Goal: Task Accomplishment & Management: Manage account settings

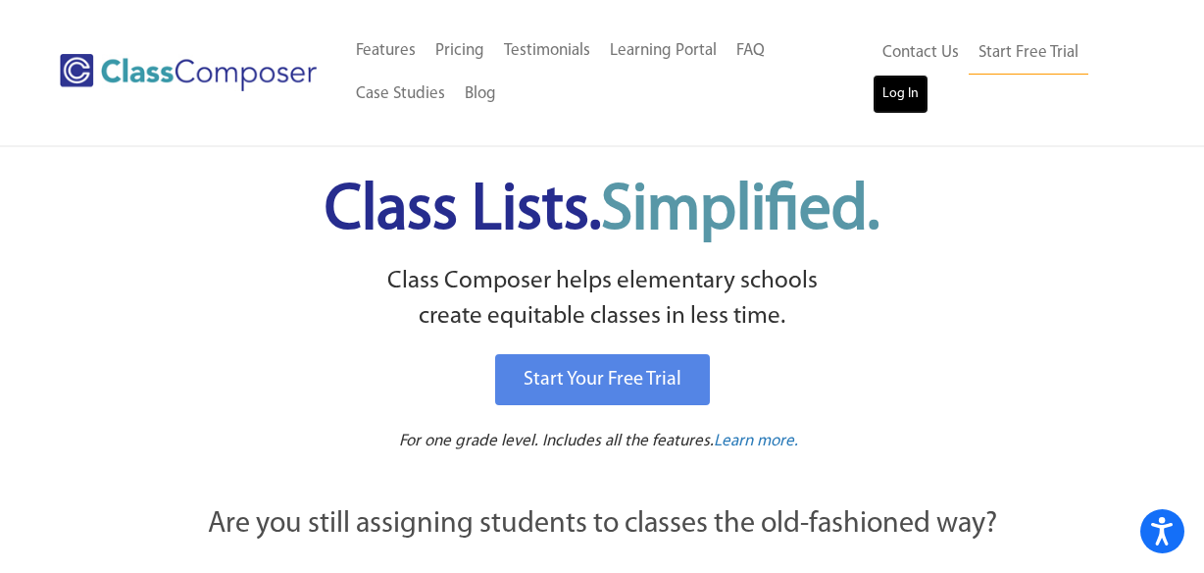
click at [896, 93] on link "Log In" at bounding box center [901, 94] width 56 height 39
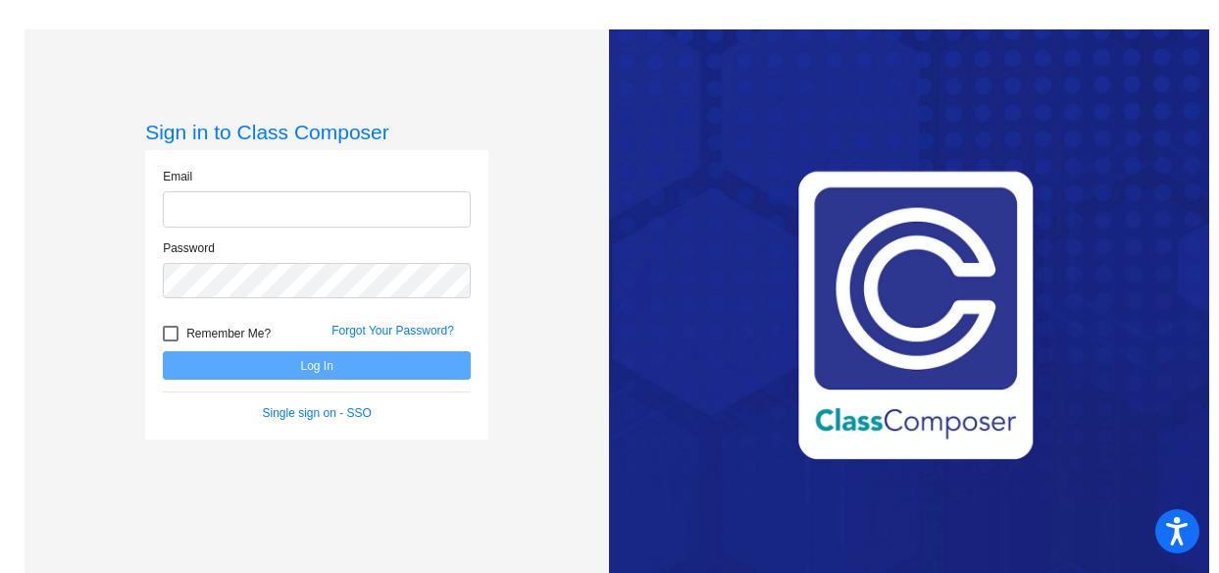
type input "[EMAIL_ADDRESS][DOMAIN_NAME]"
click at [171, 331] on div at bounding box center [171, 334] width 16 height 16
click at [171, 341] on input "Remember Me?" at bounding box center [170, 341] width 1 height 1
checkbox input "true"
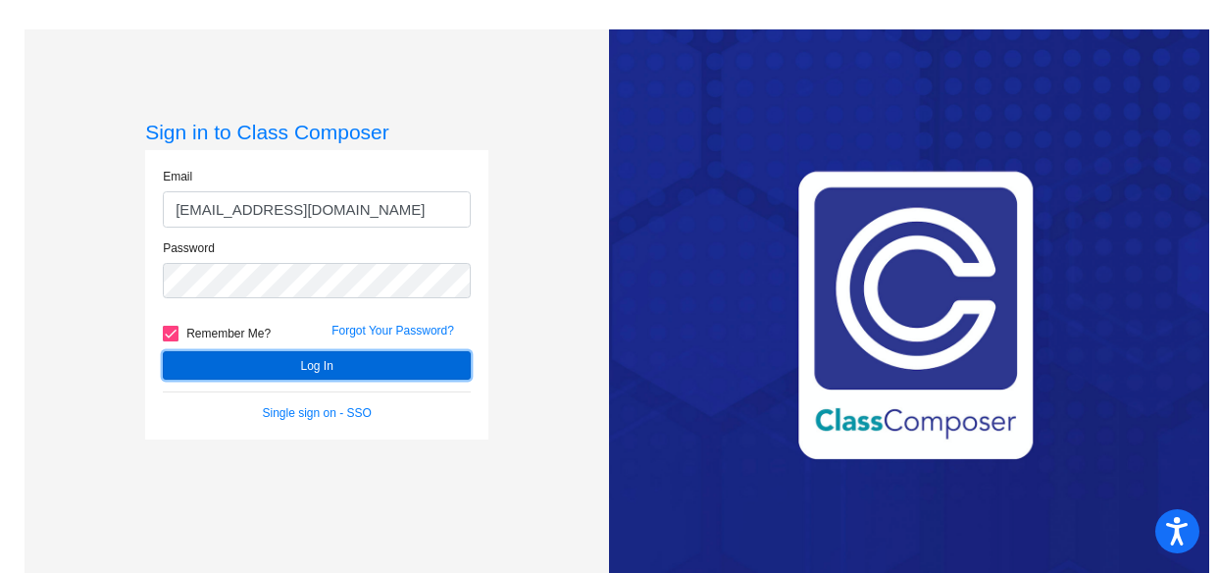
click at [201, 357] on button "Log In" at bounding box center [317, 365] width 308 height 28
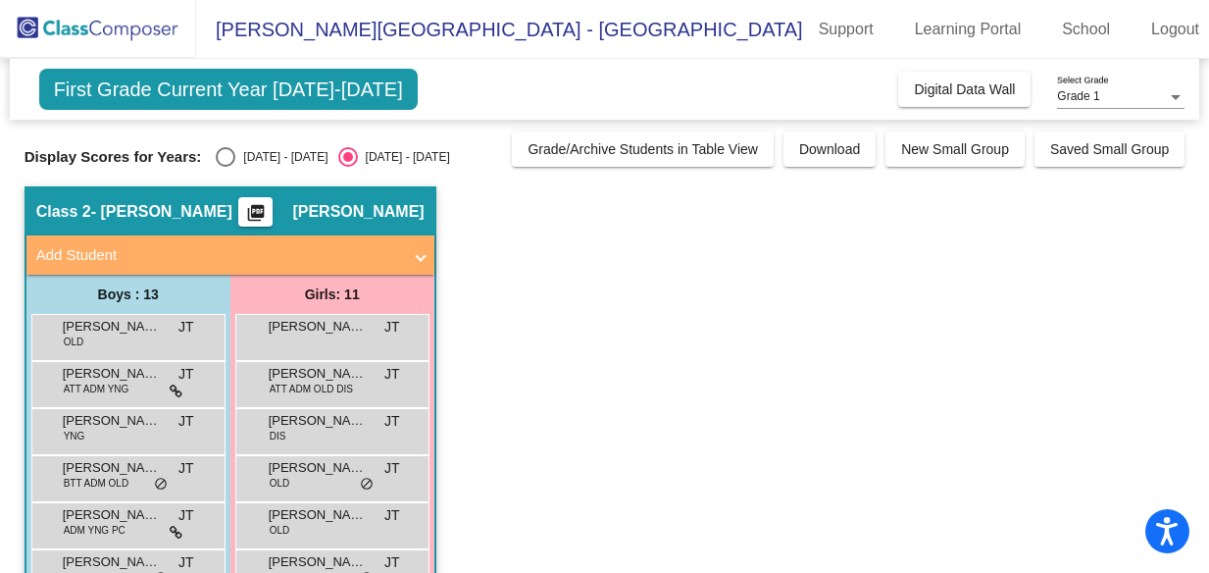
click at [223, 157] on div "Select an option" at bounding box center [226, 157] width 20 height 20
click at [225, 167] on input "[DATE] - [DATE]" at bounding box center [225, 167] width 1 height 1
radio input "true"
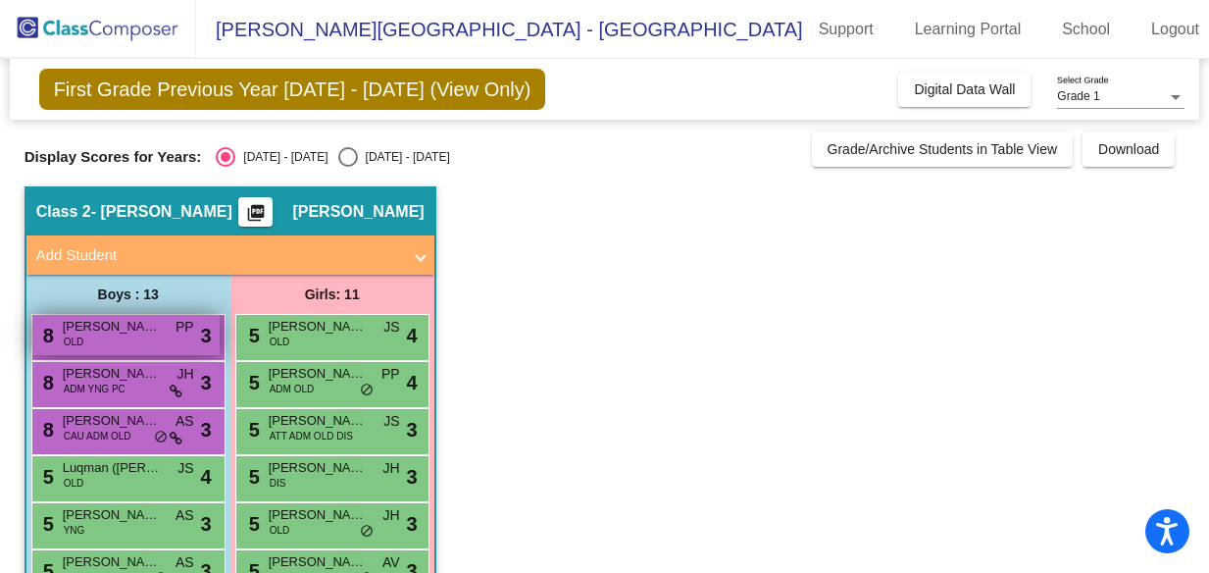
click at [128, 333] on span "[PERSON_NAME]" at bounding box center [112, 327] width 98 height 20
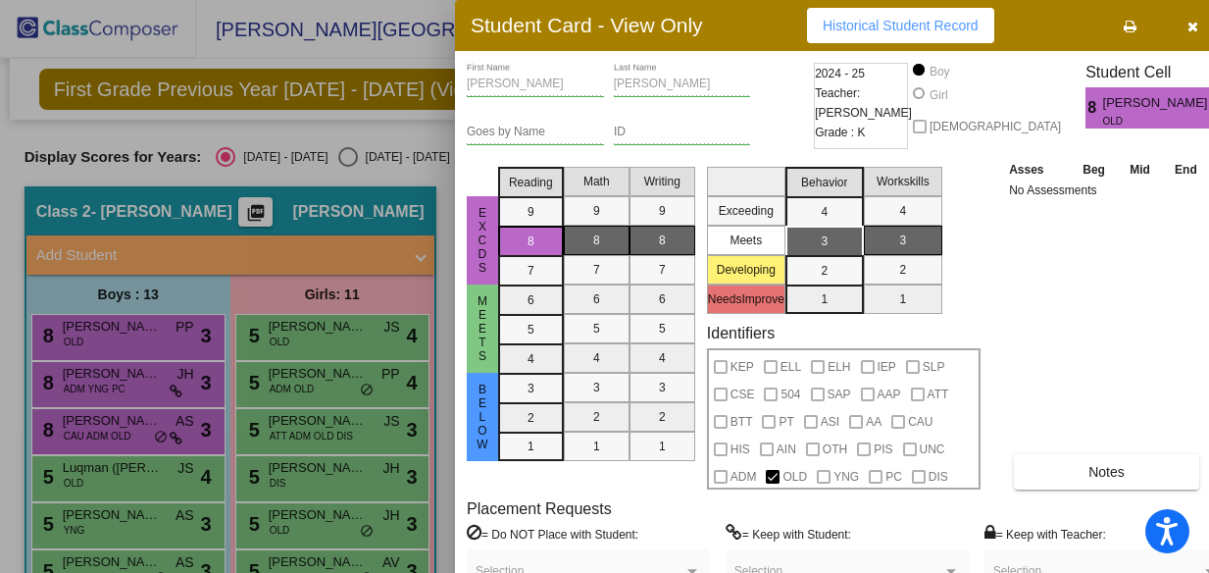
click at [105, 381] on div at bounding box center [604, 286] width 1209 height 573
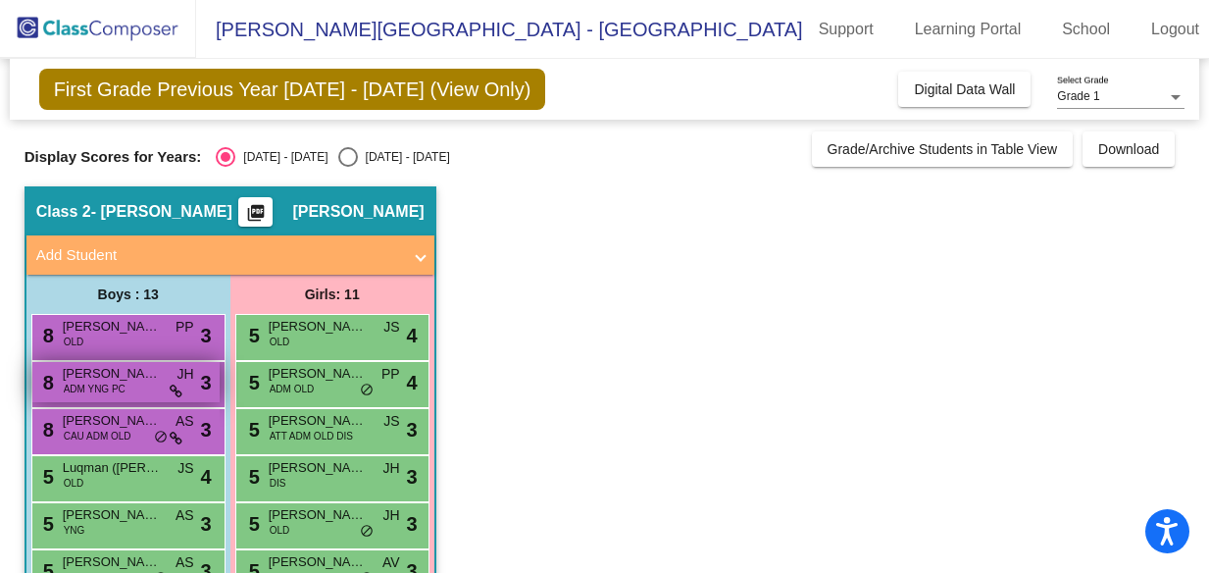
click at [96, 376] on span "[PERSON_NAME] [PERSON_NAME]" at bounding box center [112, 374] width 98 height 20
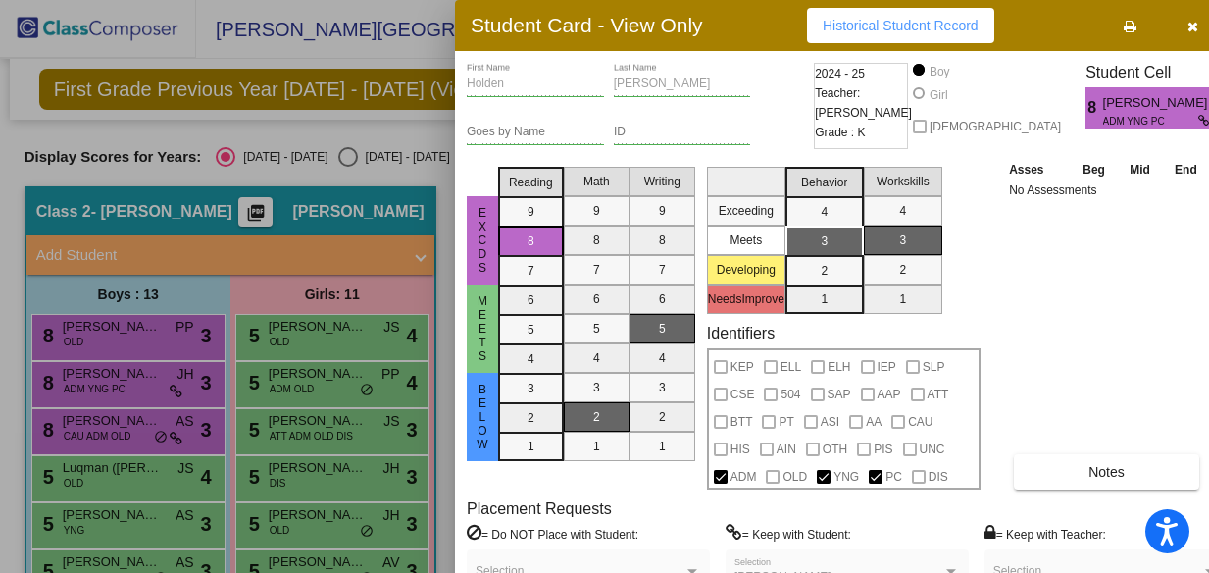
click at [93, 343] on div at bounding box center [604, 286] width 1209 height 573
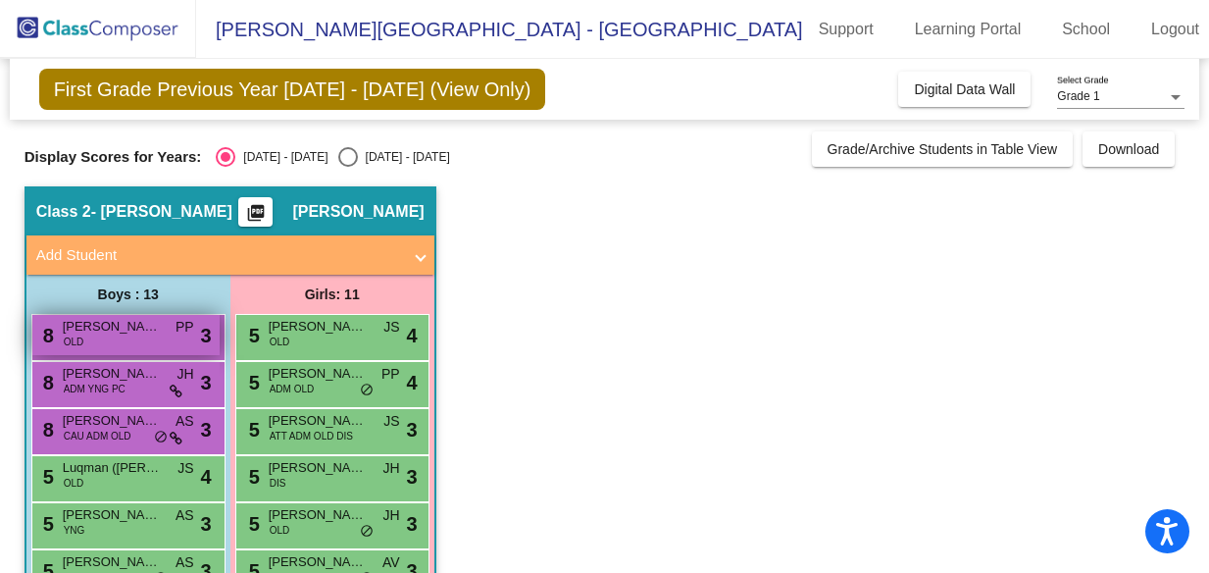
click at [88, 326] on span "[PERSON_NAME]" at bounding box center [112, 327] width 98 height 20
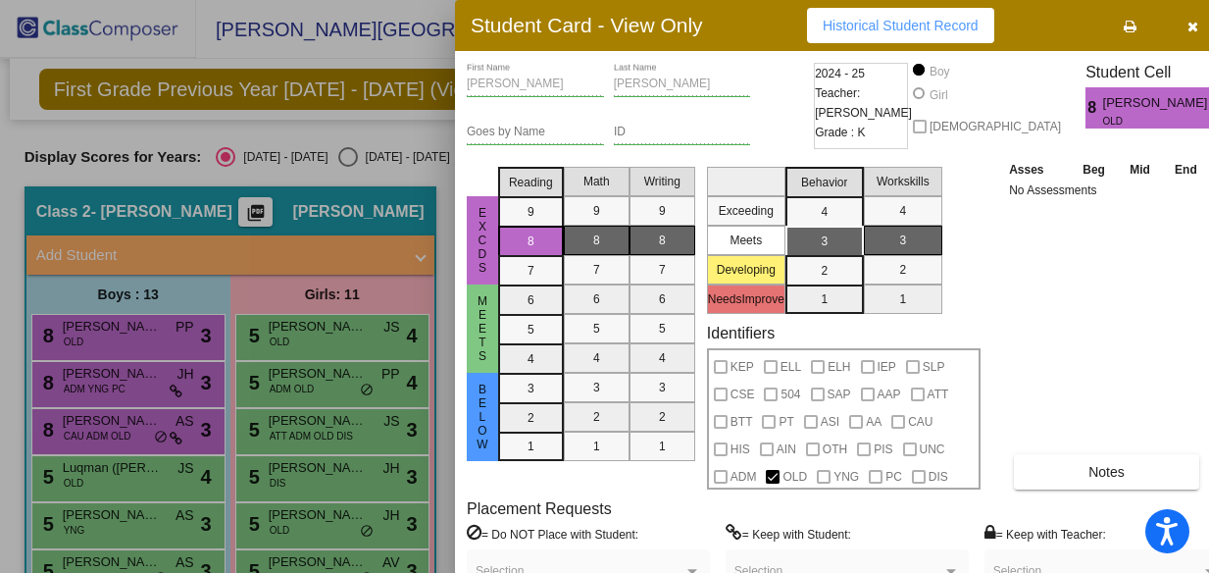
click at [91, 431] on div at bounding box center [604, 286] width 1209 height 573
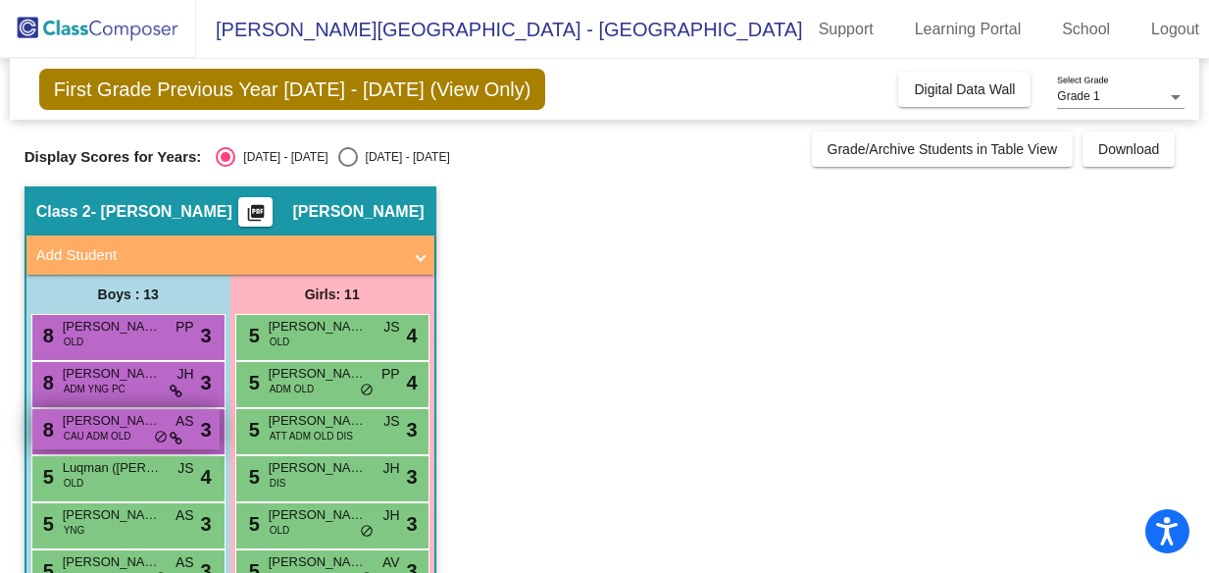
click at [91, 431] on span "CAU ADM OLD" at bounding box center [98, 436] width 68 height 15
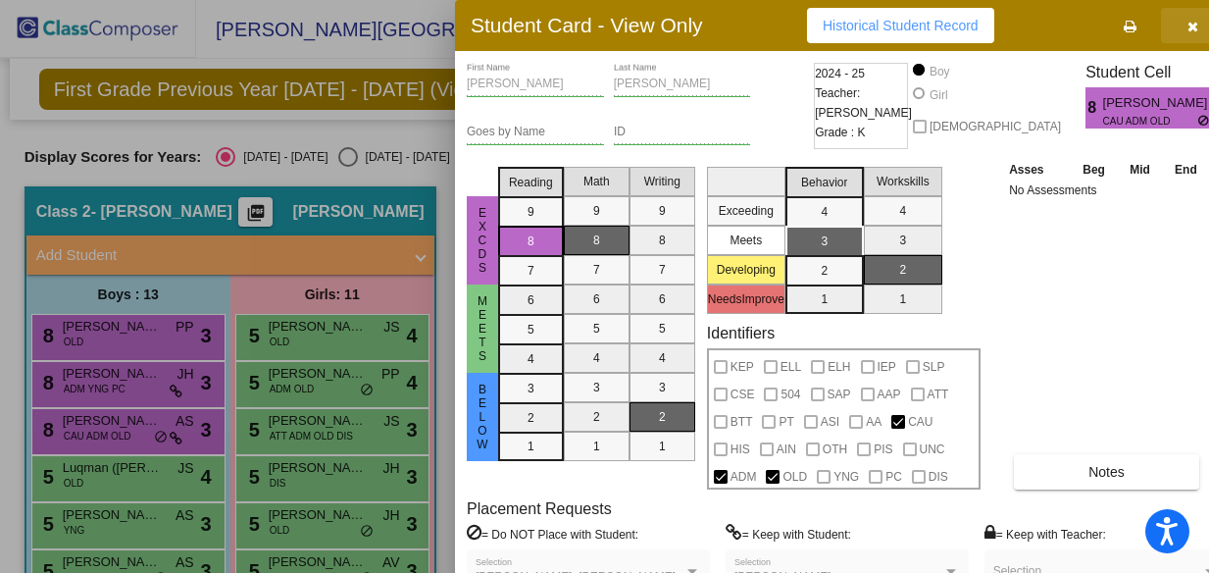
click at [1188, 25] on icon "button" at bounding box center [1193, 27] width 11 height 14
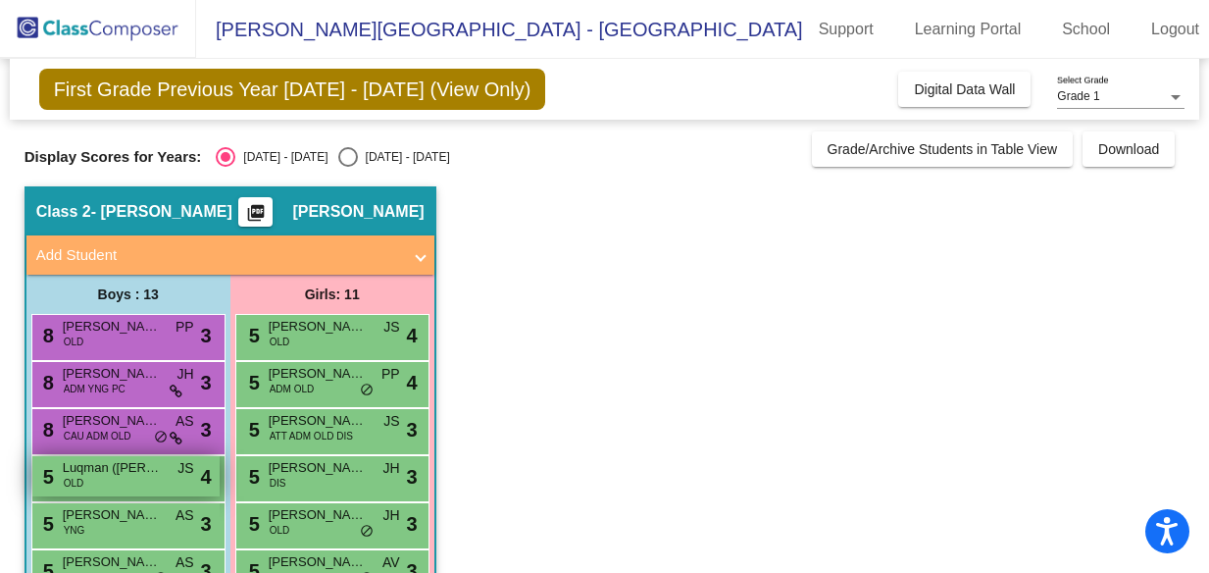
click at [106, 482] on div "5 Luqman ([PERSON_NAME]) [PERSON_NAME] OLD JS lock do_not_disturb_alt 4" at bounding box center [125, 476] width 187 height 40
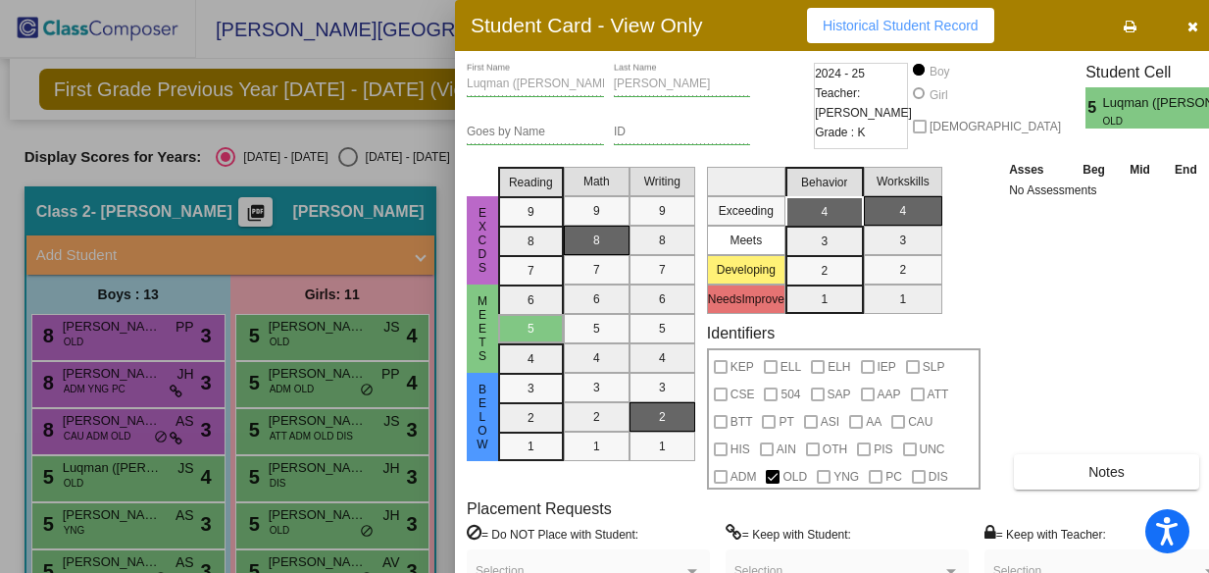
click at [94, 521] on div at bounding box center [604, 286] width 1209 height 573
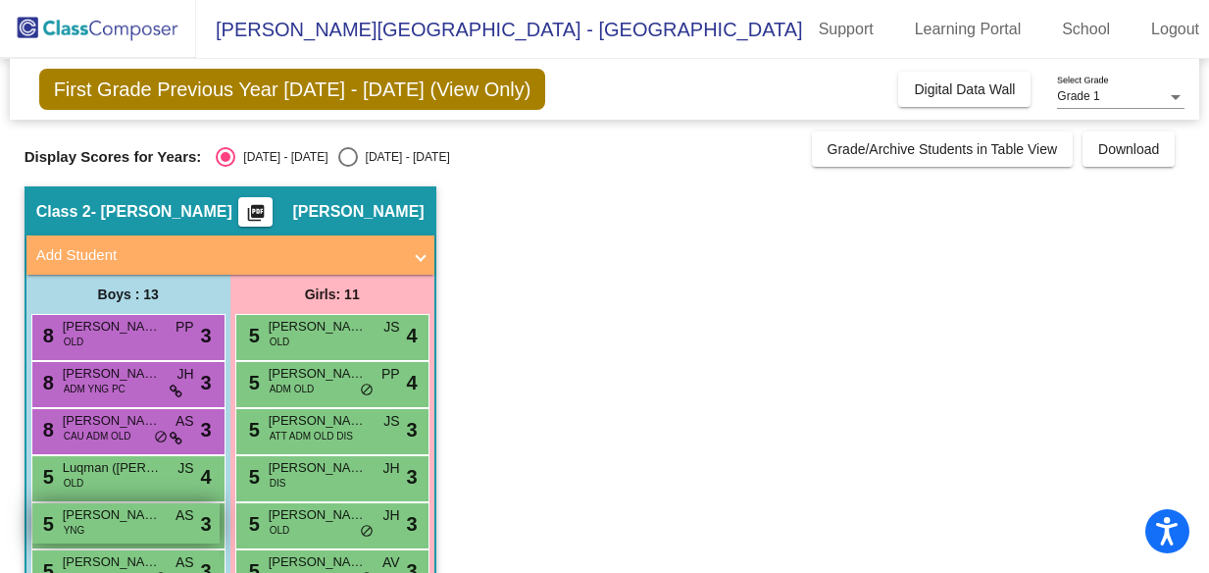
click at [94, 522] on span "[PERSON_NAME]" at bounding box center [112, 515] width 98 height 20
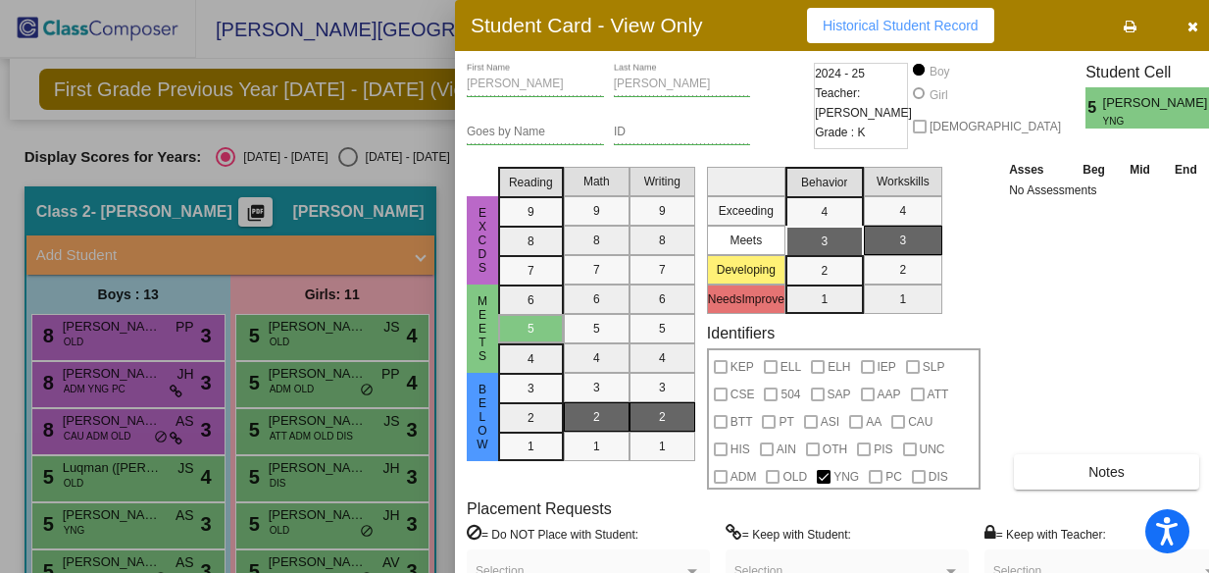
click at [1188, 26] on icon "button" at bounding box center [1193, 27] width 11 height 14
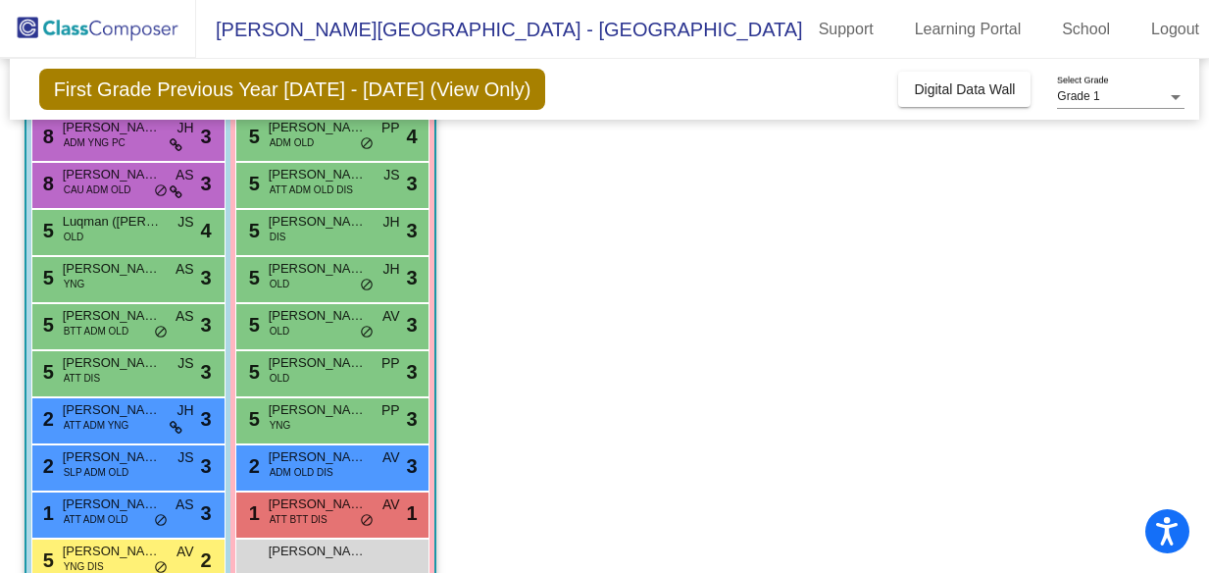
scroll to position [243, 0]
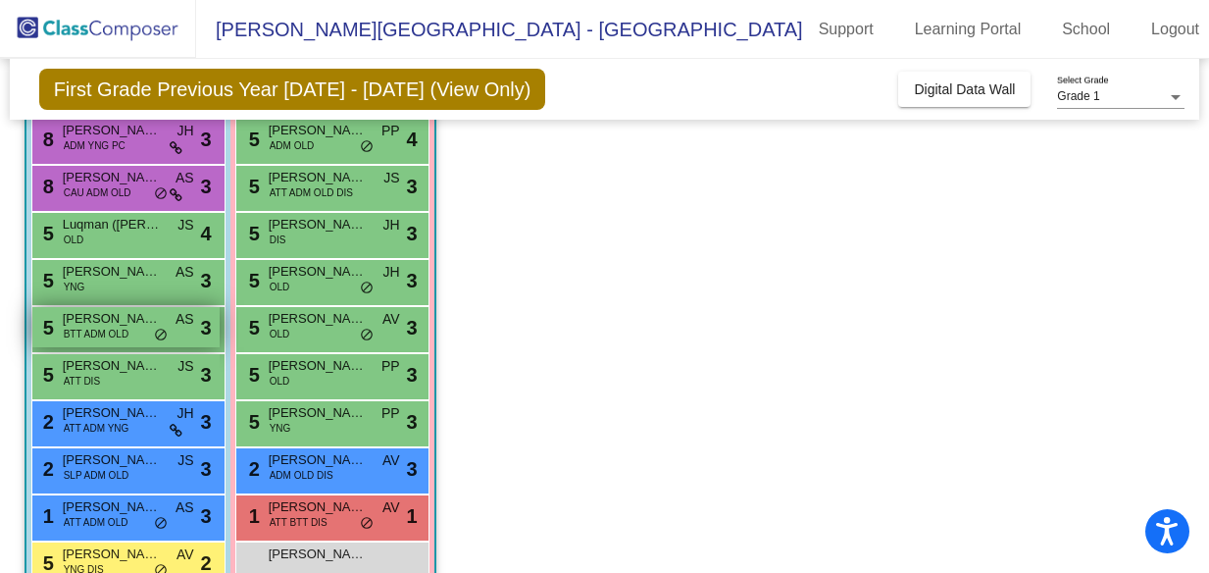
click at [78, 334] on span "BTT ADM OLD" at bounding box center [97, 334] width 66 height 15
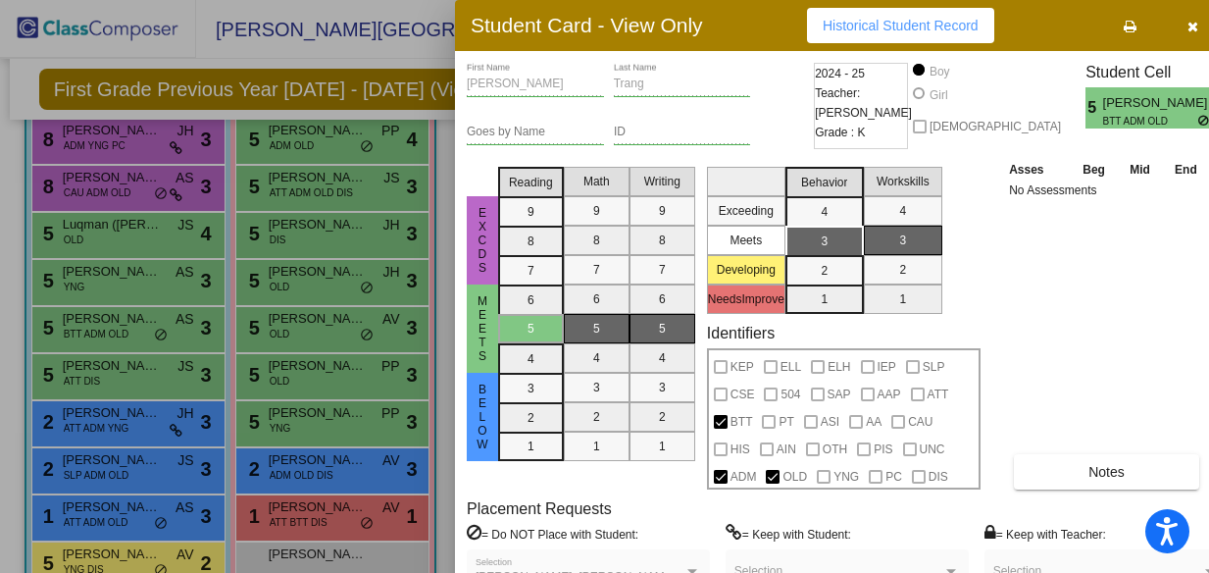
click at [85, 383] on div at bounding box center [604, 286] width 1209 height 573
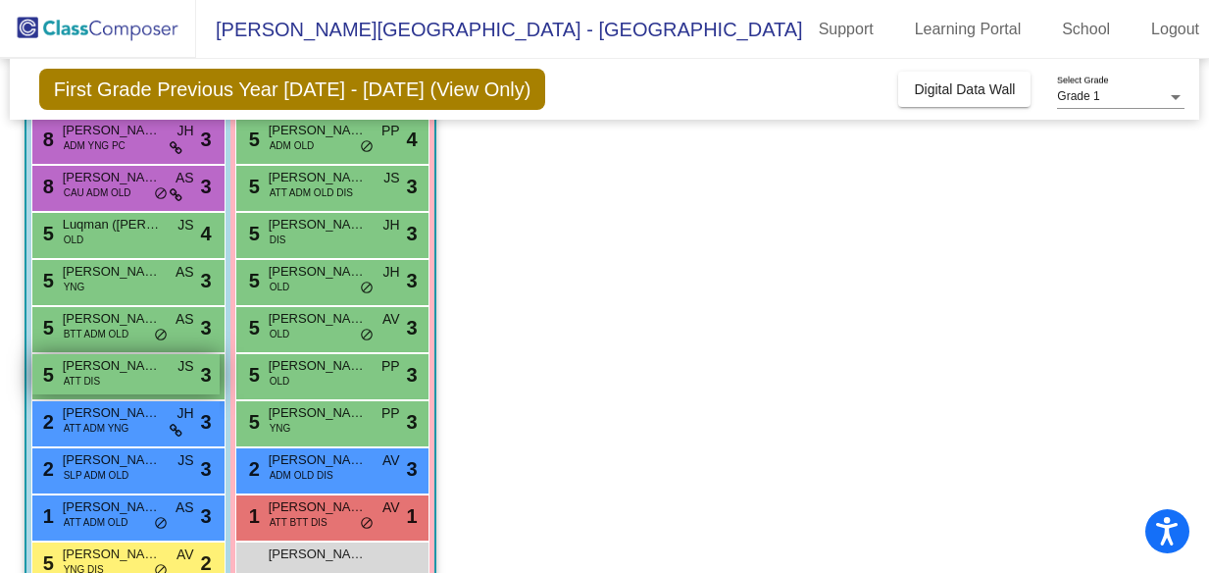
click at [79, 364] on span "[PERSON_NAME]" at bounding box center [112, 366] width 98 height 20
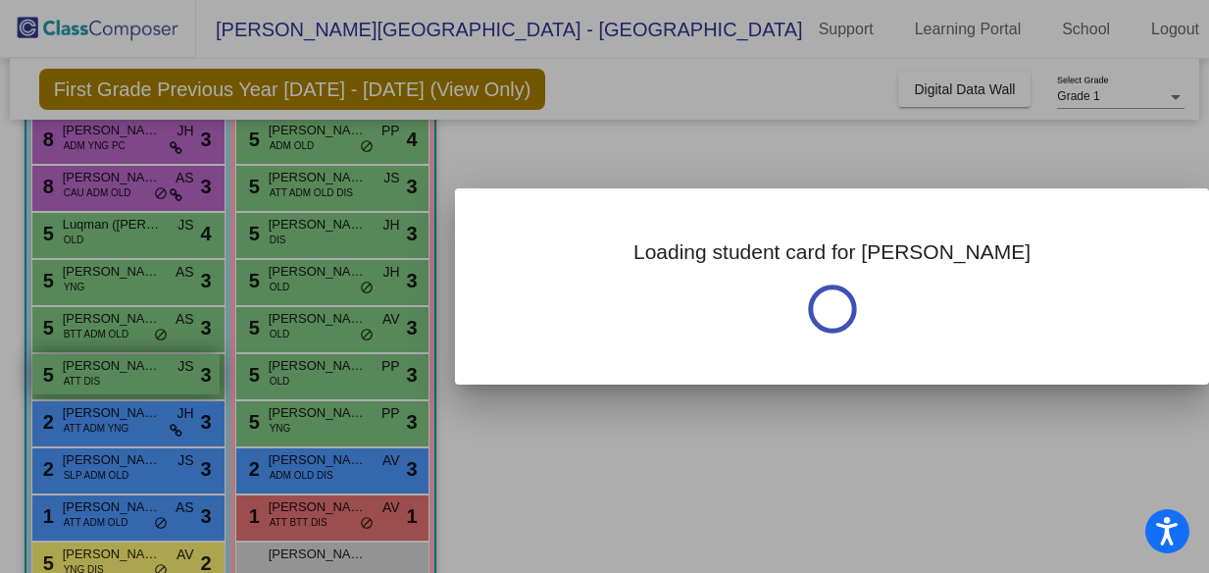
click at [79, 364] on div at bounding box center [604, 286] width 1209 height 573
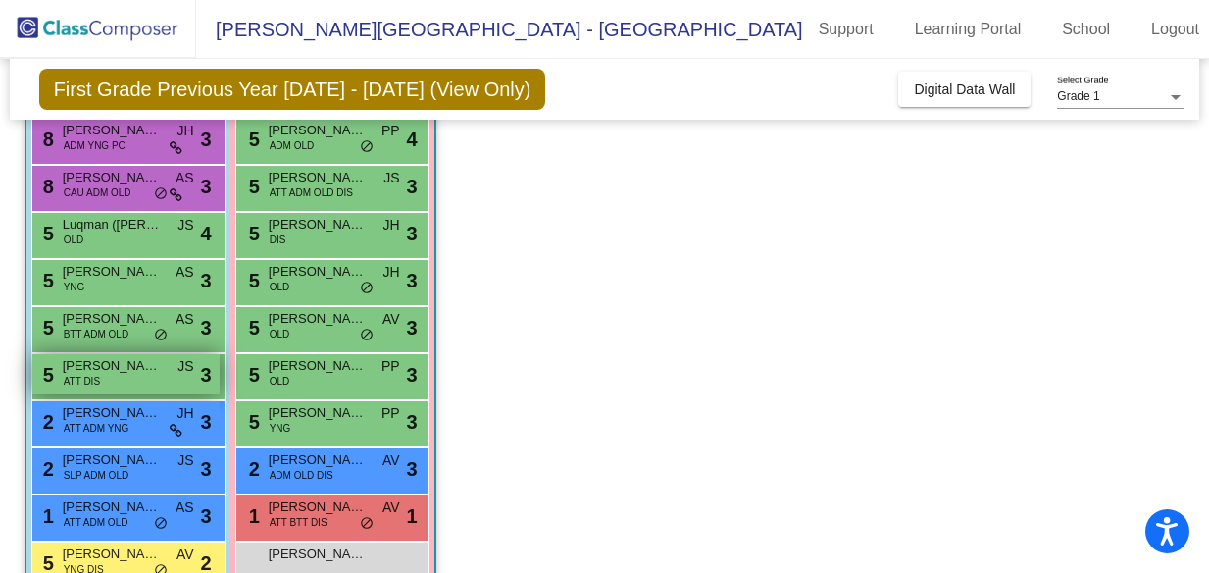
click at [86, 375] on span "ATT DIS" at bounding box center [82, 381] width 36 height 15
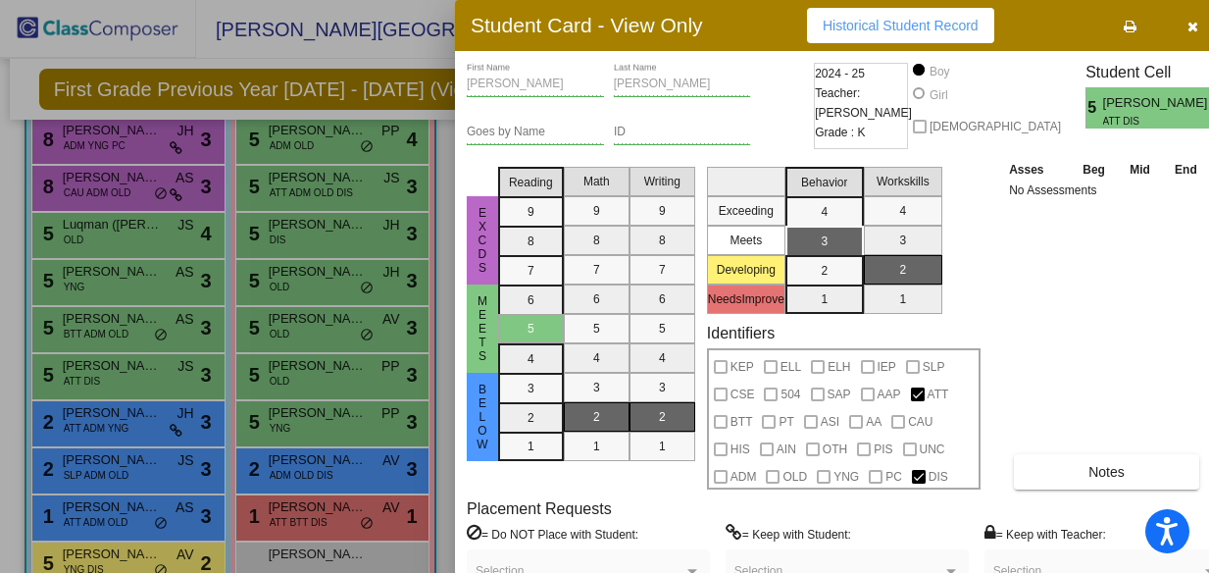
click at [90, 177] on div at bounding box center [604, 286] width 1209 height 573
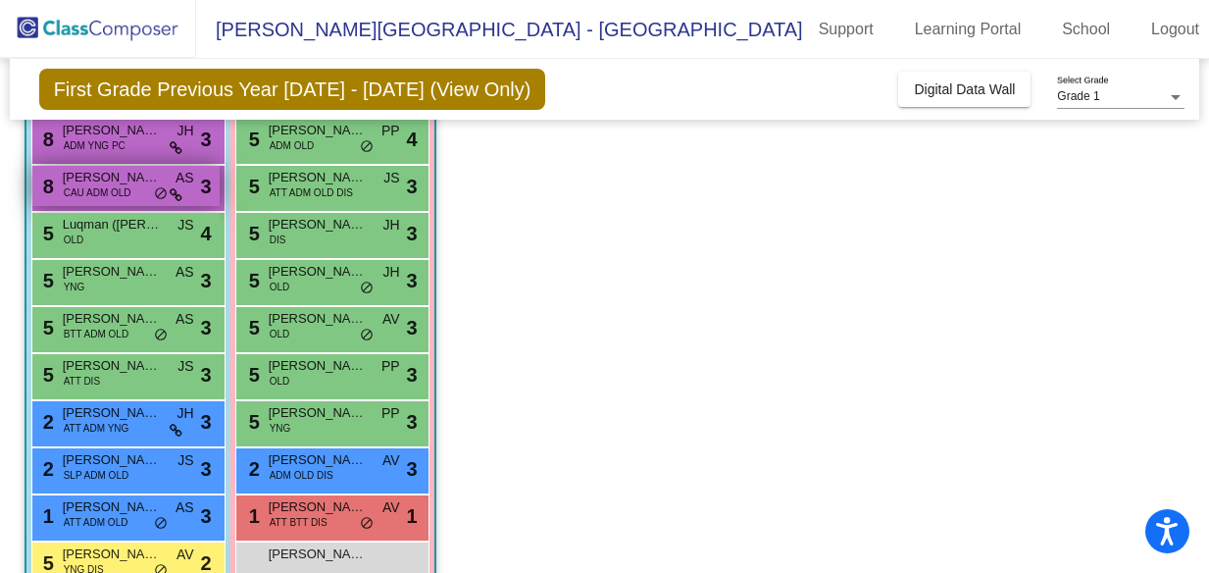
click at [88, 188] on span "CAU ADM OLD" at bounding box center [98, 192] width 68 height 15
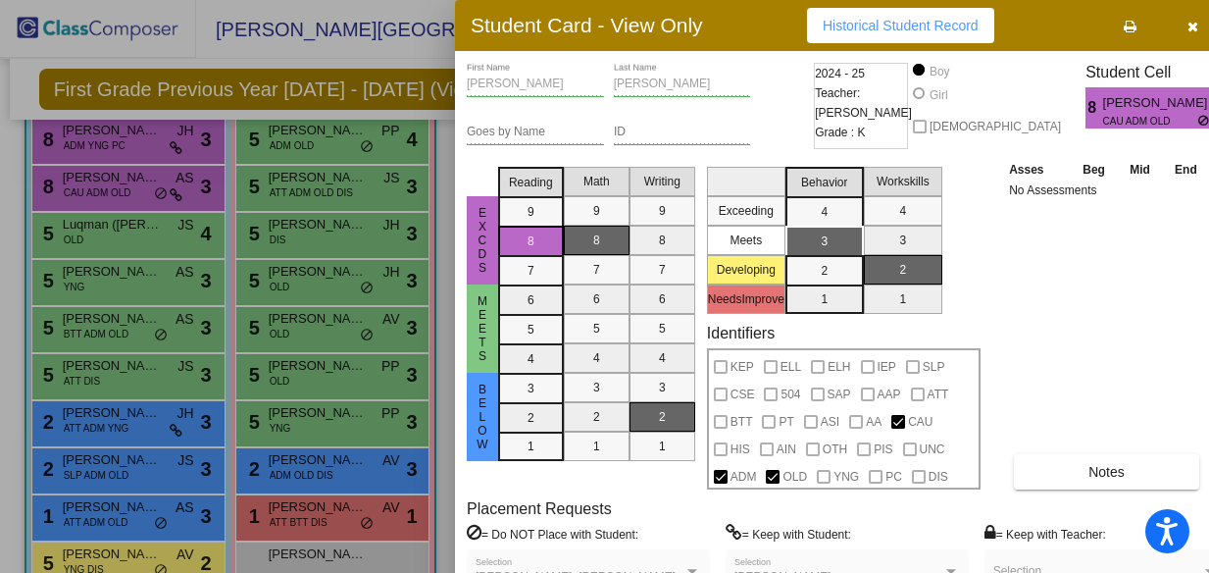
click at [88, 143] on div at bounding box center [604, 286] width 1209 height 573
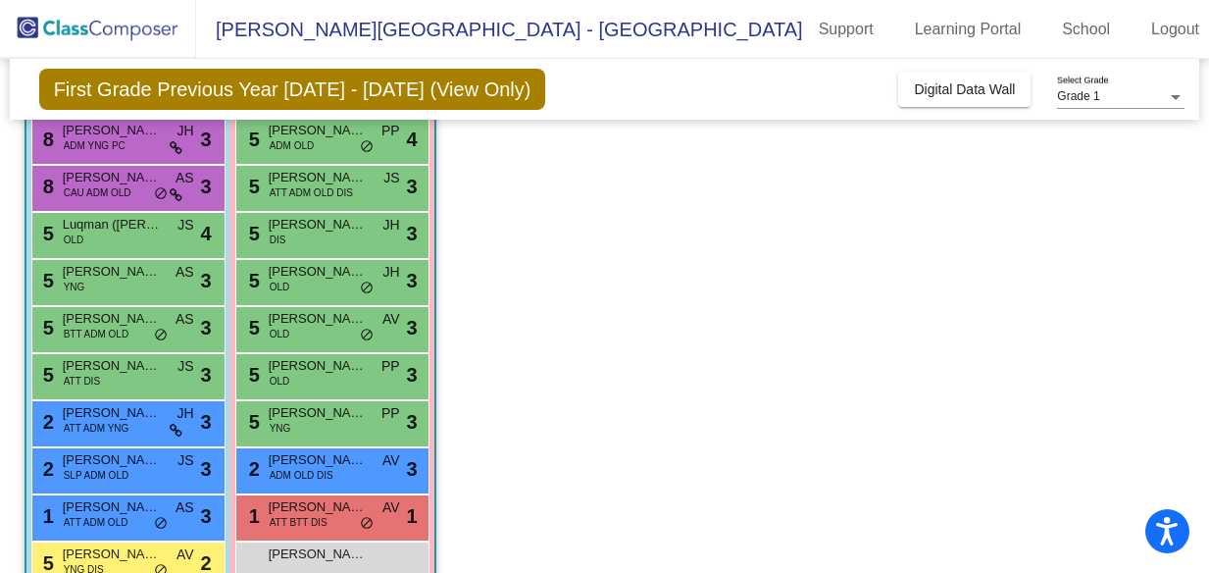
click at [88, 143] on span "ADM YNG PC" at bounding box center [95, 145] width 62 height 15
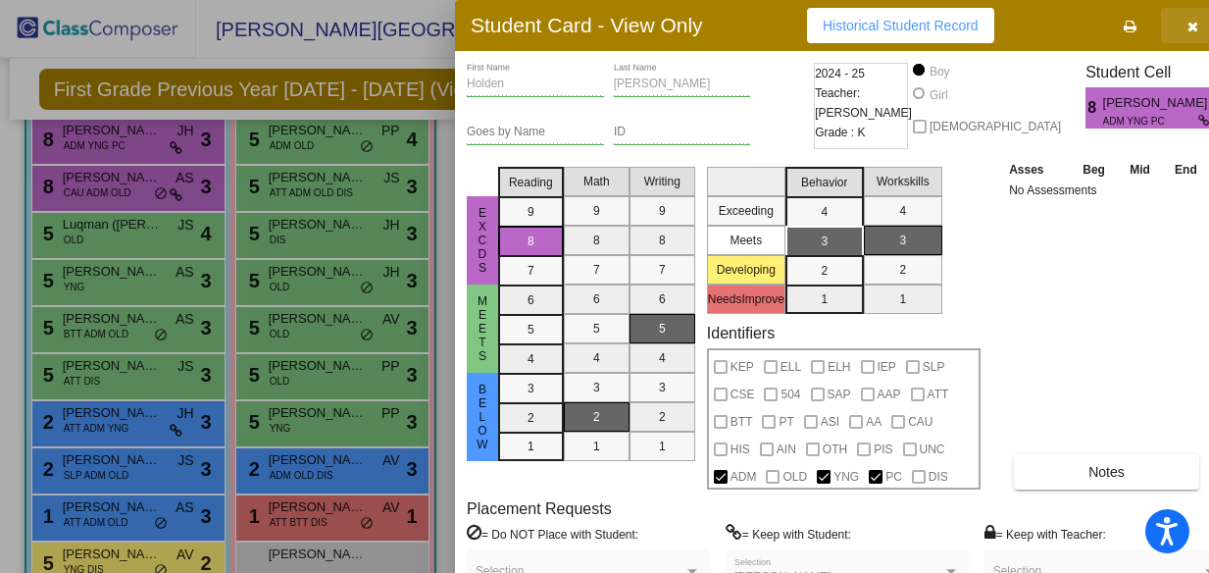
click at [1188, 29] on icon "button" at bounding box center [1193, 27] width 11 height 14
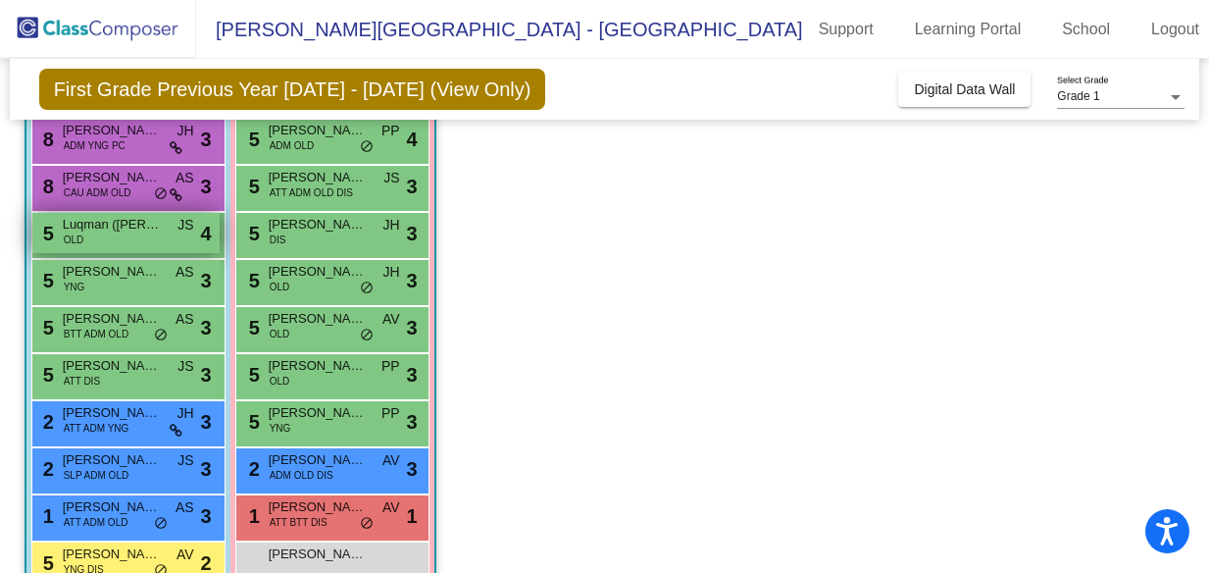
click at [106, 228] on span "Luqman ([PERSON_NAME] Heyawi) [PERSON_NAME]" at bounding box center [112, 225] width 98 height 20
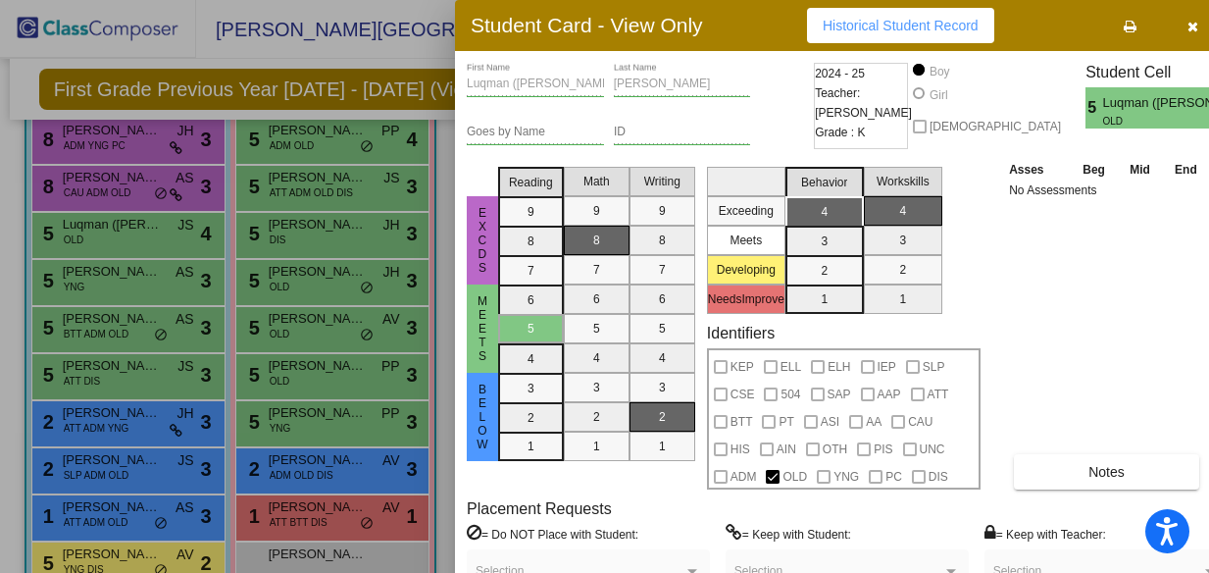
click at [1188, 25] on icon "button" at bounding box center [1193, 27] width 11 height 14
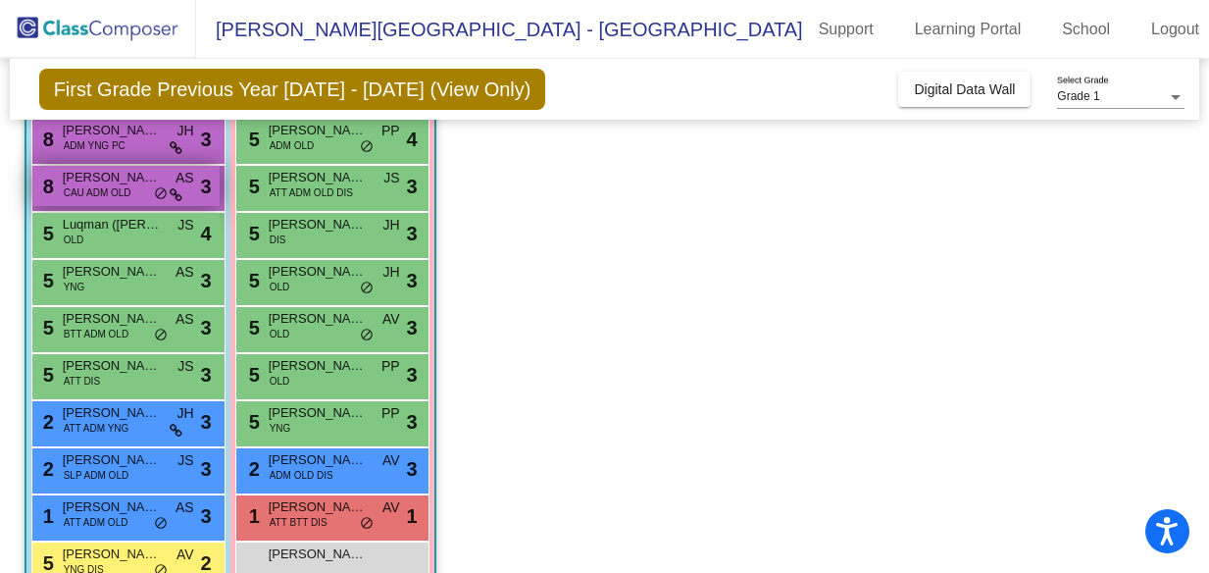
click at [82, 189] on span "CAU ADM OLD" at bounding box center [98, 192] width 68 height 15
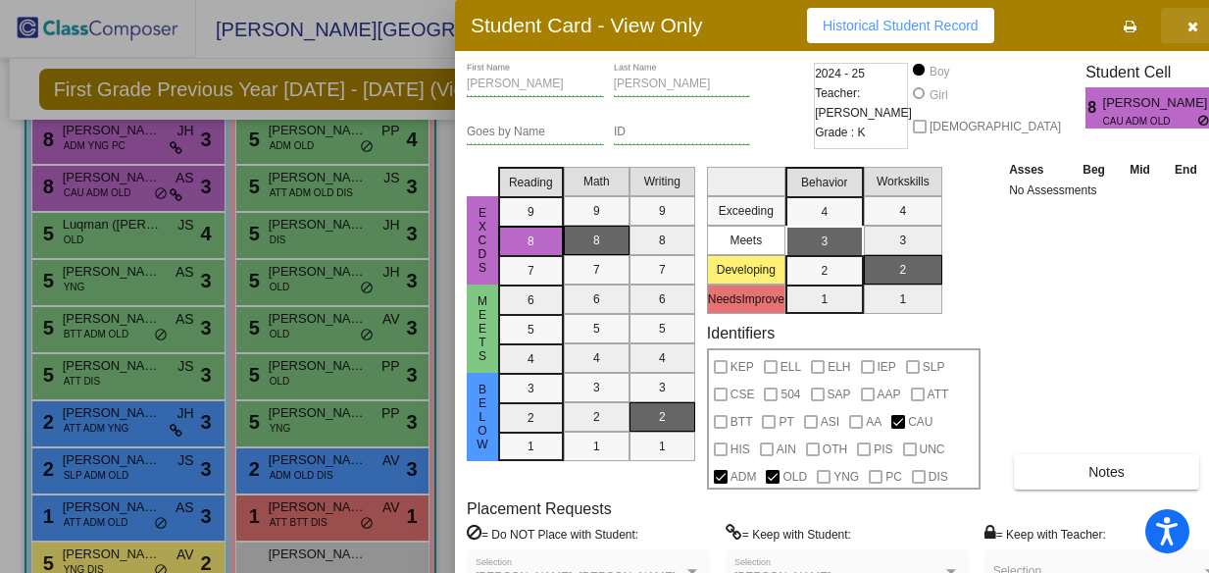
click at [1161, 21] on button "button" at bounding box center [1192, 25] width 63 height 35
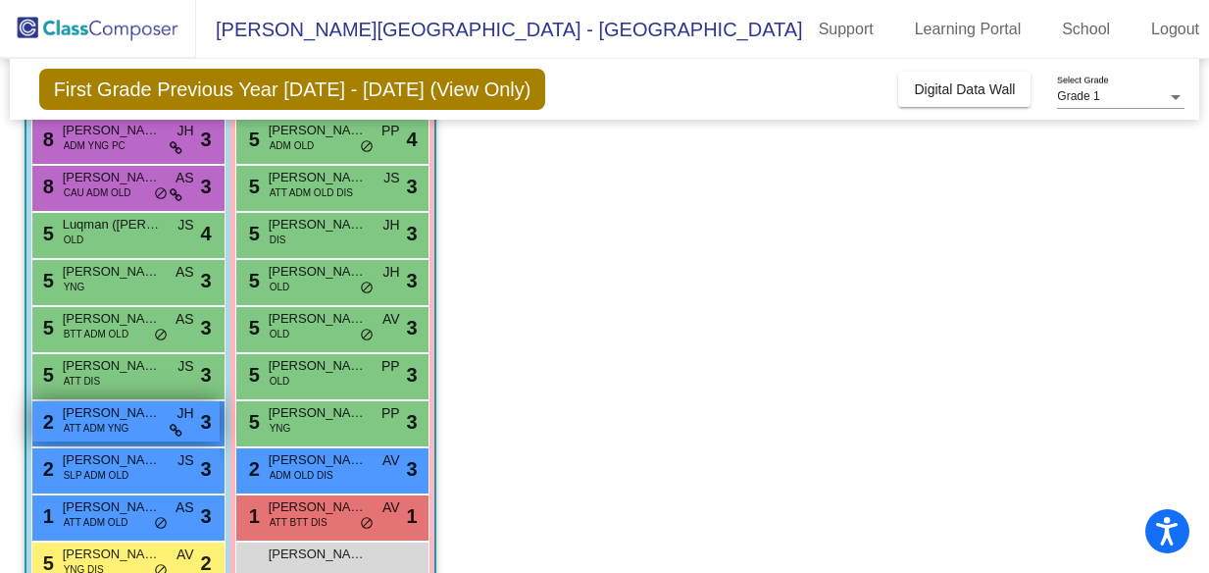
click at [77, 413] on span "[PERSON_NAME]" at bounding box center [112, 413] width 98 height 20
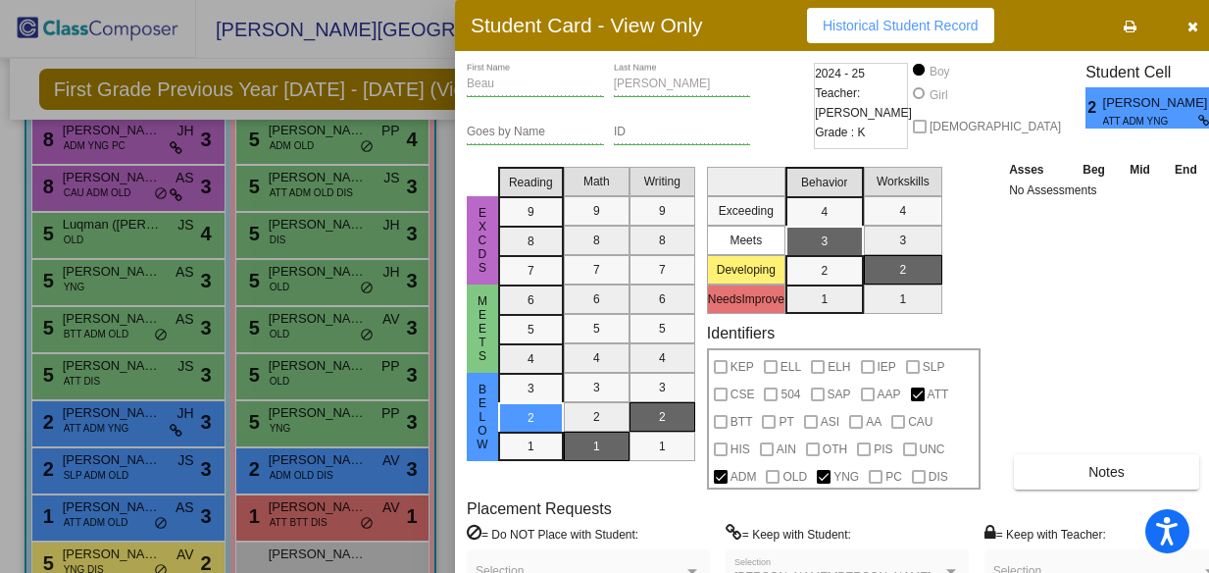
click at [1188, 25] on icon "button" at bounding box center [1193, 27] width 11 height 14
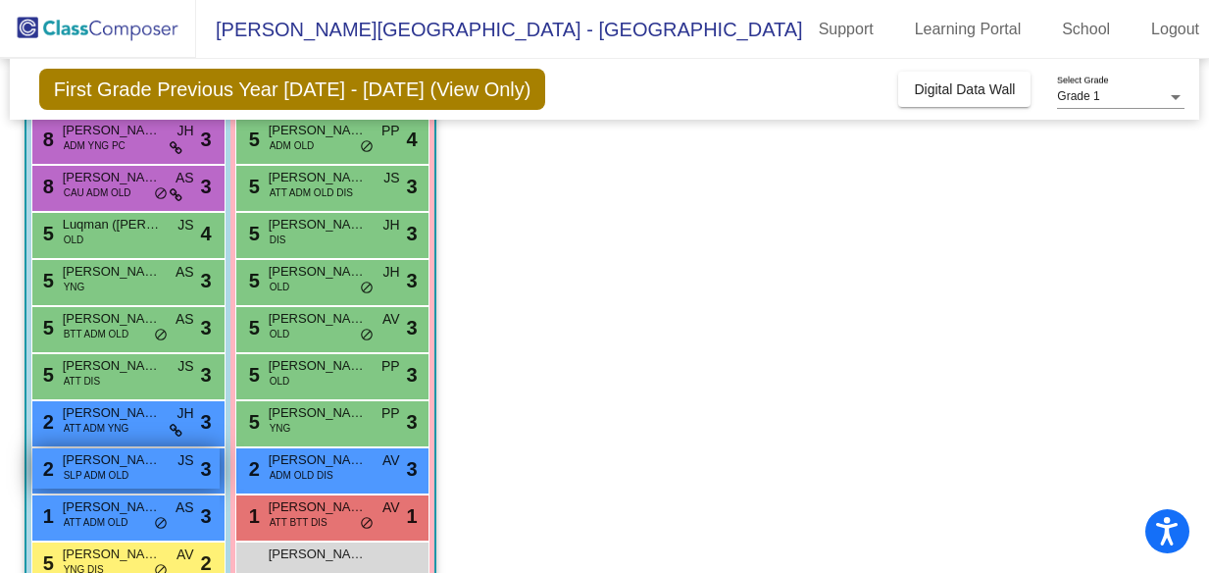
click at [114, 473] on span "SLP ADM OLD" at bounding box center [97, 475] width 66 height 15
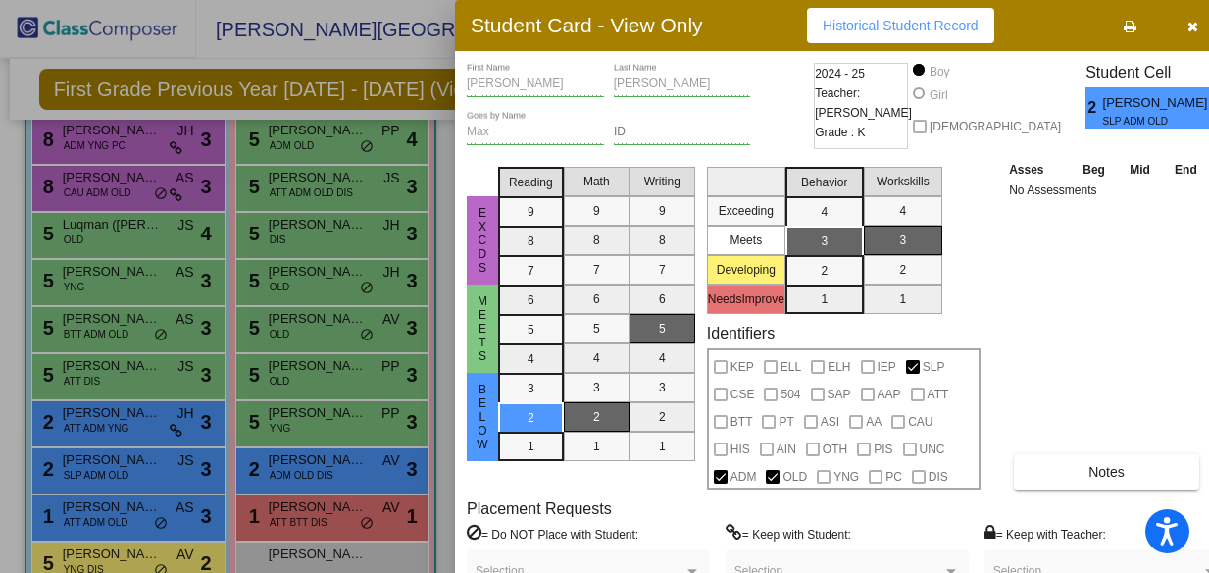
click at [102, 519] on div at bounding box center [604, 286] width 1209 height 573
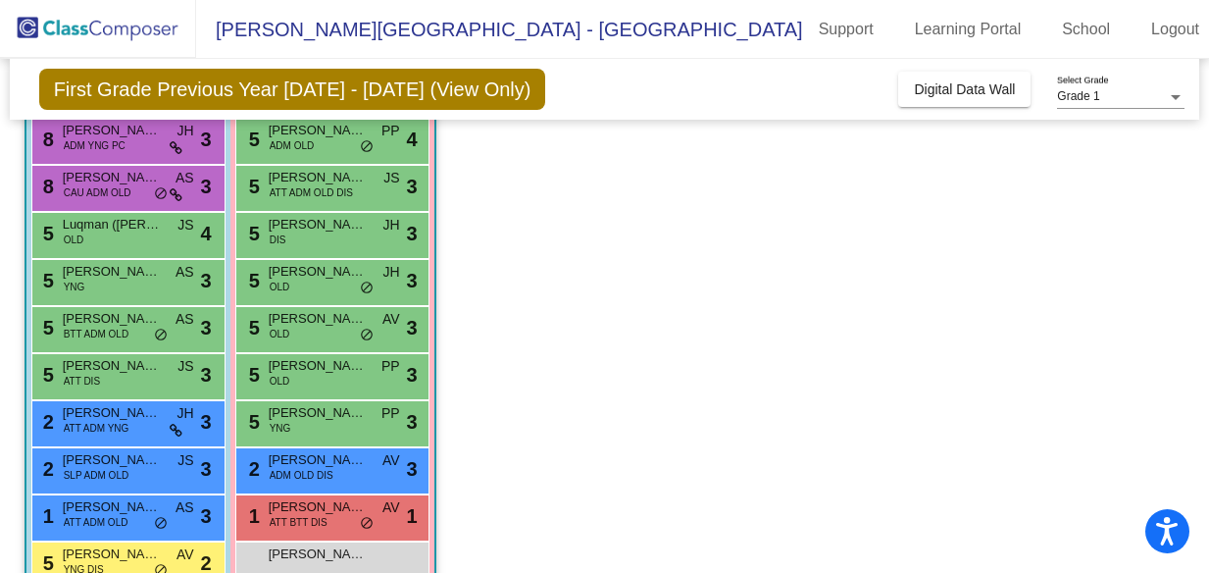
click at [102, 519] on span "ATT ADM OLD" at bounding box center [96, 522] width 65 height 15
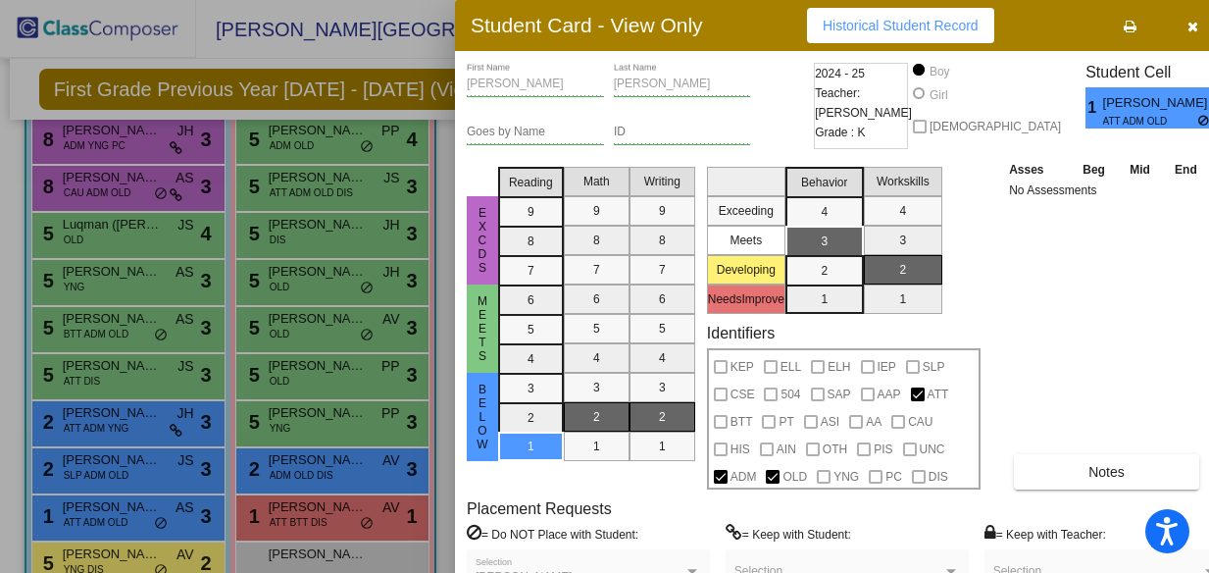
click at [72, 555] on div at bounding box center [604, 286] width 1209 height 573
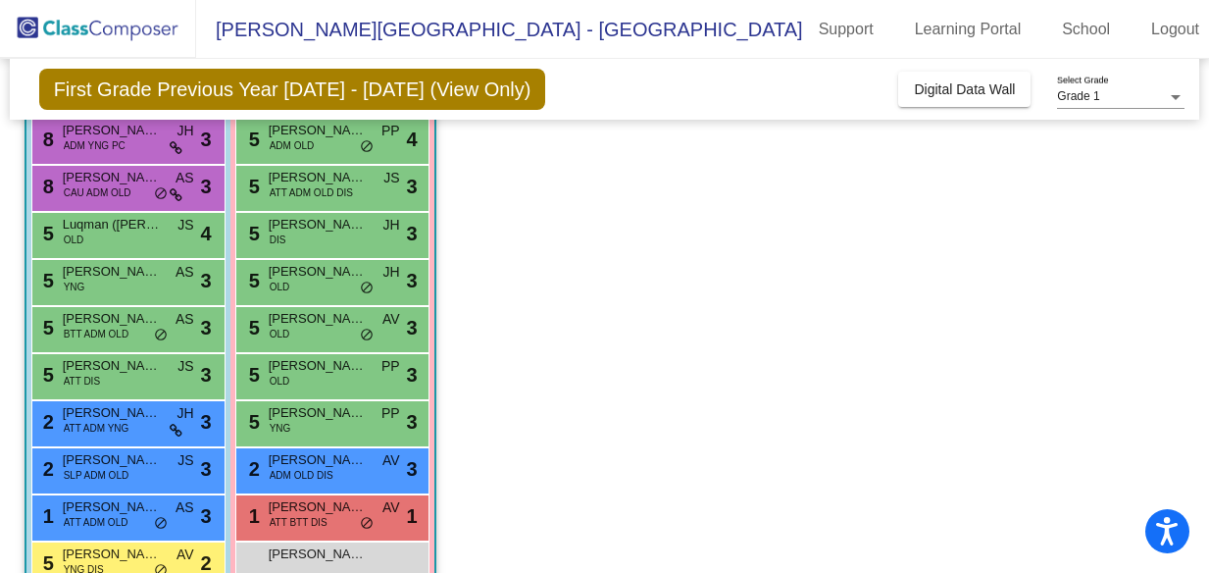
click at [72, 555] on span "[PERSON_NAME]" at bounding box center [112, 554] width 98 height 20
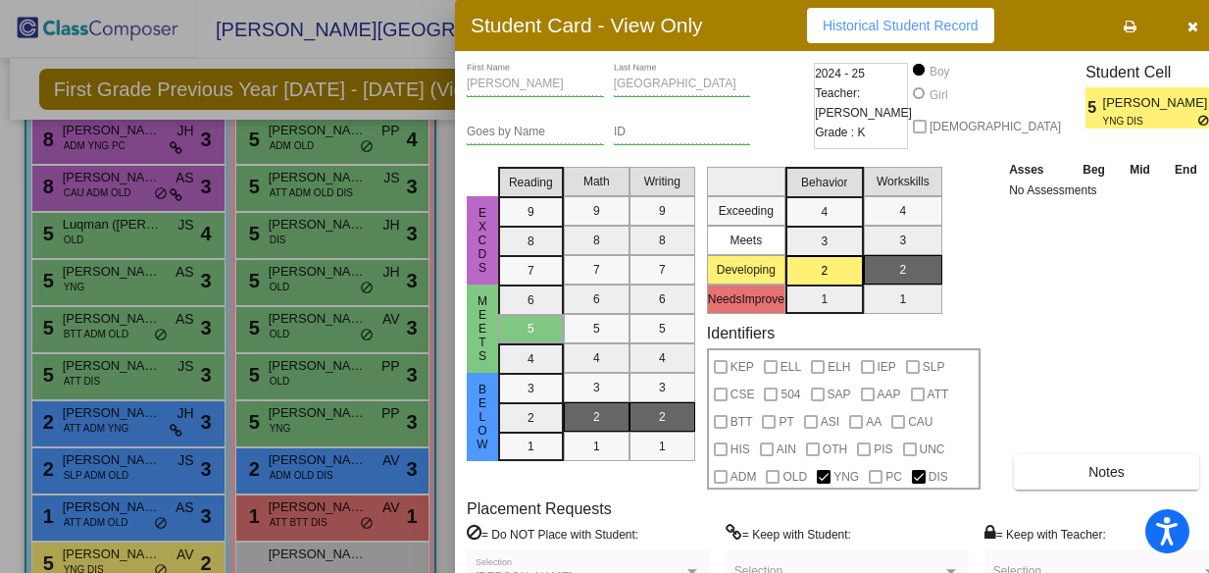
click at [1188, 25] on icon "button" at bounding box center [1193, 27] width 11 height 14
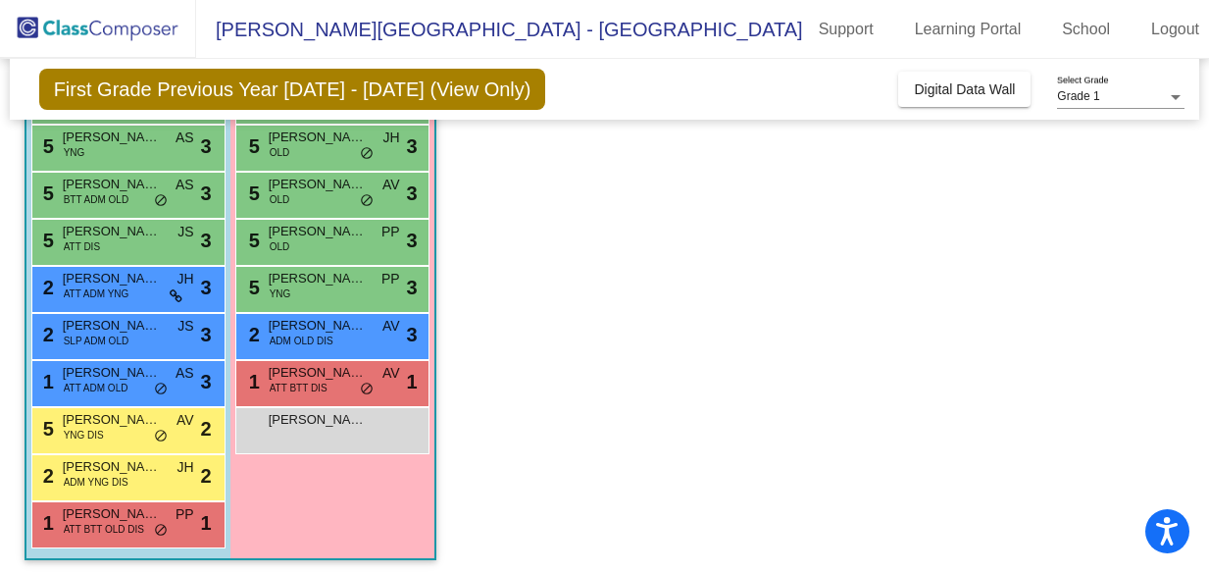
scroll to position [384, 0]
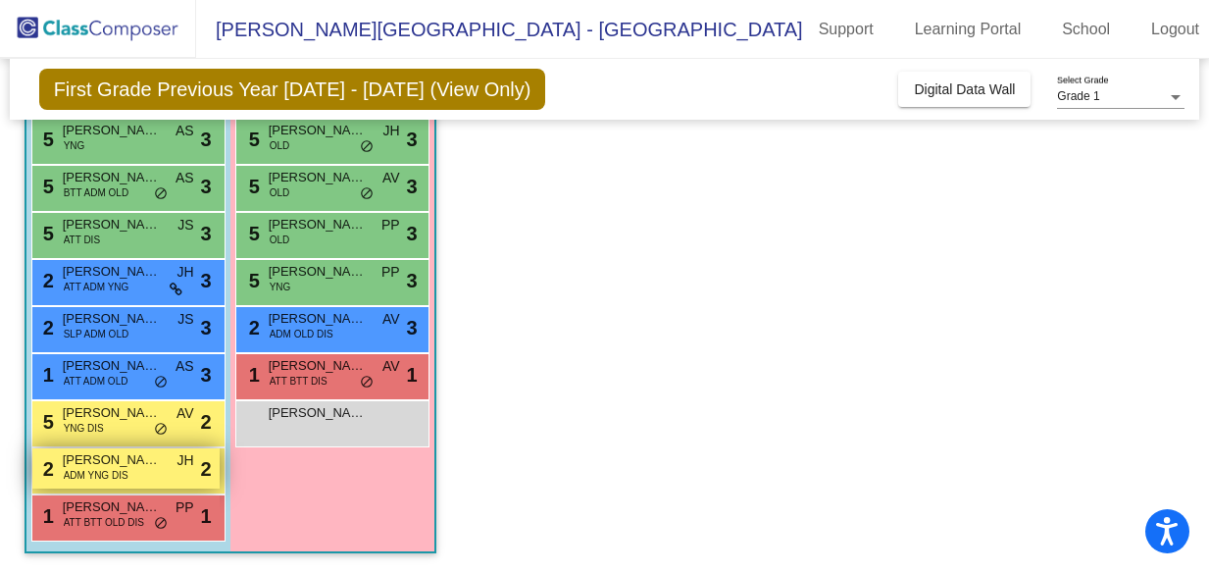
click at [82, 466] on span "[PERSON_NAME]" at bounding box center [112, 460] width 98 height 20
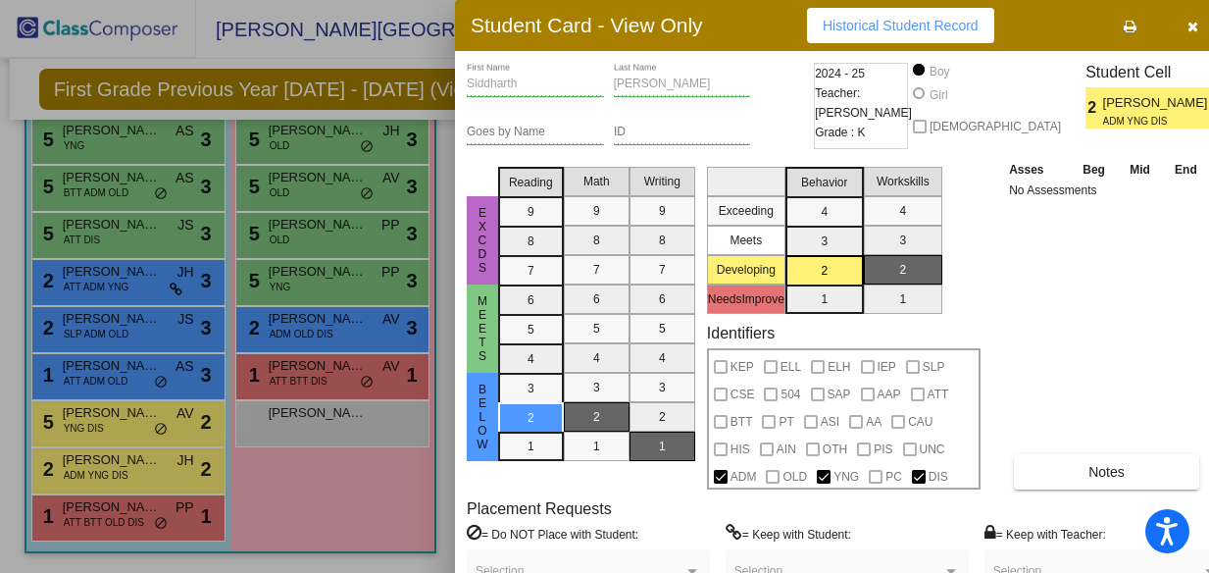
click at [85, 520] on div at bounding box center [604, 286] width 1209 height 573
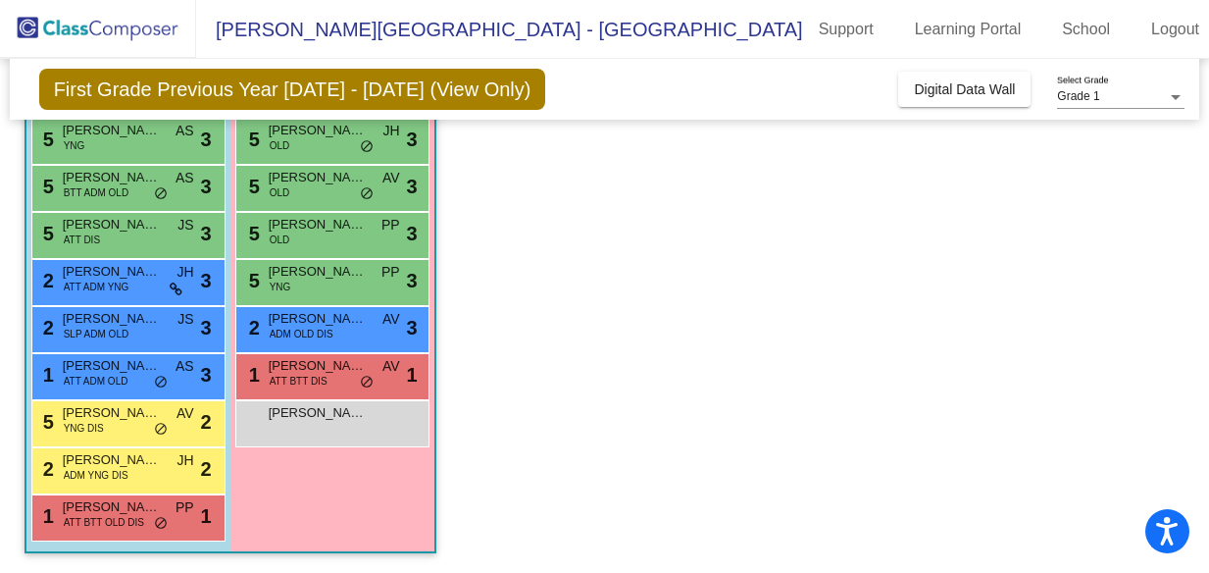
click at [85, 520] on span "ATT BTT OLD DIS" at bounding box center [104, 522] width 80 height 15
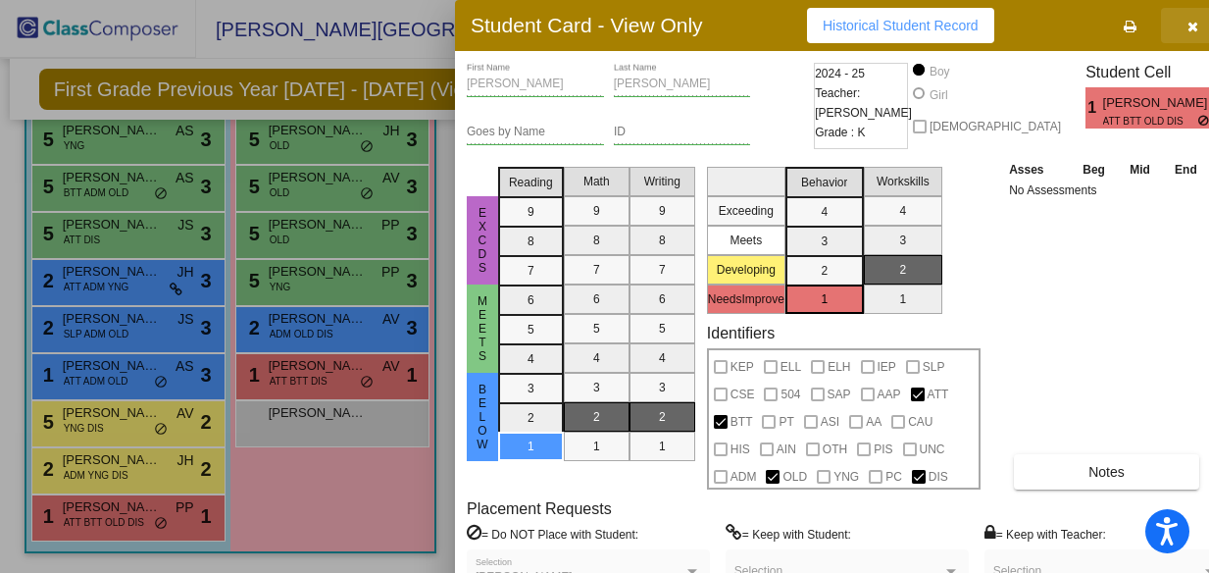
click at [1188, 24] on icon "button" at bounding box center [1193, 27] width 11 height 14
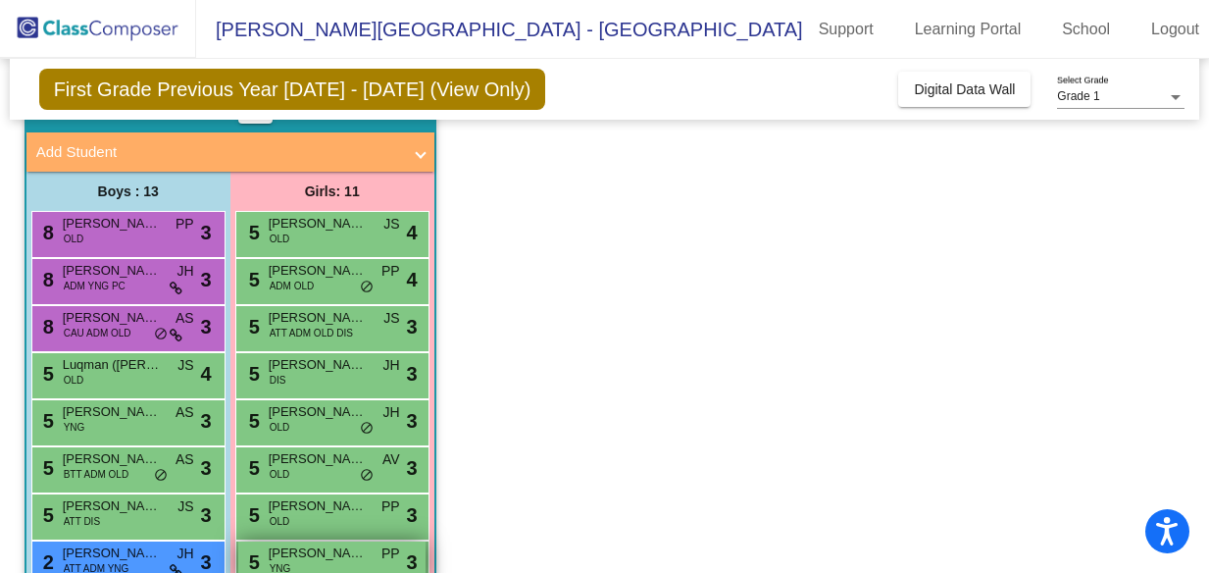
scroll to position [93, 0]
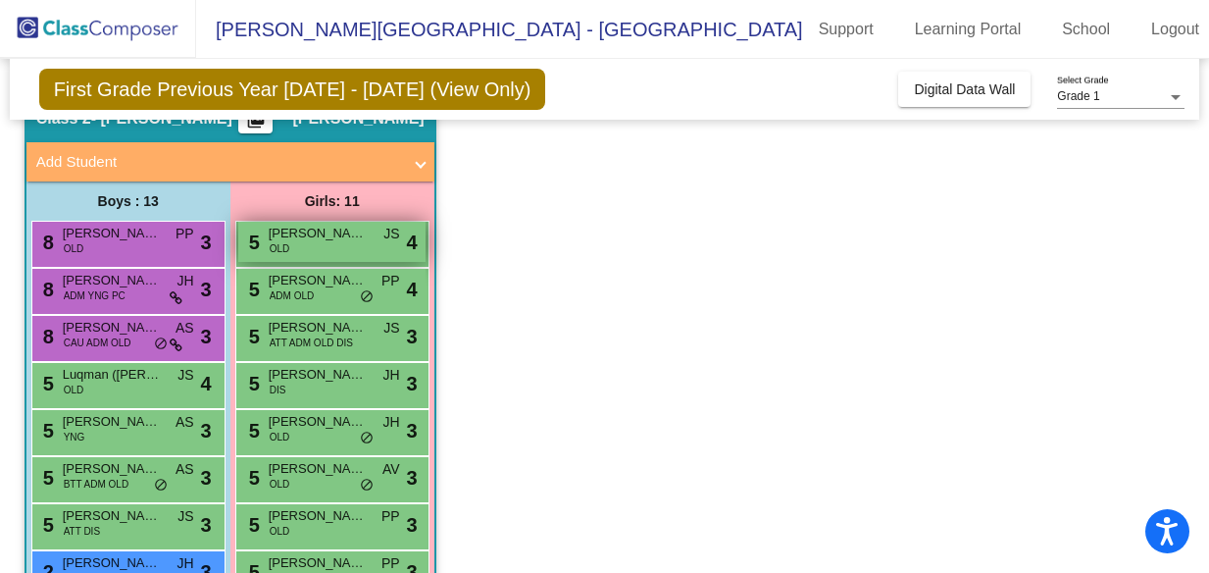
click at [350, 245] on div "5 [PERSON_NAME] ([PERSON_NAME]) [PERSON_NAME] OLD JS lock do_not_disturb_alt 4" at bounding box center [331, 242] width 187 height 40
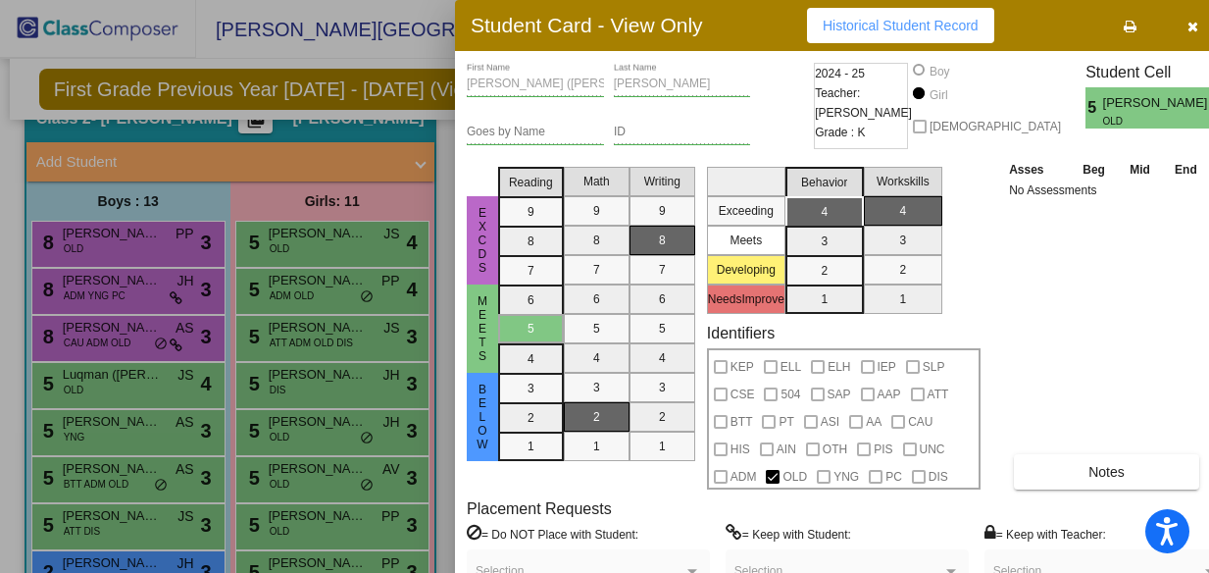
click at [1188, 21] on icon "button" at bounding box center [1193, 27] width 11 height 14
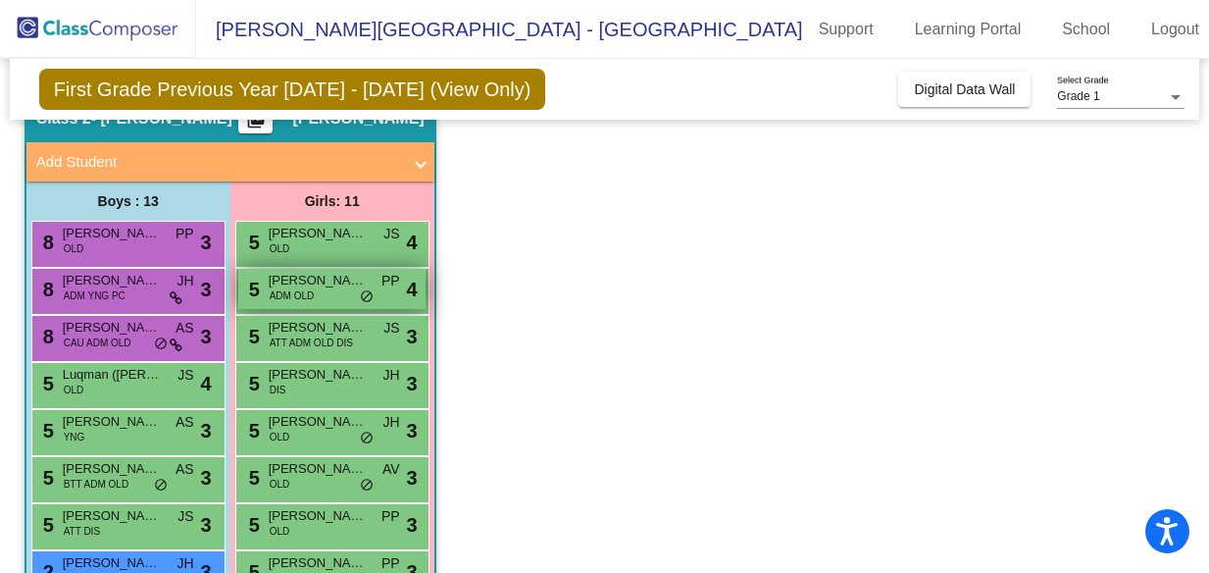
click at [306, 290] on span "ADM OLD" at bounding box center [292, 295] width 45 height 15
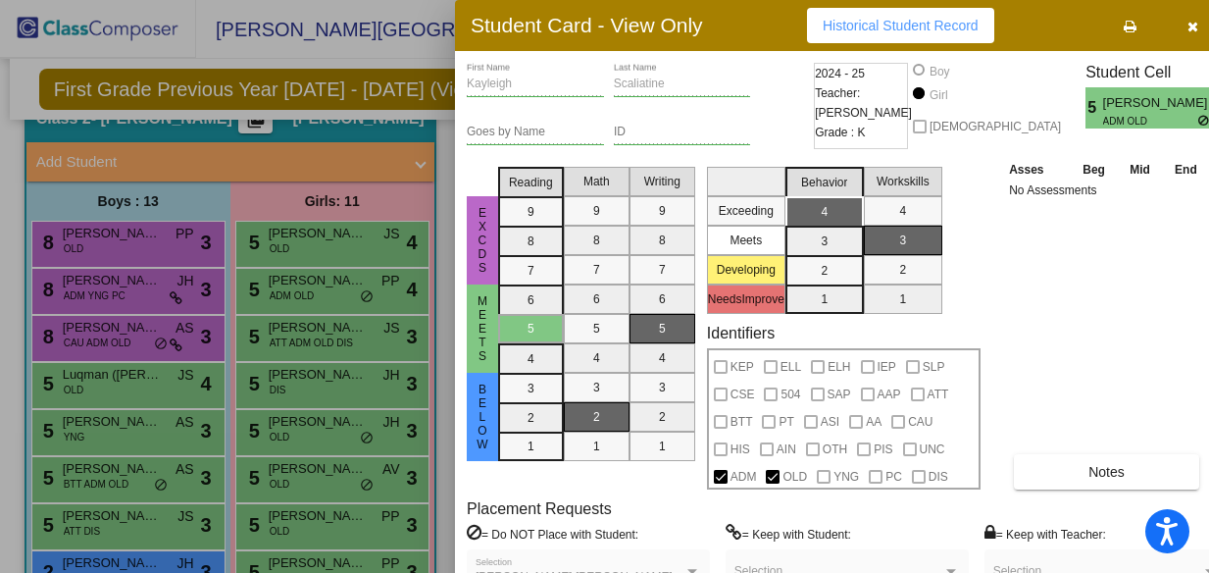
click at [303, 338] on div at bounding box center [604, 286] width 1209 height 573
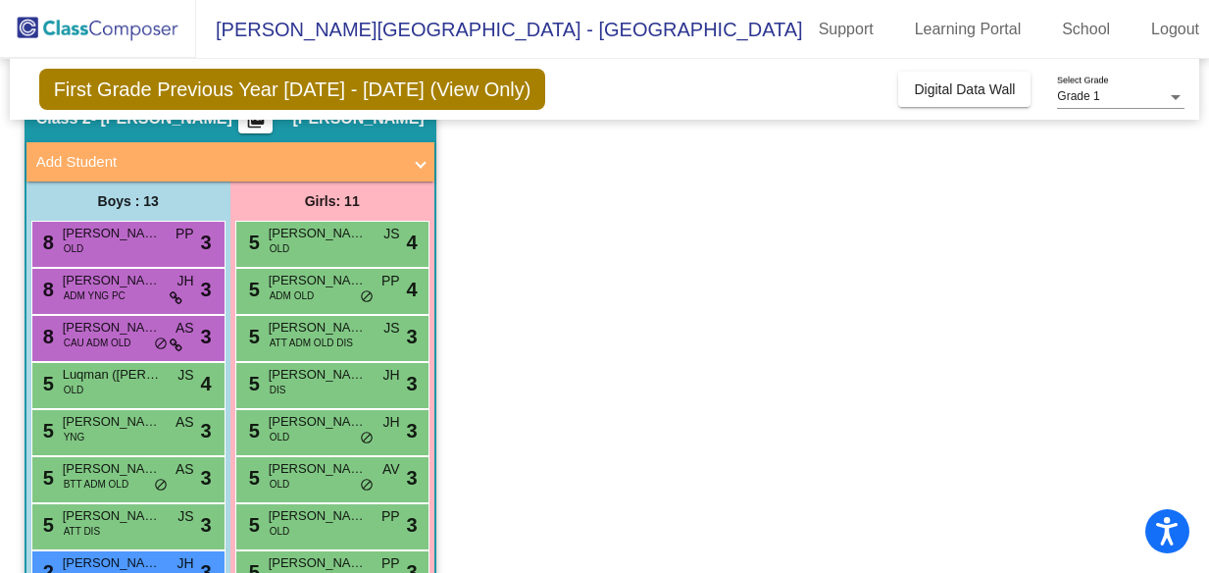
click at [303, 338] on span "ATT ADM OLD DIS" at bounding box center [311, 342] width 83 height 15
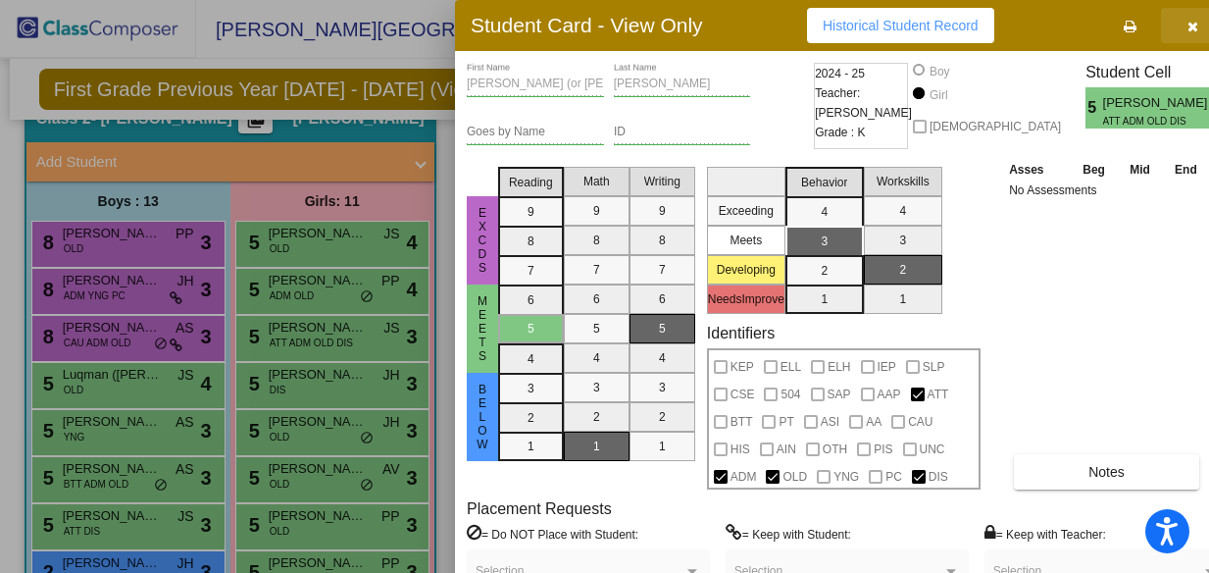
click at [1161, 25] on button "button" at bounding box center [1192, 25] width 63 height 35
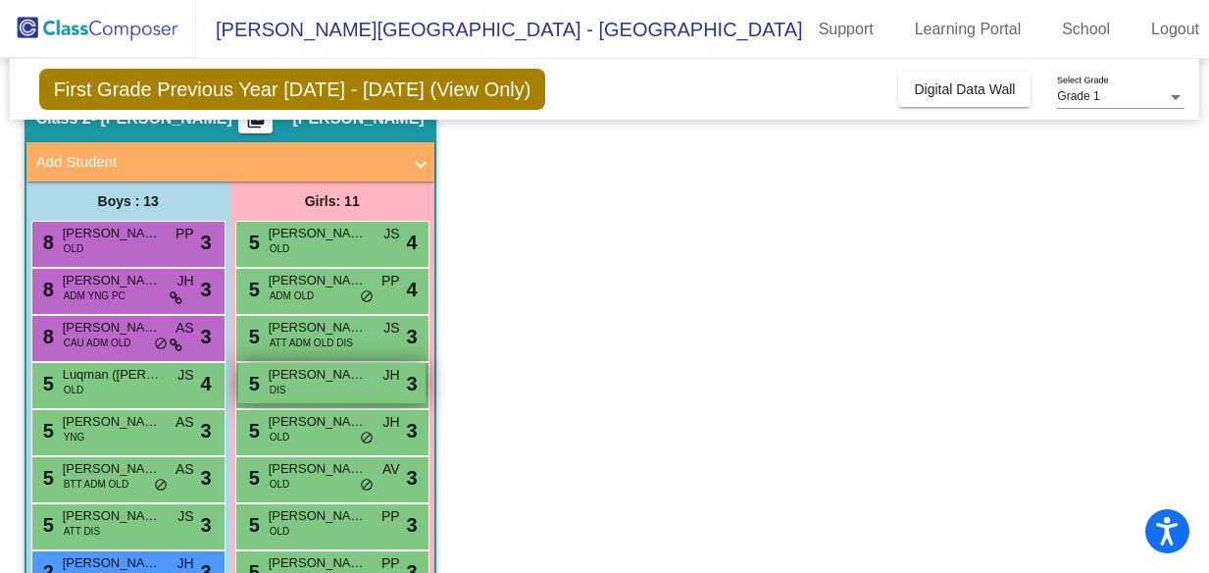
click at [309, 380] on span "[PERSON_NAME]" at bounding box center [318, 375] width 98 height 20
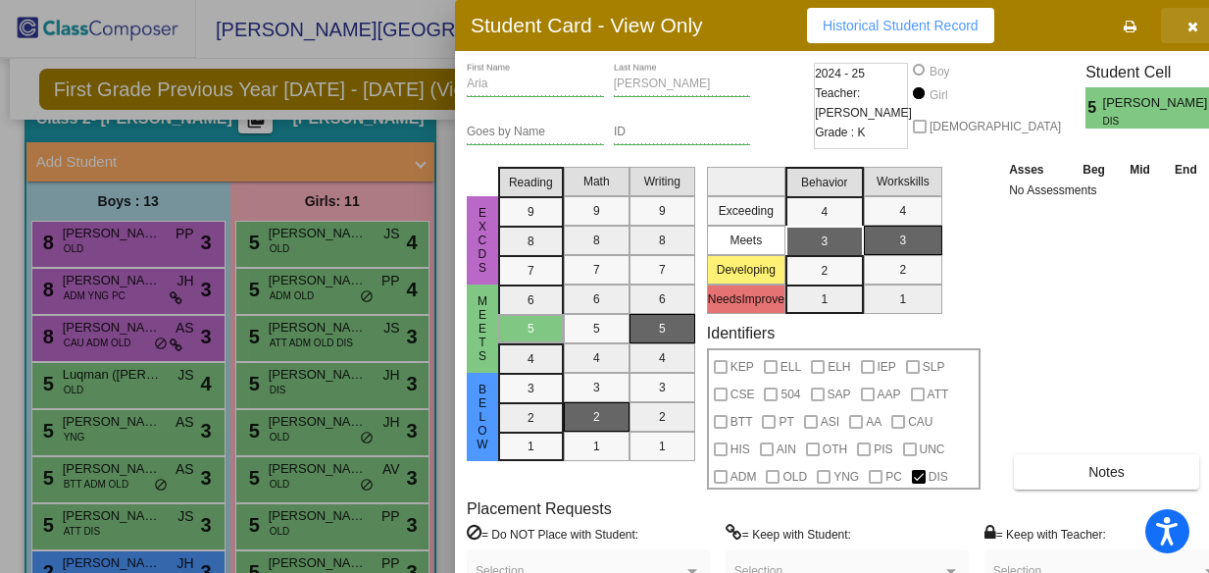
click at [1169, 21] on button "button" at bounding box center [1192, 25] width 63 height 35
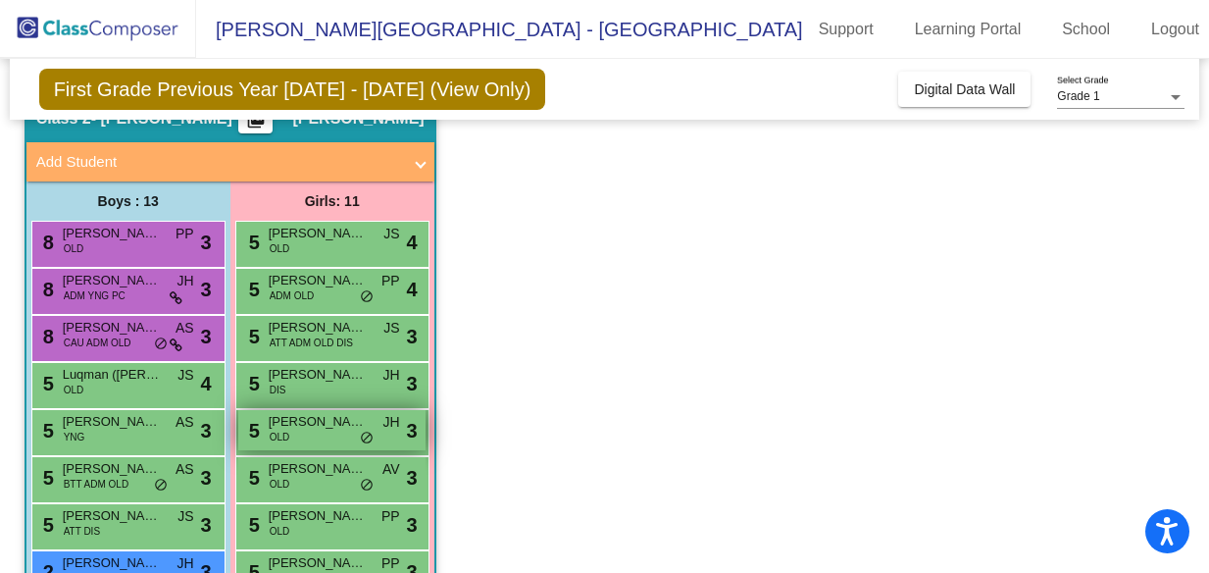
click at [293, 428] on span "[PERSON_NAME]" at bounding box center [318, 422] width 98 height 20
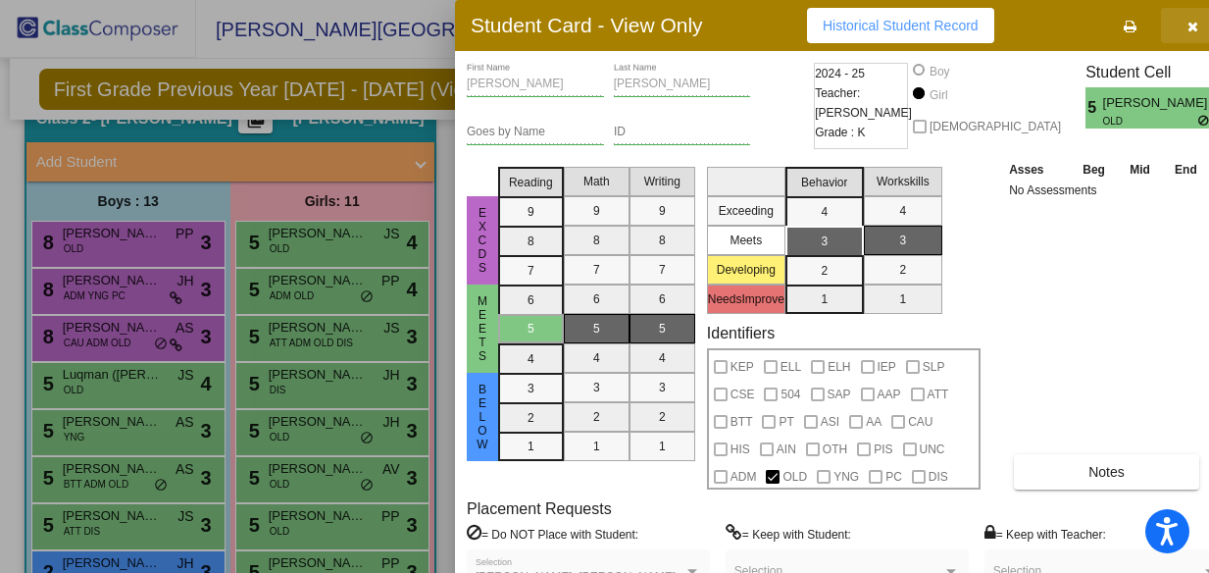
click at [1188, 29] on icon "button" at bounding box center [1193, 27] width 11 height 14
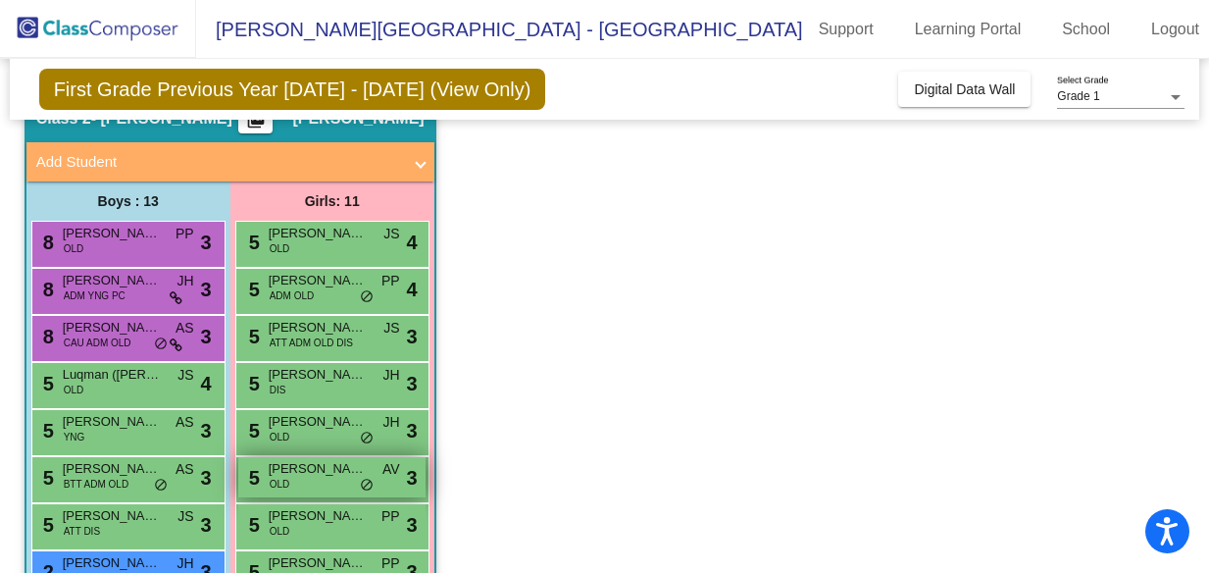
click at [287, 485] on span "OLD" at bounding box center [280, 484] width 21 height 15
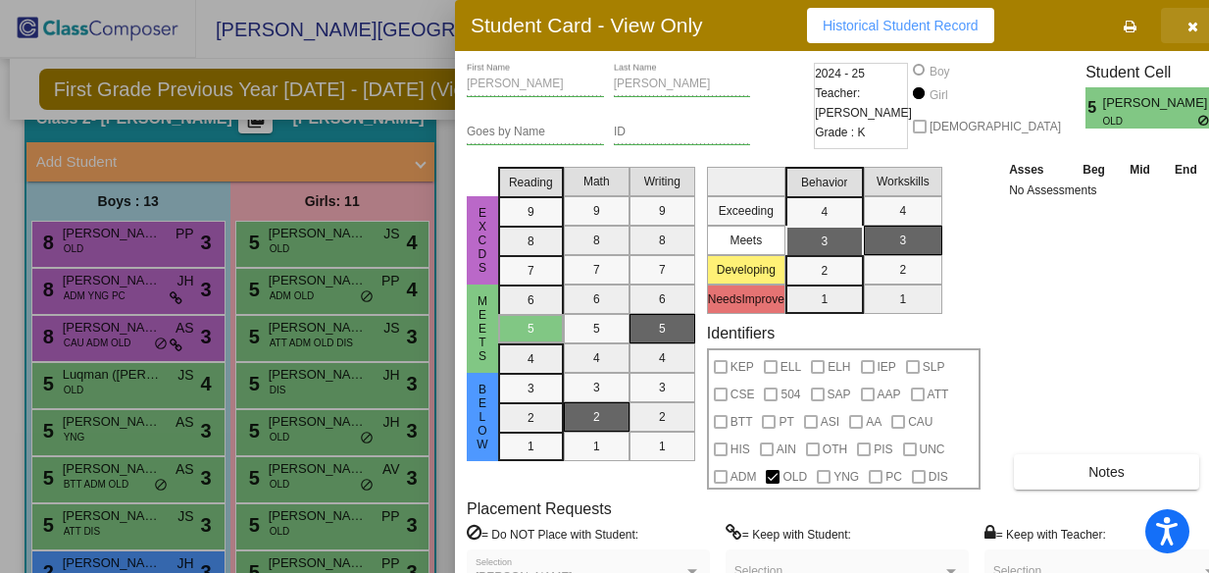
click at [1188, 18] on span "button" at bounding box center [1193, 26] width 11 height 16
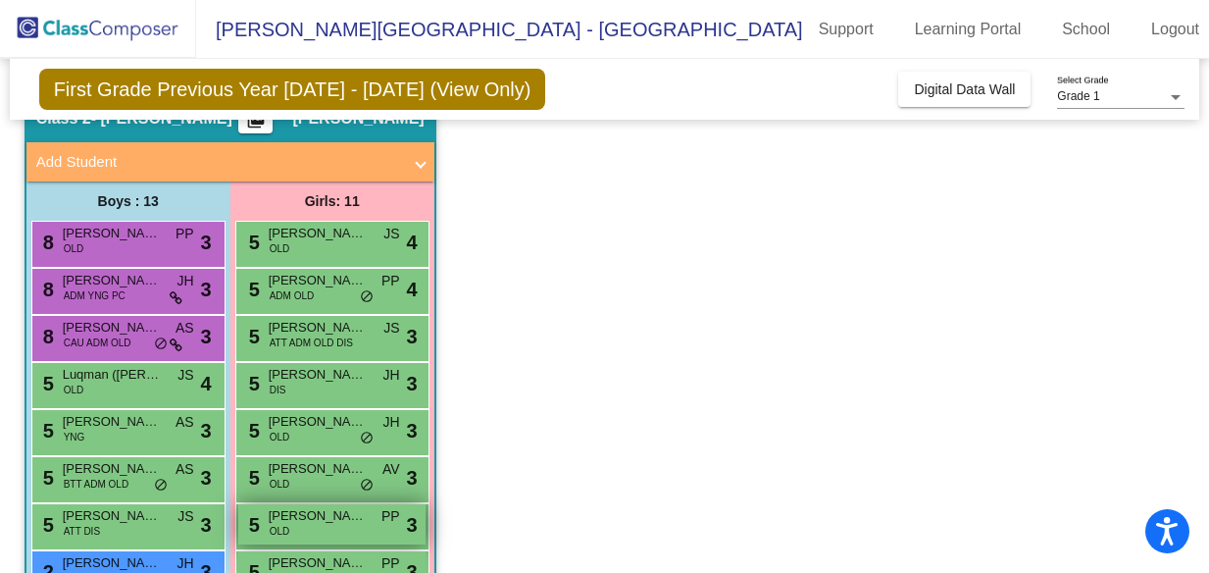
click at [282, 520] on span "[PERSON_NAME]" at bounding box center [318, 516] width 98 height 20
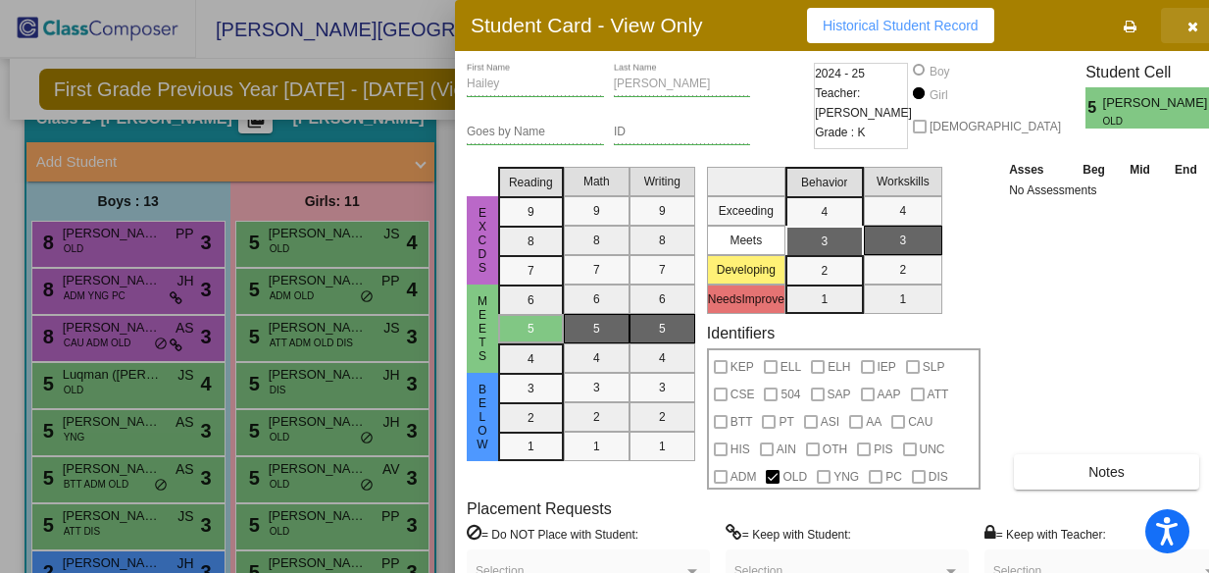
click at [1161, 33] on button "button" at bounding box center [1192, 25] width 63 height 35
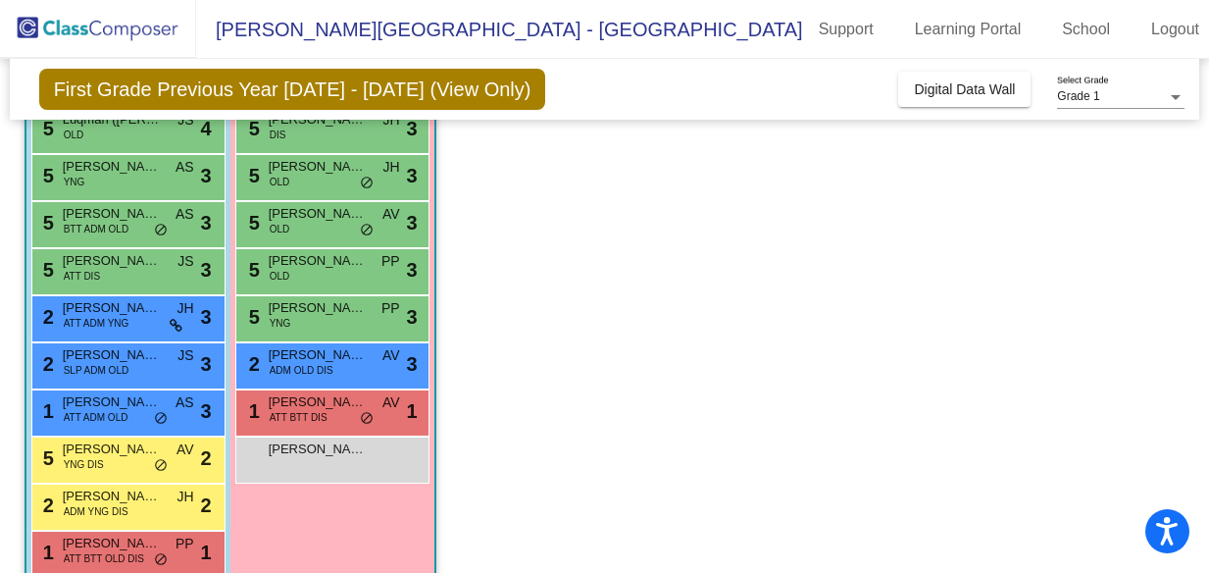
scroll to position [353, 0]
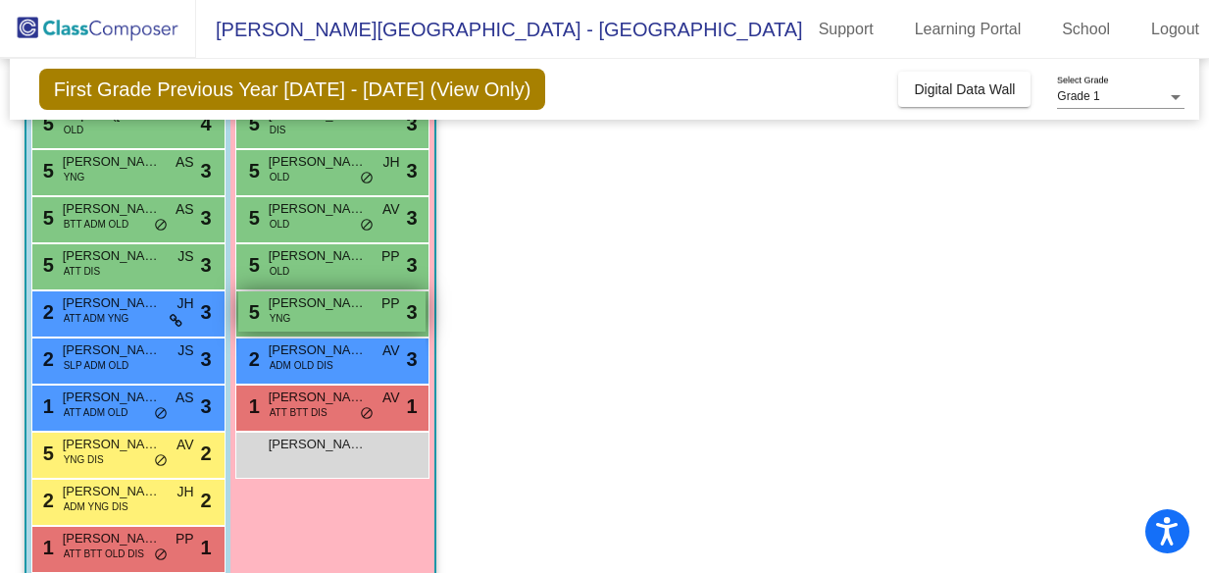
click at [313, 309] on span "[PERSON_NAME]" at bounding box center [318, 303] width 98 height 20
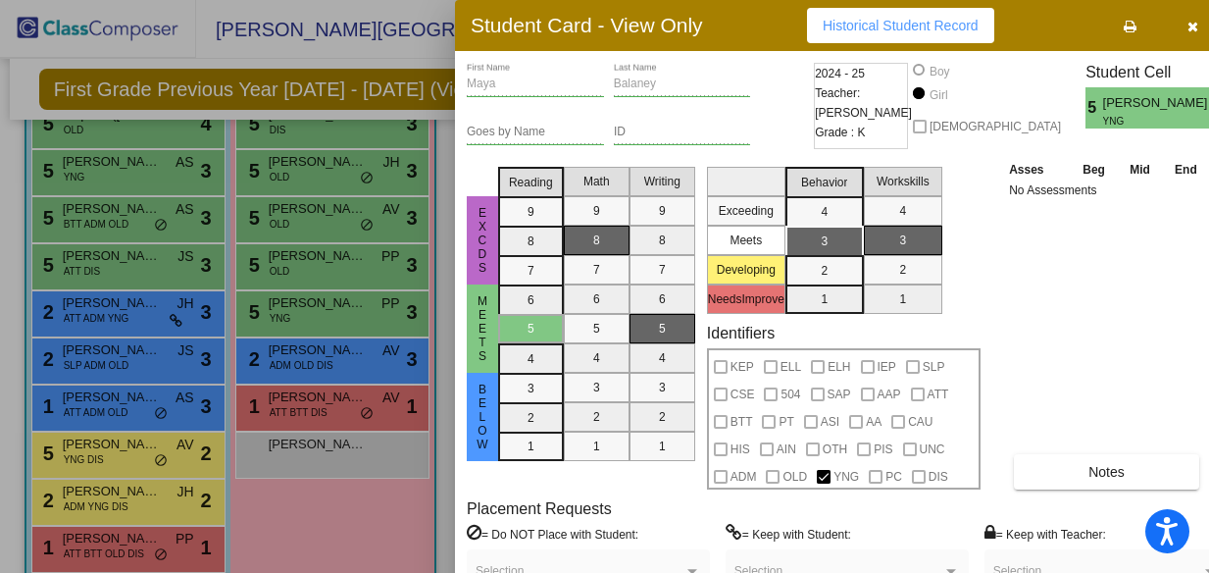
click at [281, 369] on div at bounding box center [604, 286] width 1209 height 573
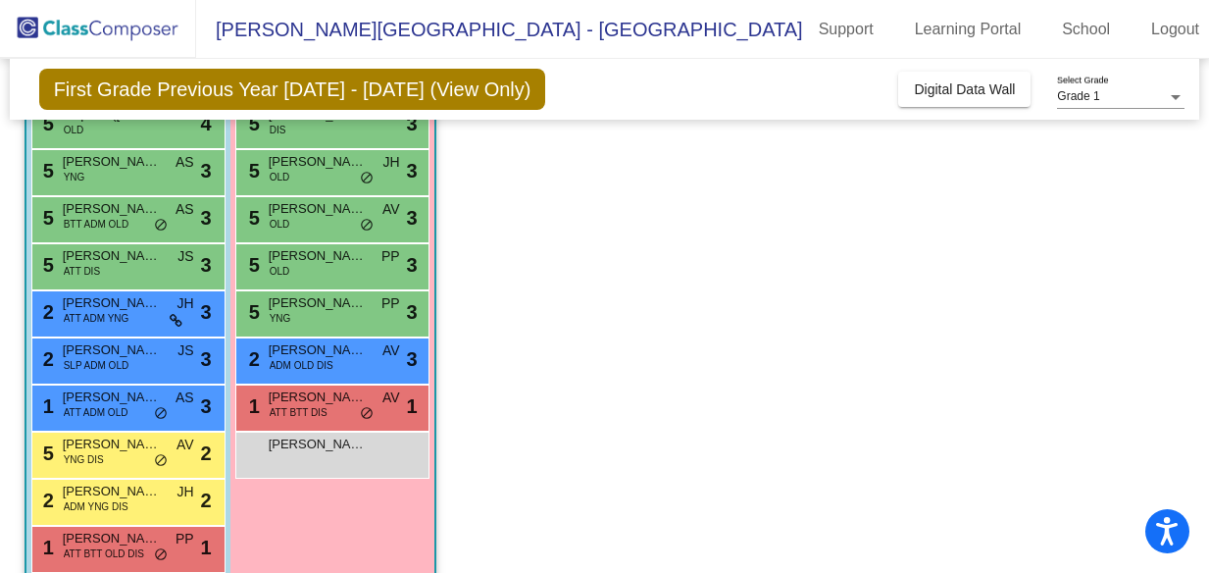
click at [281, 369] on span "ADM OLD DIS" at bounding box center [302, 365] width 64 height 15
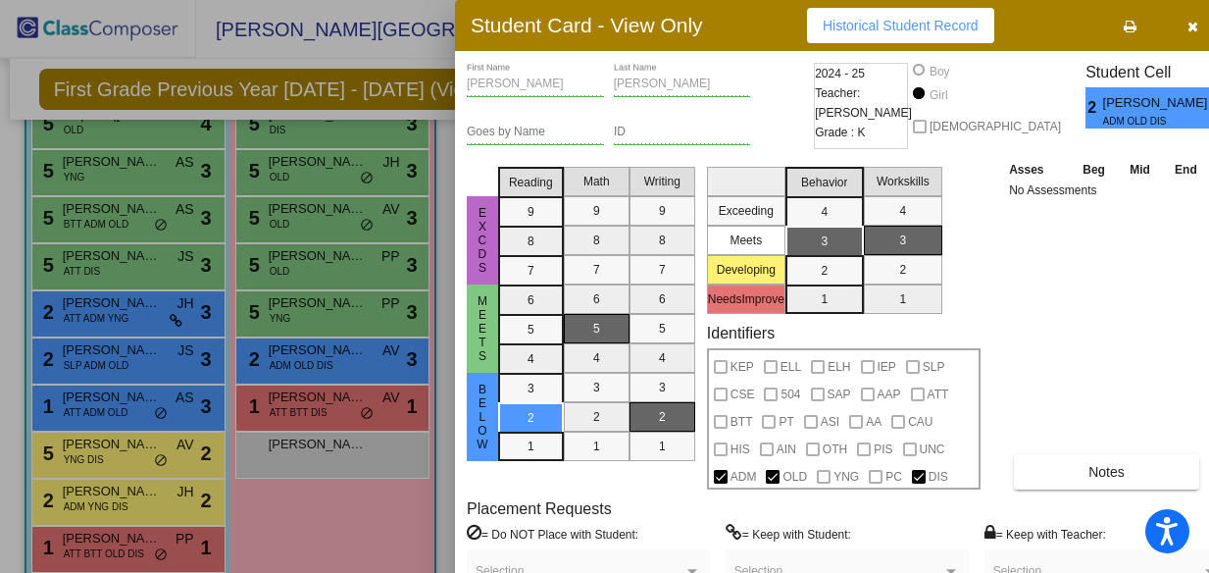
click at [278, 404] on div at bounding box center [604, 286] width 1209 height 573
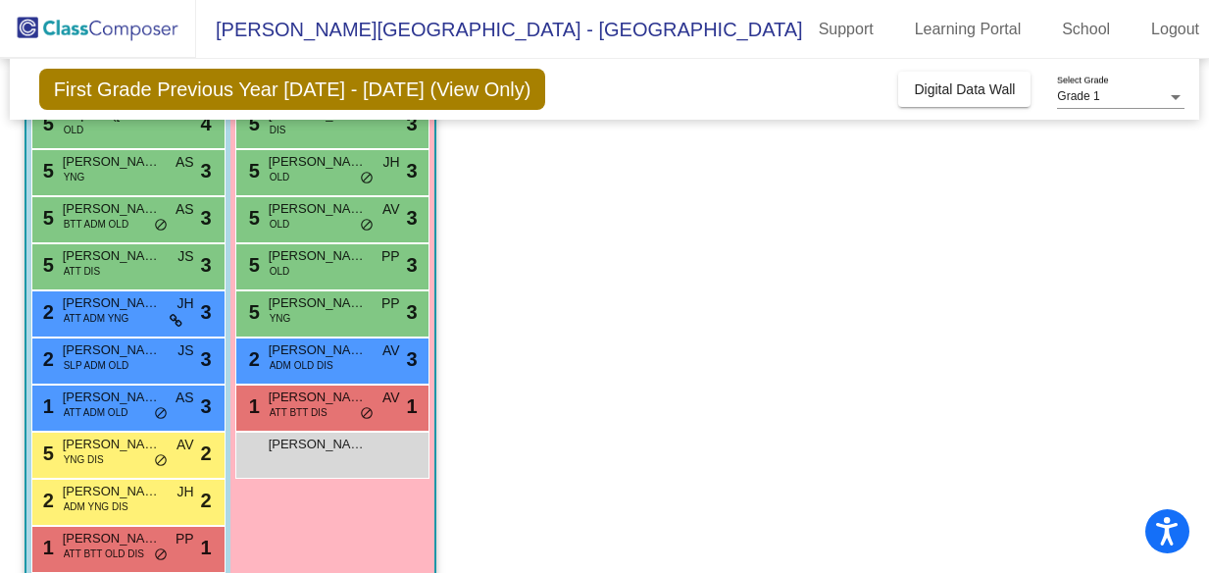
click at [278, 405] on span "ATT BTT DIS" at bounding box center [299, 412] width 58 height 15
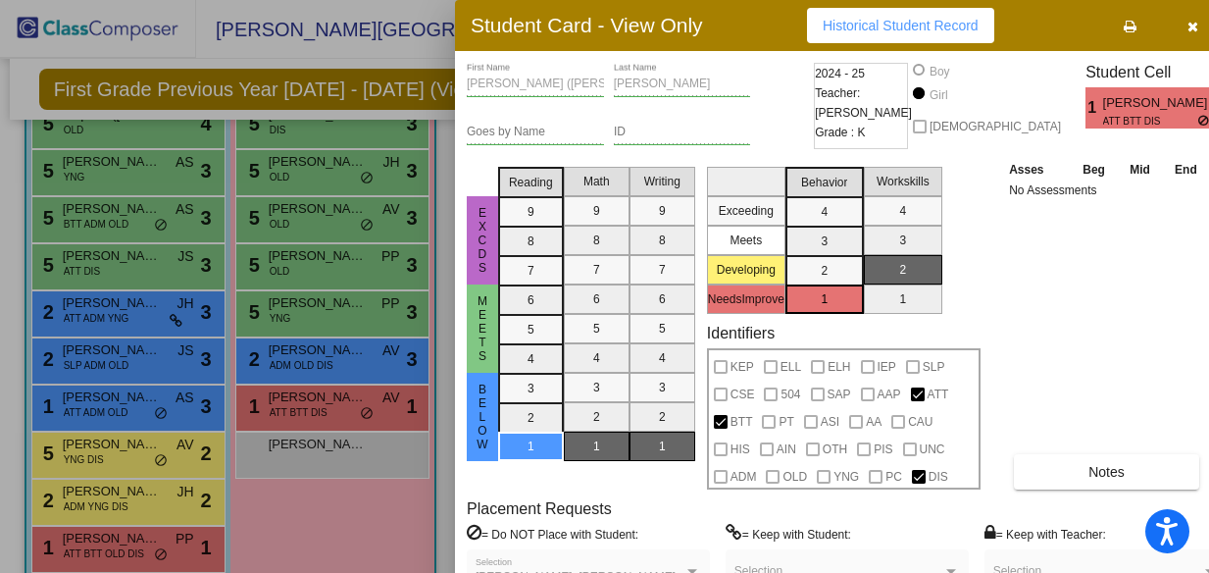
click at [298, 450] on div at bounding box center [604, 286] width 1209 height 573
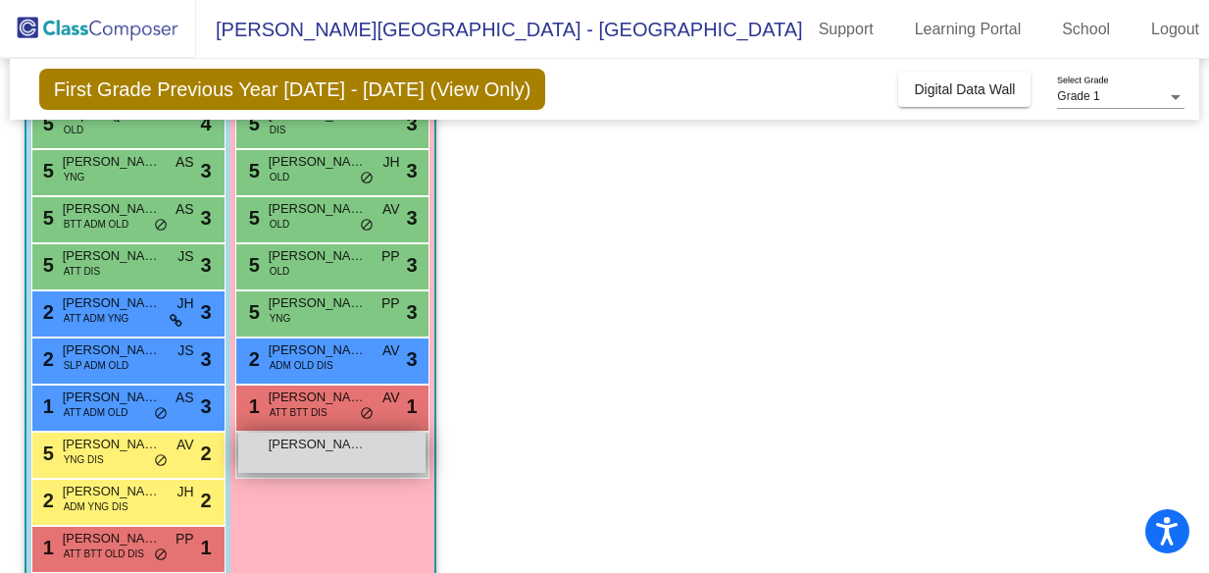
click at [299, 452] on span "[PERSON_NAME]" at bounding box center [318, 444] width 98 height 20
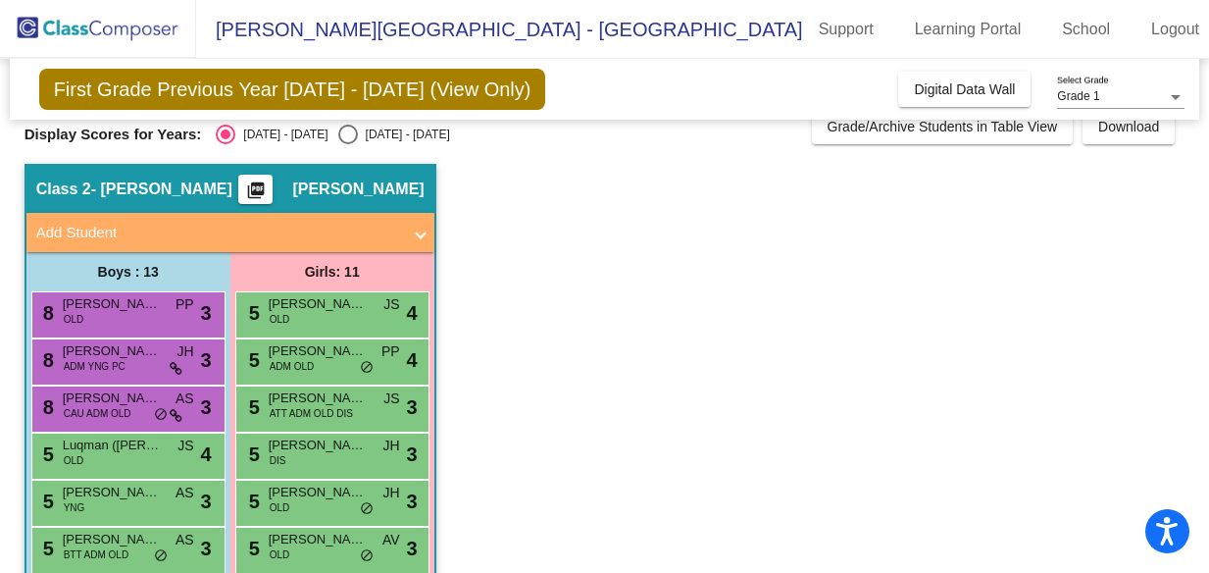
scroll to position [0, 0]
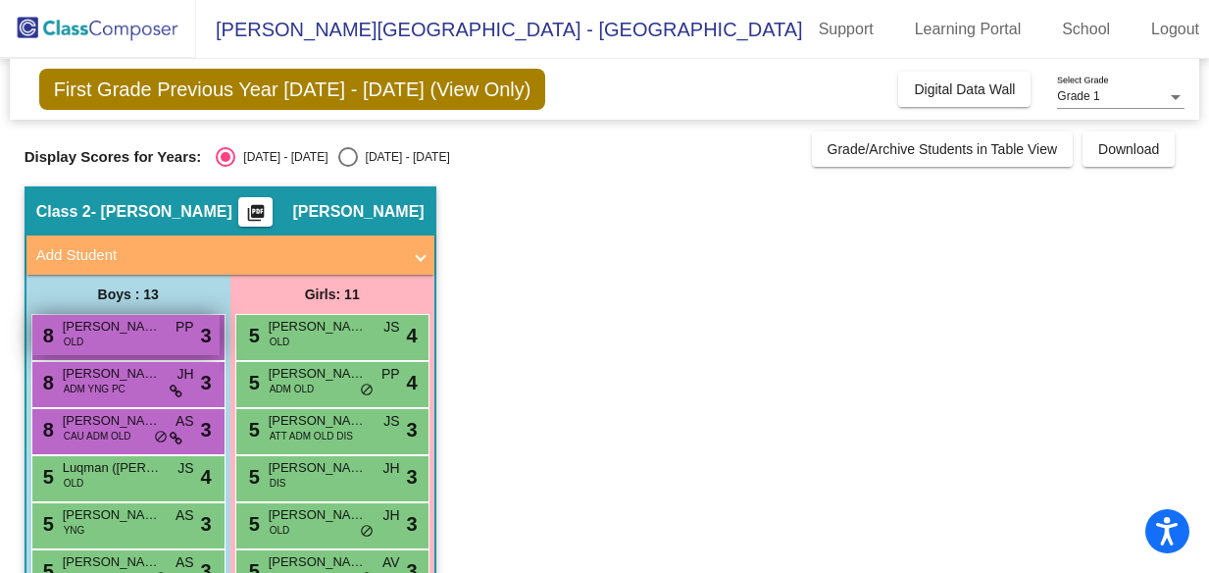
click at [140, 337] on div "8 [PERSON_NAME] OLD PP lock do_not_disturb_alt 3" at bounding box center [125, 335] width 187 height 40
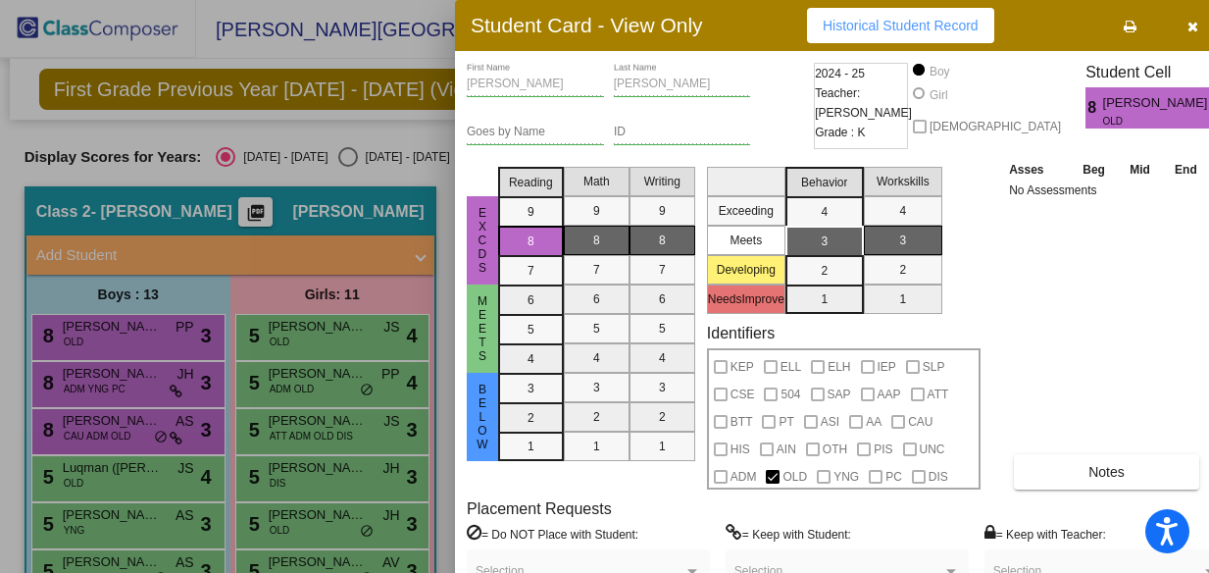
click at [92, 383] on div at bounding box center [604, 286] width 1209 height 573
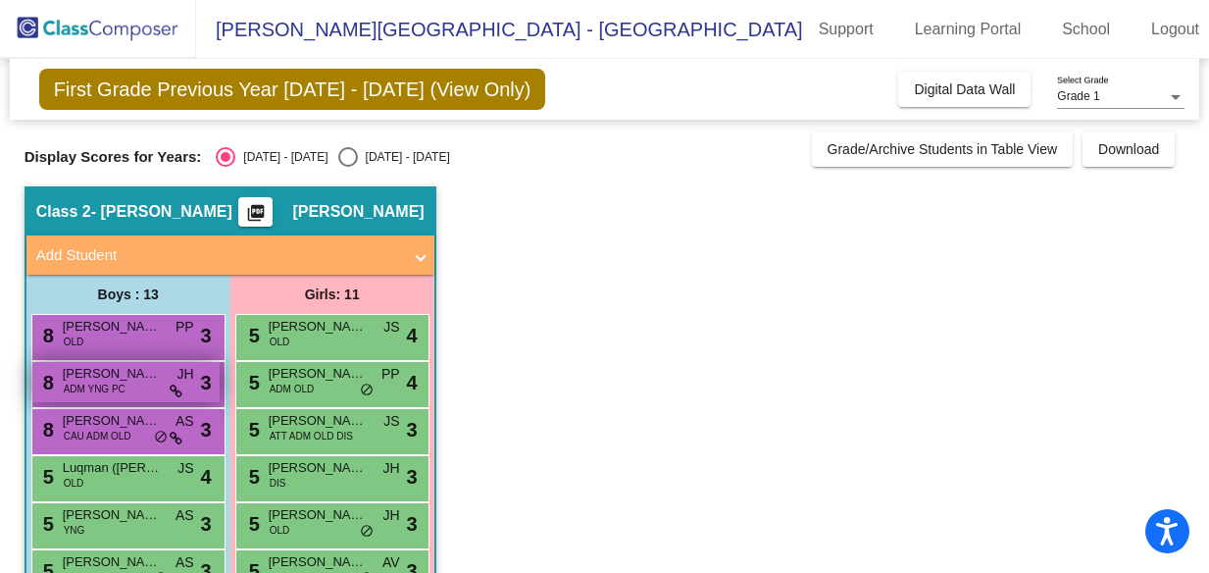
click at [92, 383] on span "ADM YNG PC" at bounding box center [95, 388] width 62 height 15
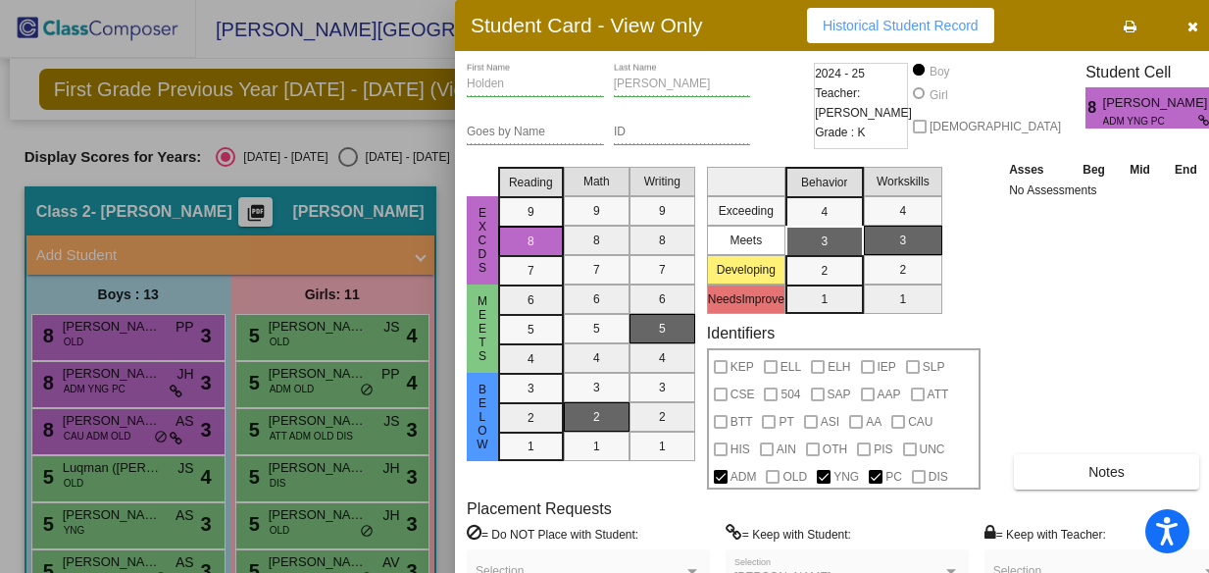
click at [69, 426] on div at bounding box center [604, 286] width 1209 height 573
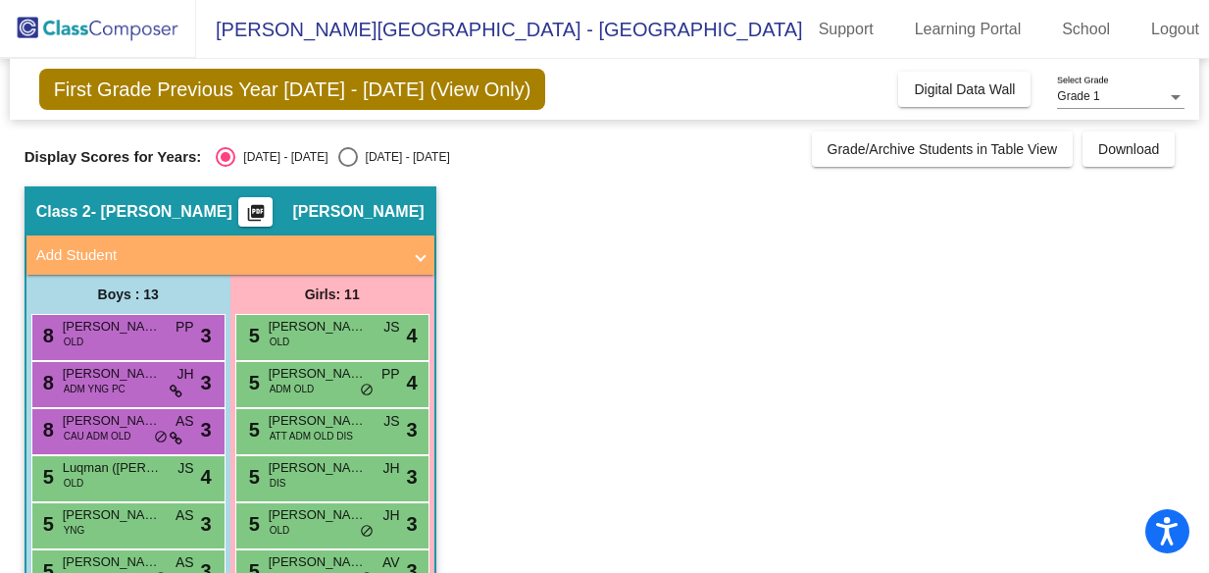
click at [69, 426] on span "[PERSON_NAME]" at bounding box center [112, 421] width 98 height 20
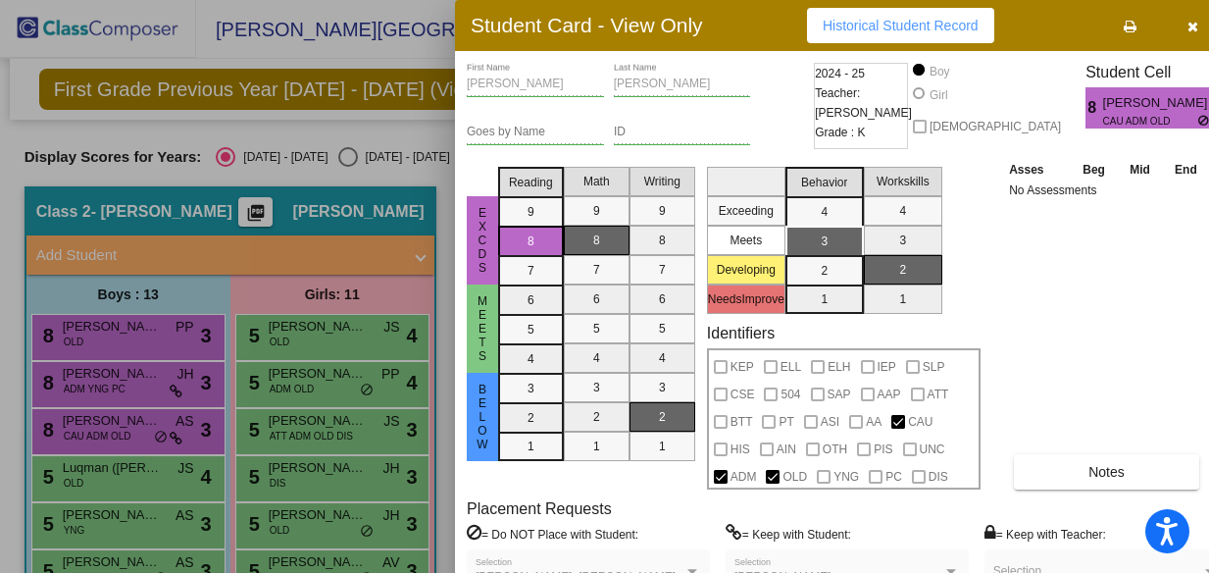
click at [101, 469] on div at bounding box center [604, 286] width 1209 height 573
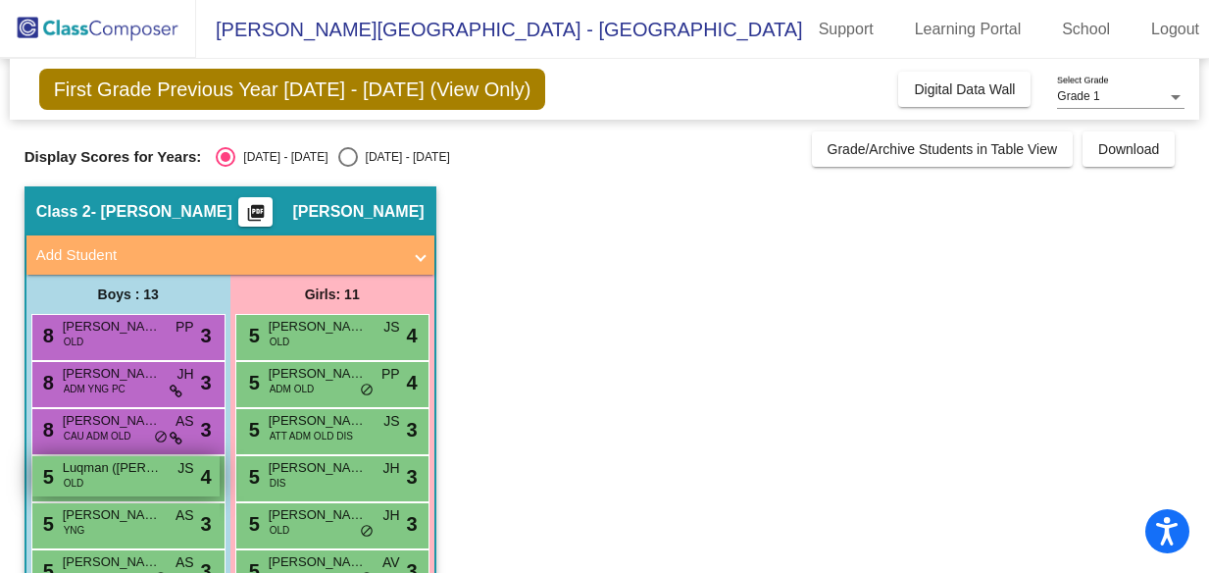
click at [101, 469] on span "Luqman ([PERSON_NAME] Heyawi) [PERSON_NAME]" at bounding box center [112, 468] width 98 height 20
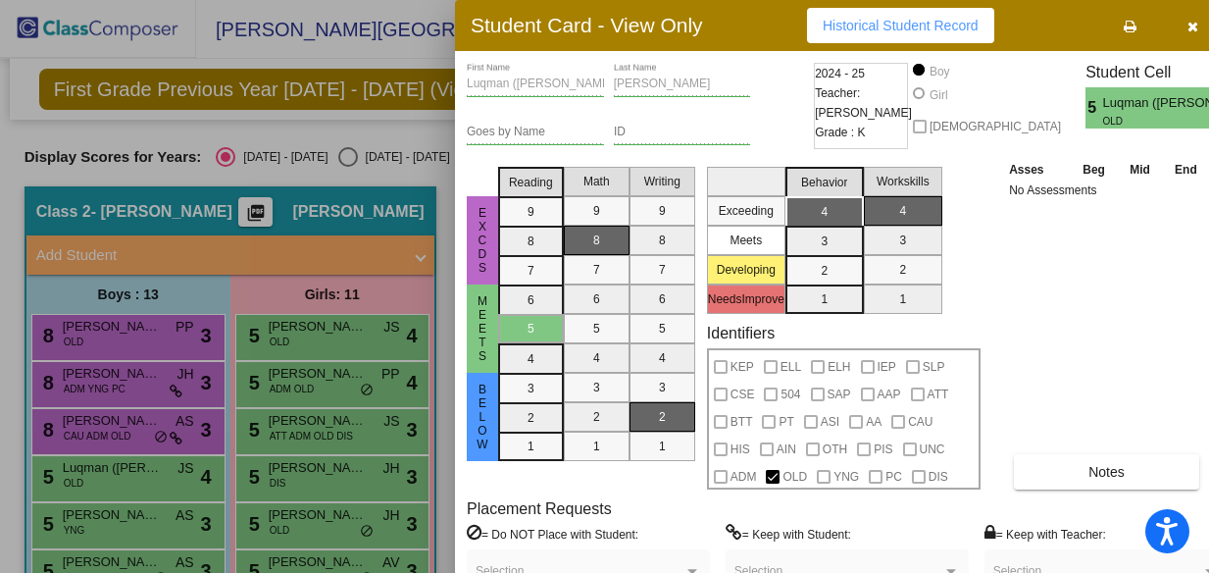
click at [99, 525] on div at bounding box center [604, 286] width 1209 height 573
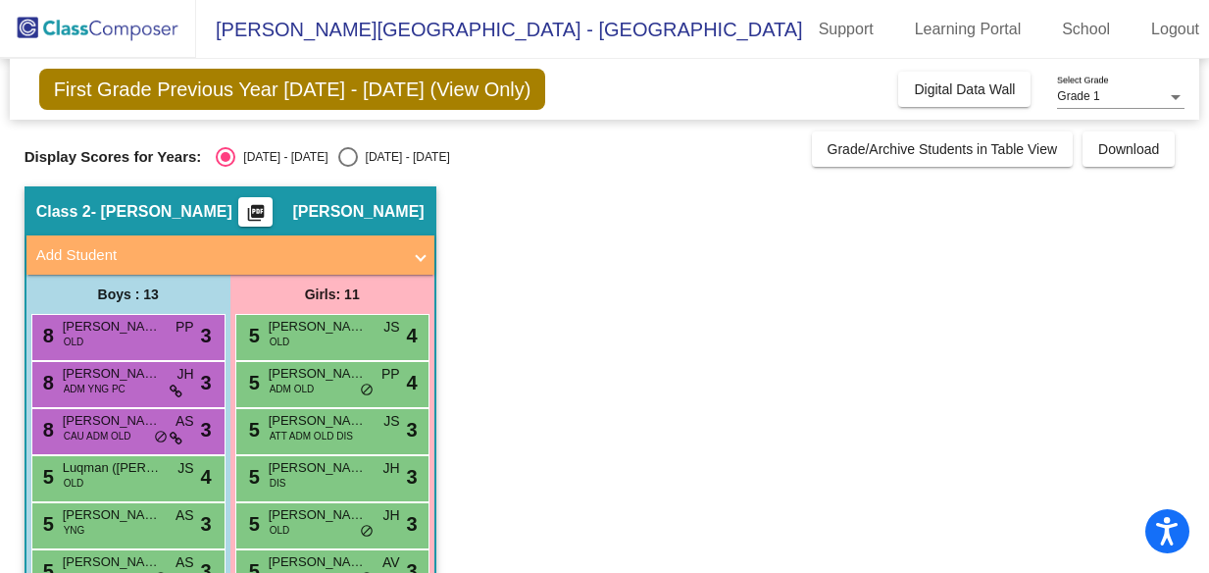
click at [99, 525] on div "5 [PERSON_NAME] YNG AS lock do_not_disturb_alt 3" at bounding box center [125, 523] width 187 height 40
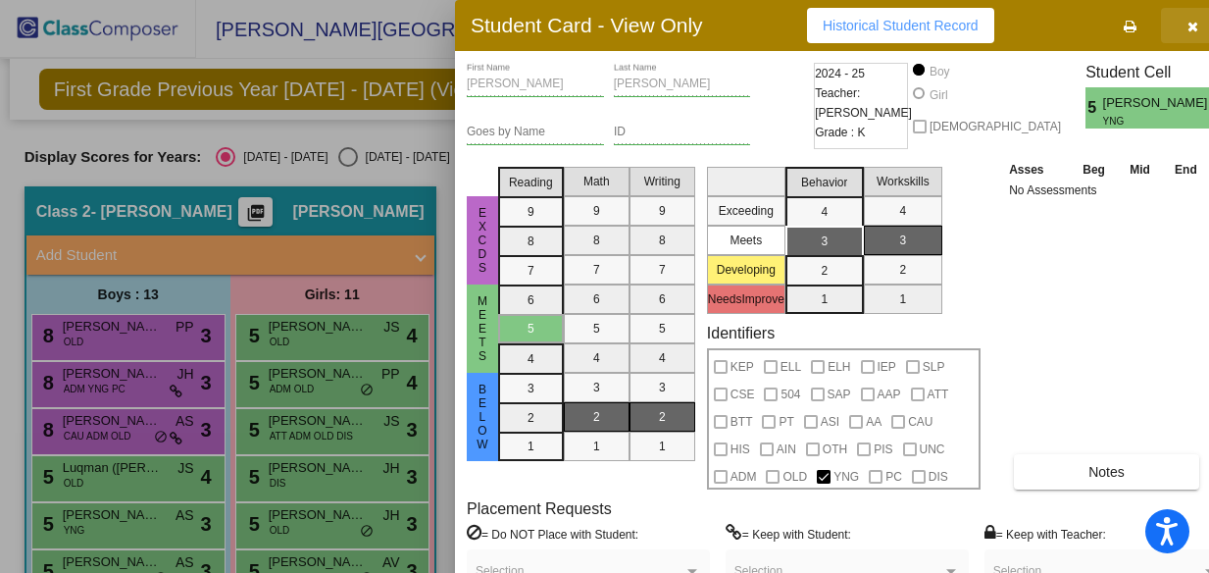
click at [1188, 24] on icon "button" at bounding box center [1193, 27] width 11 height 14
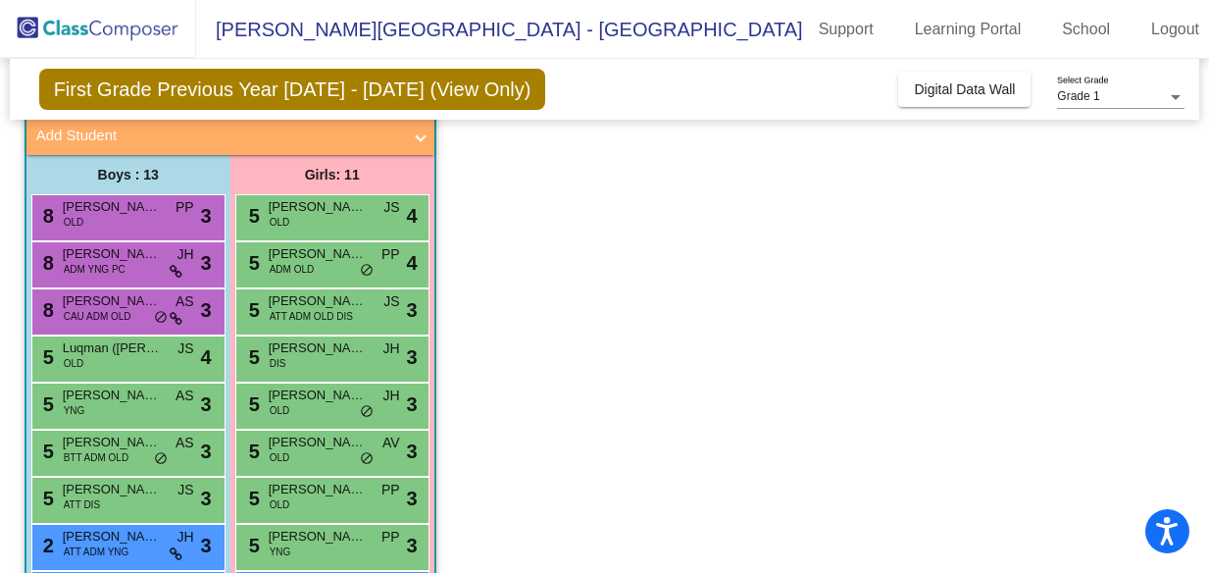
scroll to position [142, 0]
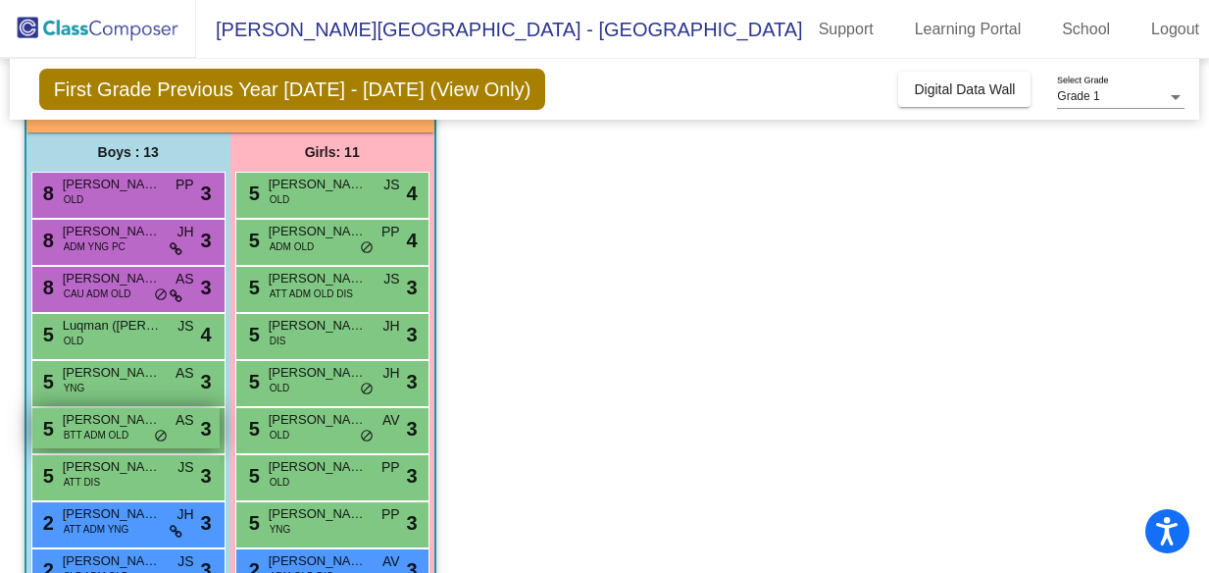
click at [80, 434] on span "BTT ADM OLD" at bounding box center [97, 435] width 66 height 15
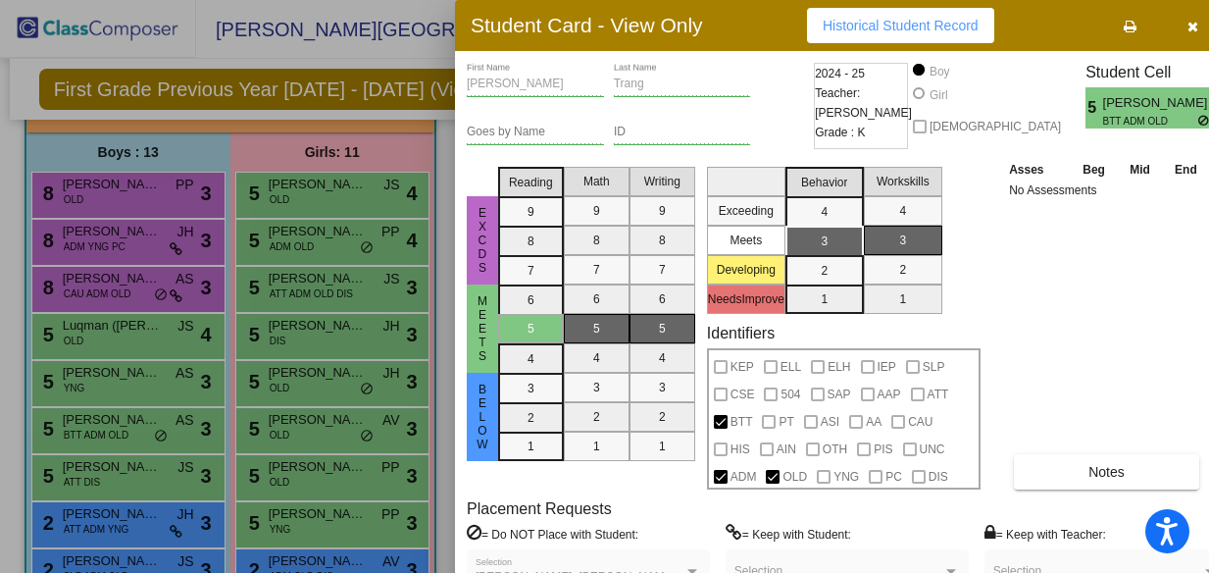
click at [93, 484] on div at bounding box center [604, 286] width 1209 height 573
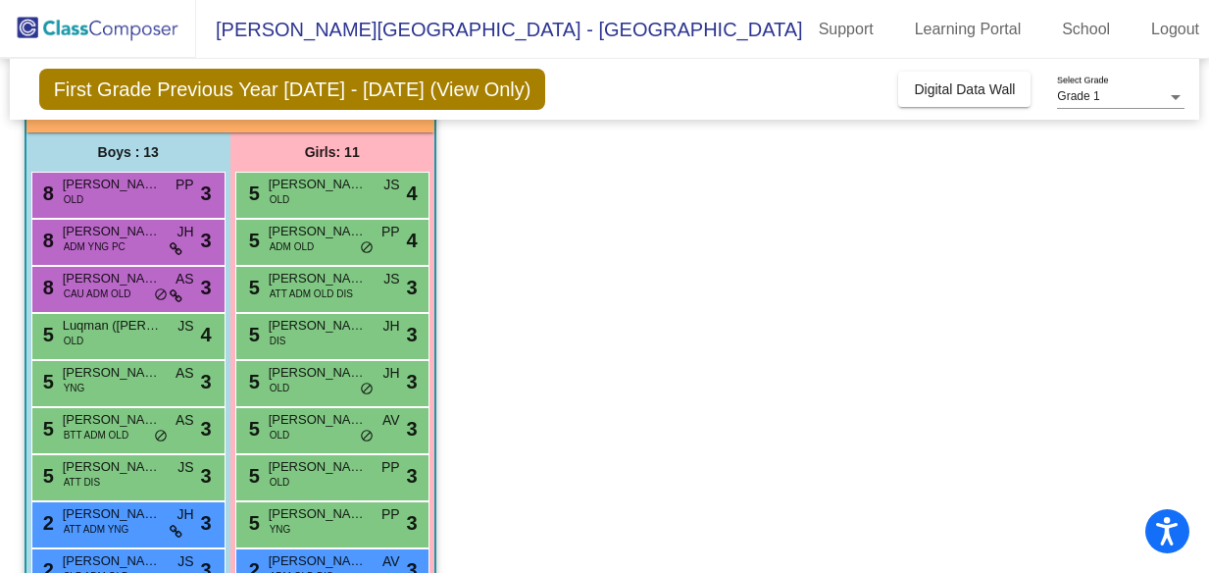
click at [93, 484] on span "ATT DIS" at bounding box center [82, 482] width 36 height 15
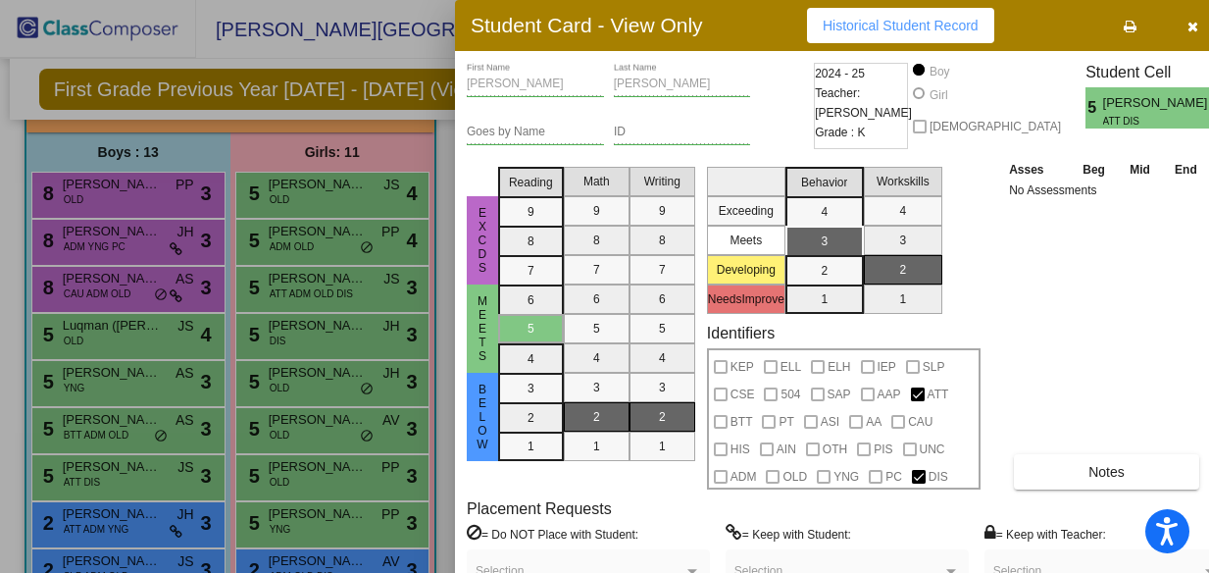
click at [87, 518] on div at bounding box center [604, 286] width 1209 height 573
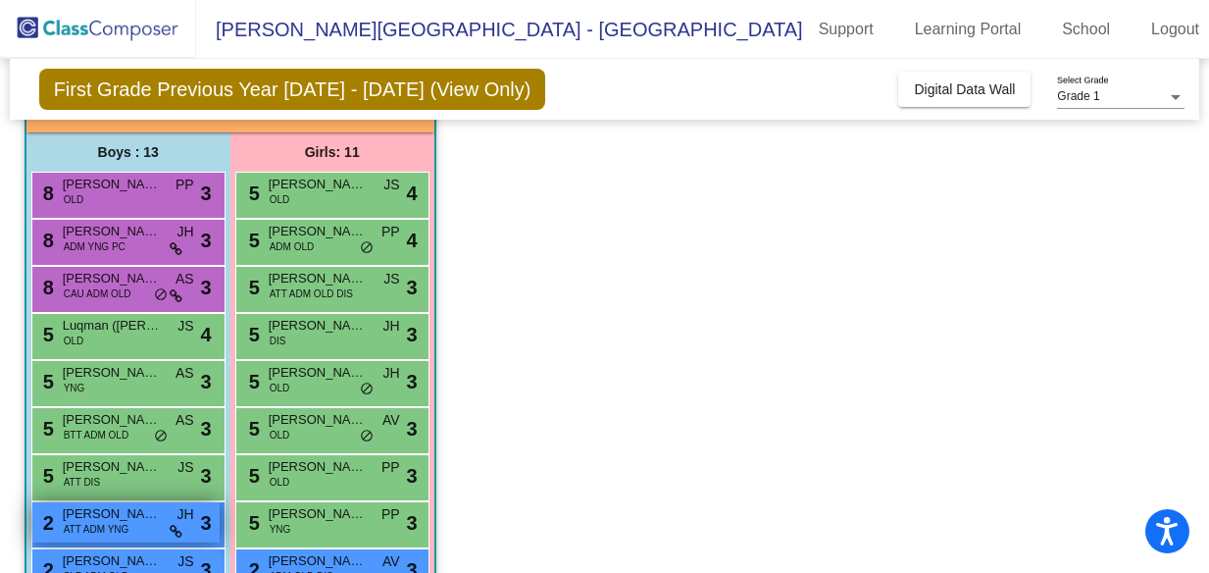
click at [87, 518] on span "[PERSON_NAME]" at bounding box center [112, 514] width 98 height 20
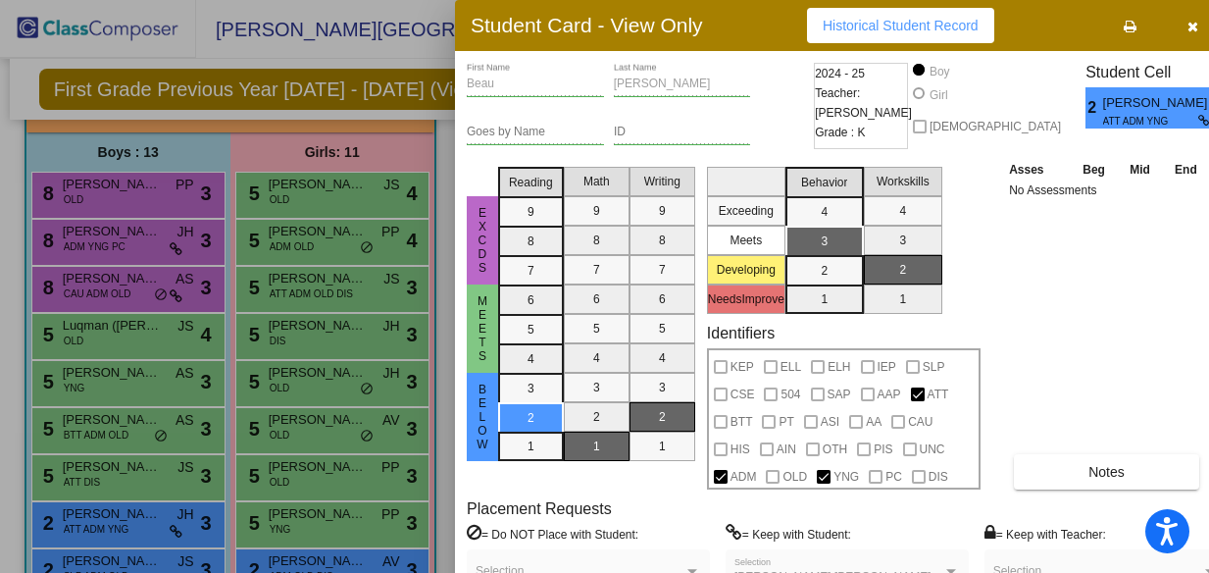
click at [81, 558] on div at bounding box center [604, 286] width 1209 height 573
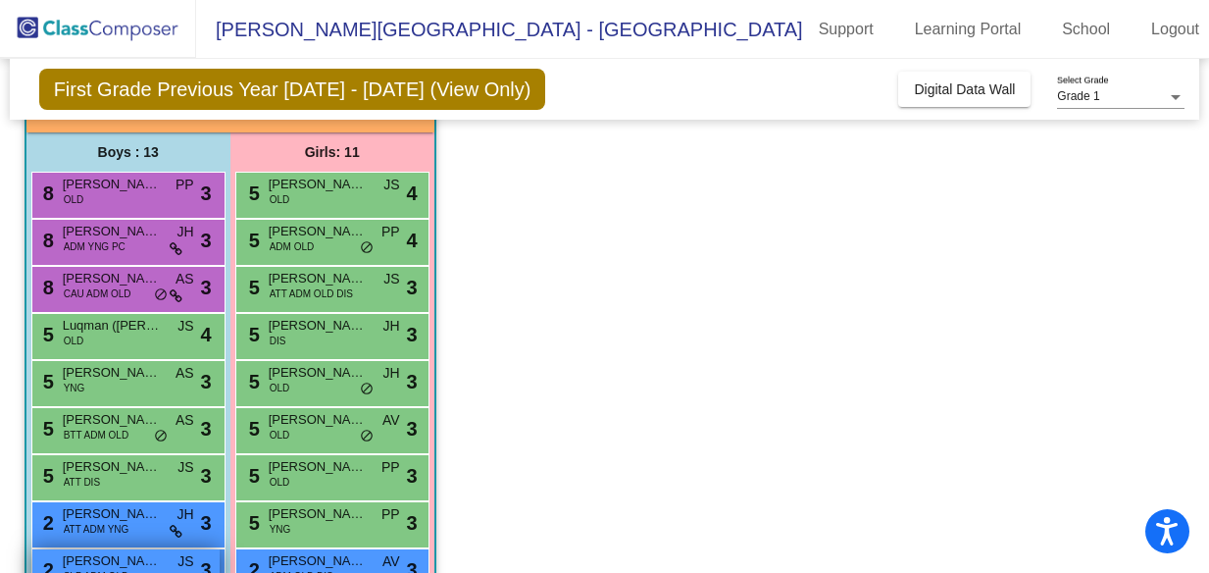
click at [80, 557] on span "[PERSON_NAME]" at bounding box center [112, 561] width 98 height 20
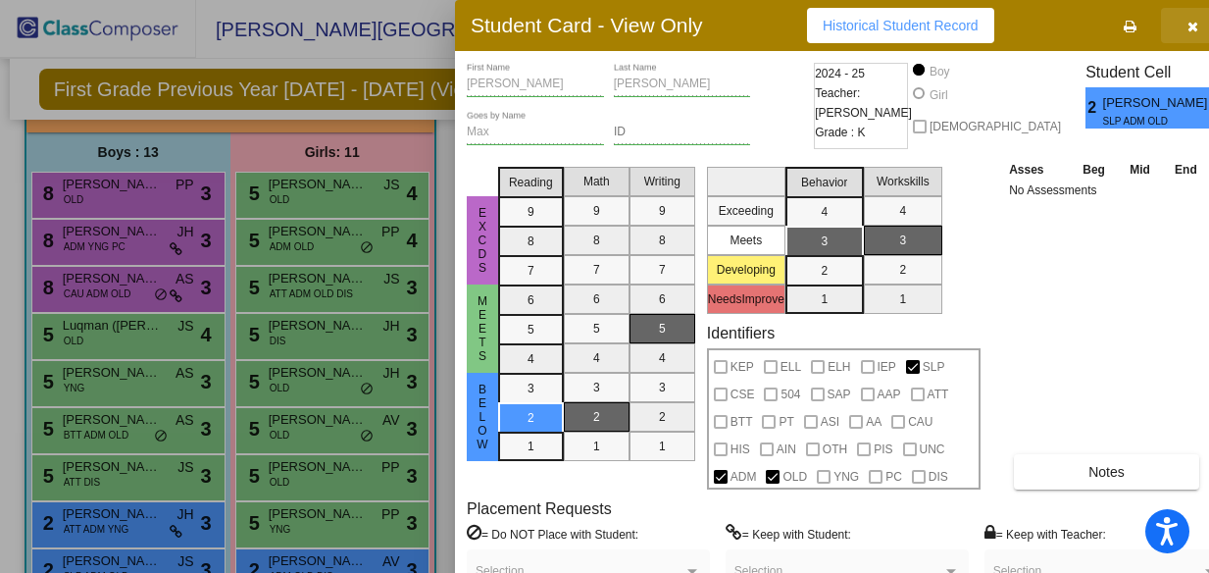
click at [1168, 23] on button "button" at bounding box center [1192, 25] width 63 height 35
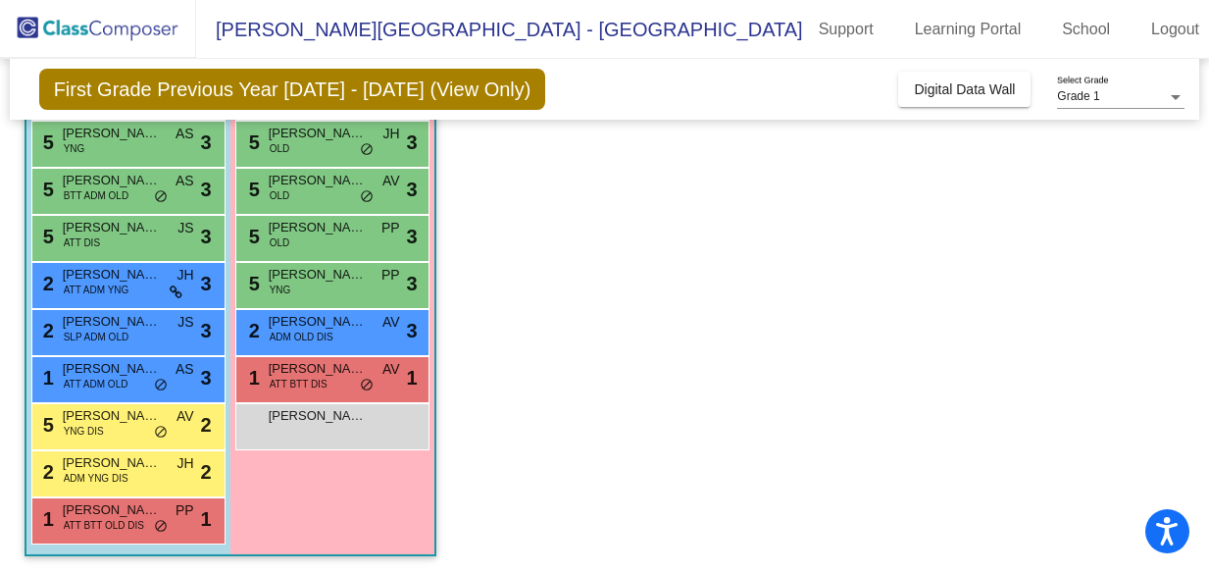
scroll to position [384, 0]
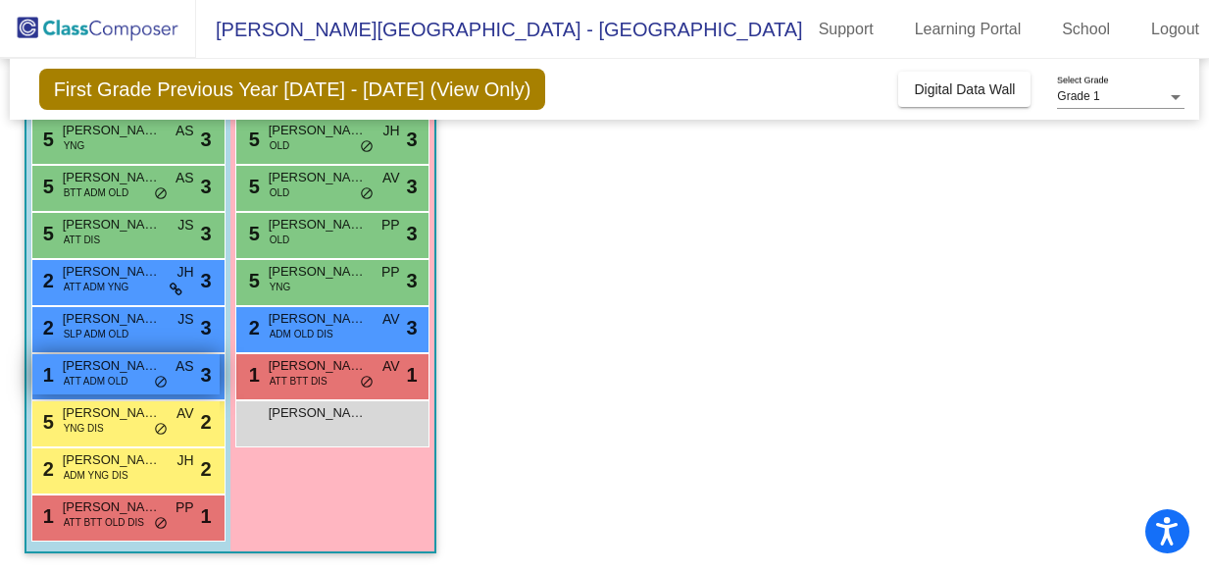
click at [65, 377] on span "ATT ADM OLD" at bounding box center [96, 381] width 65 height 15
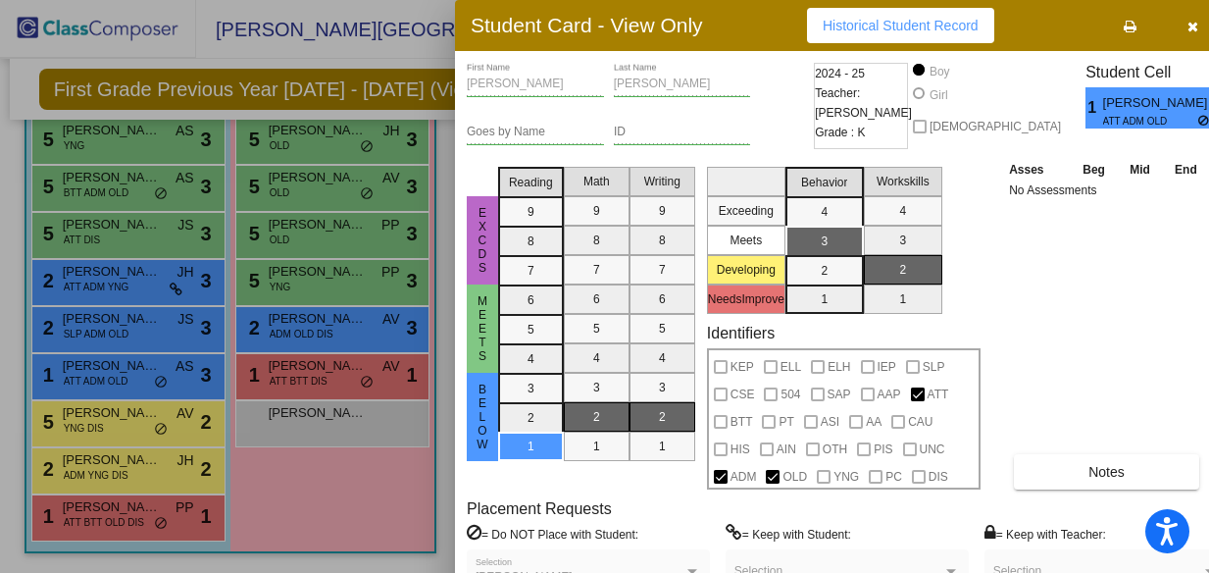
click at [88, 433] on div at bounding box center [604, 286] width 1209 height 573
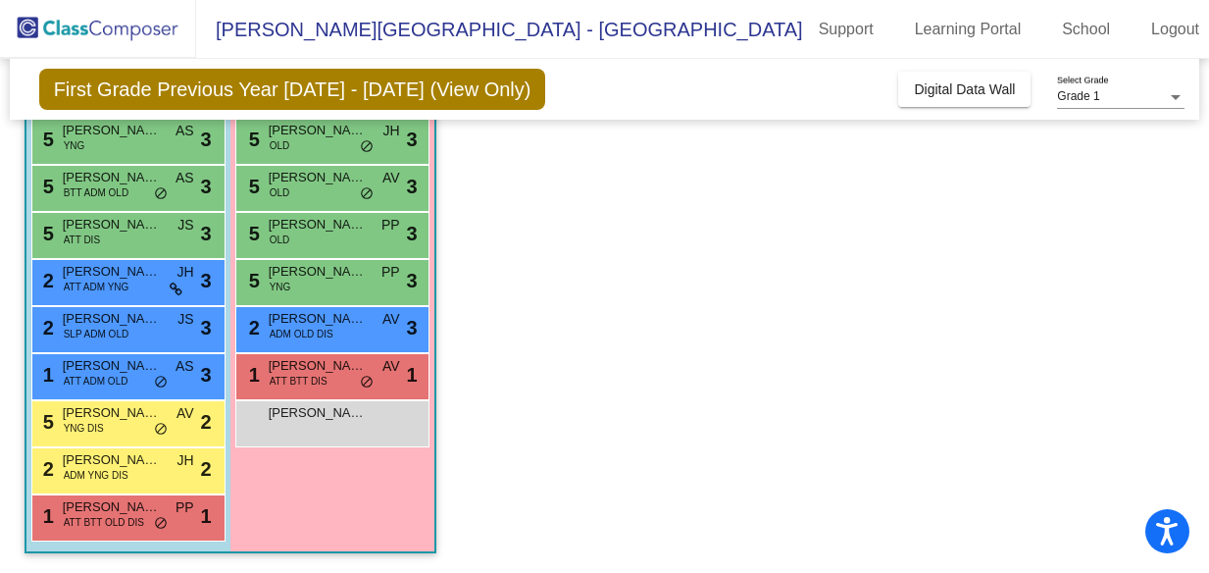
click at [88, 433] on span "YNG DIS" at bounding box center [84, 428] width 40 height 15
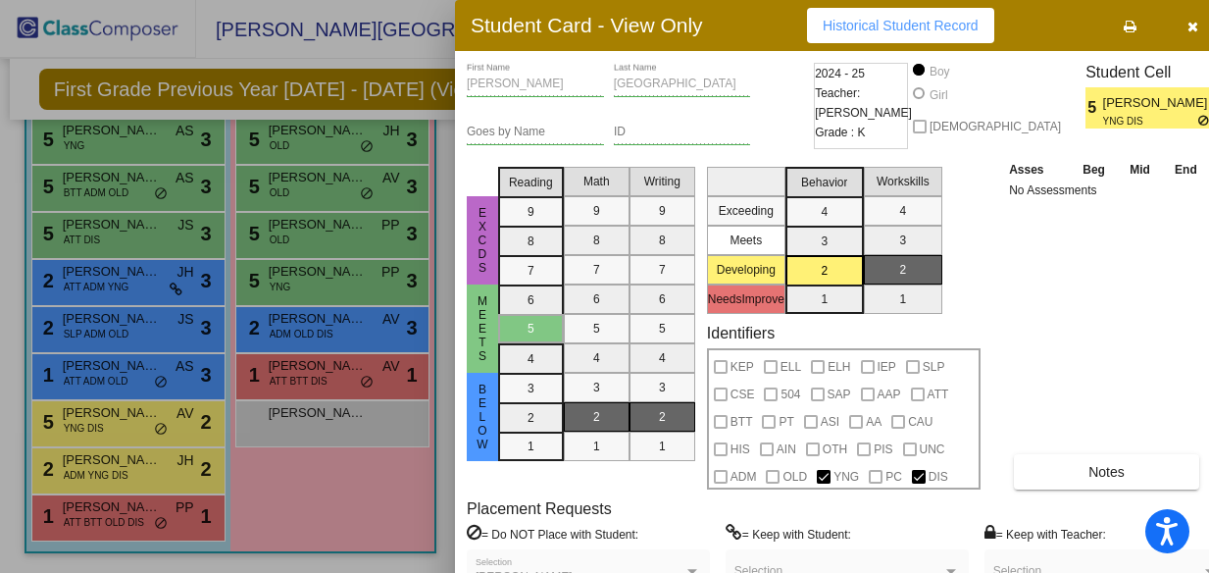
click at [81, 381] on div at bounding box center [604, 286] width 1209 height 573
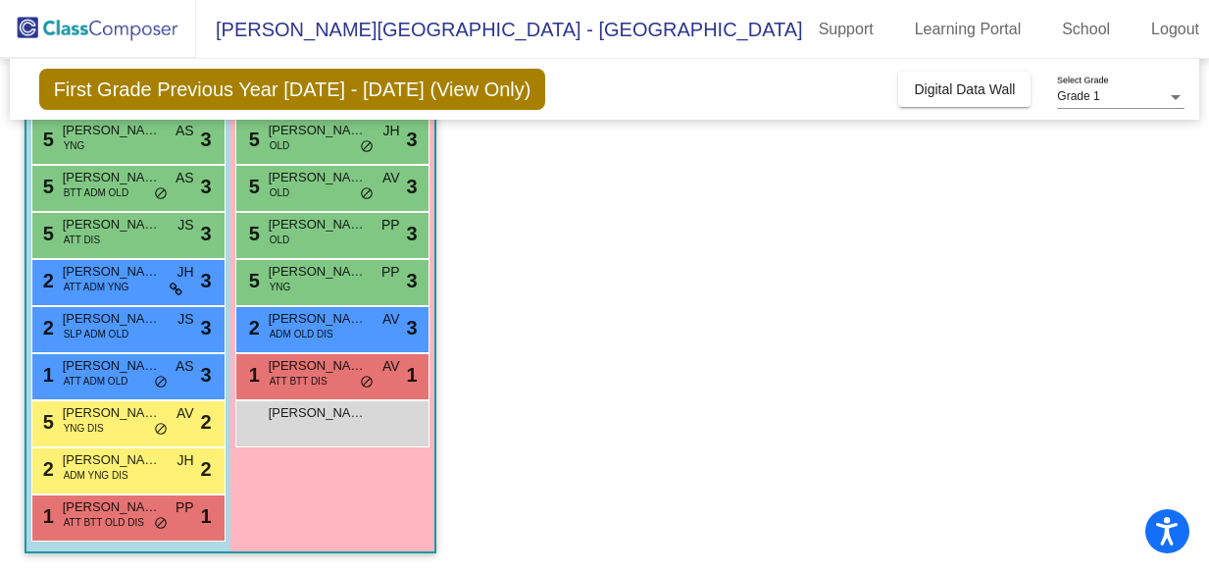
click at [81, 381] on span "ATT ADM OLD" at bounding box center [96, 381] width 65 height 15
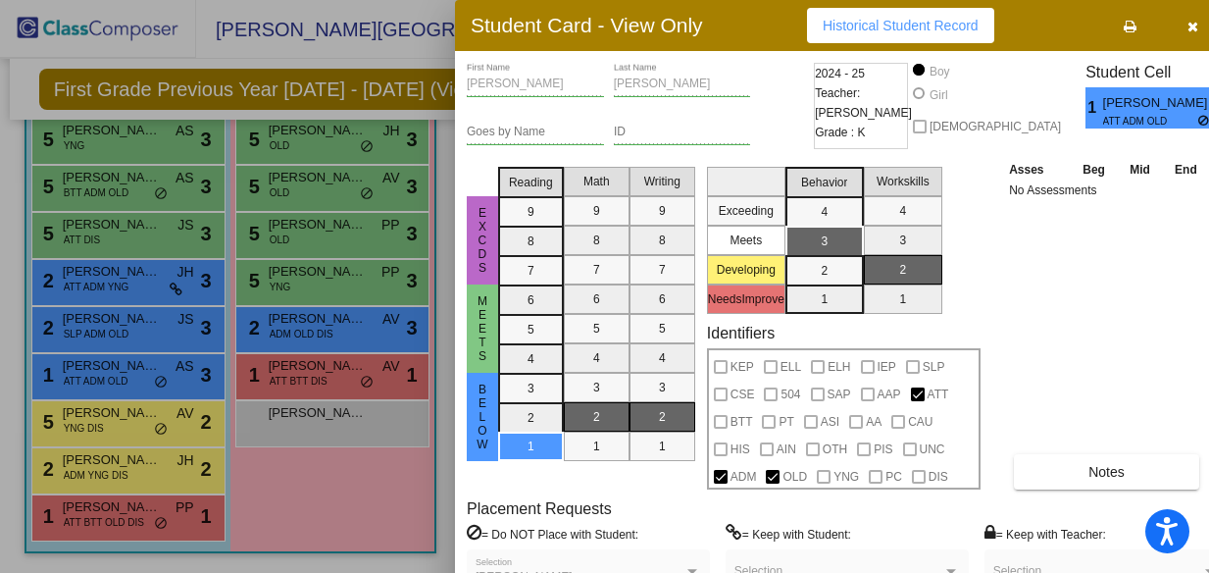
click at [78, 430] on div at bounding box center [604, 286] width 1209 height 573
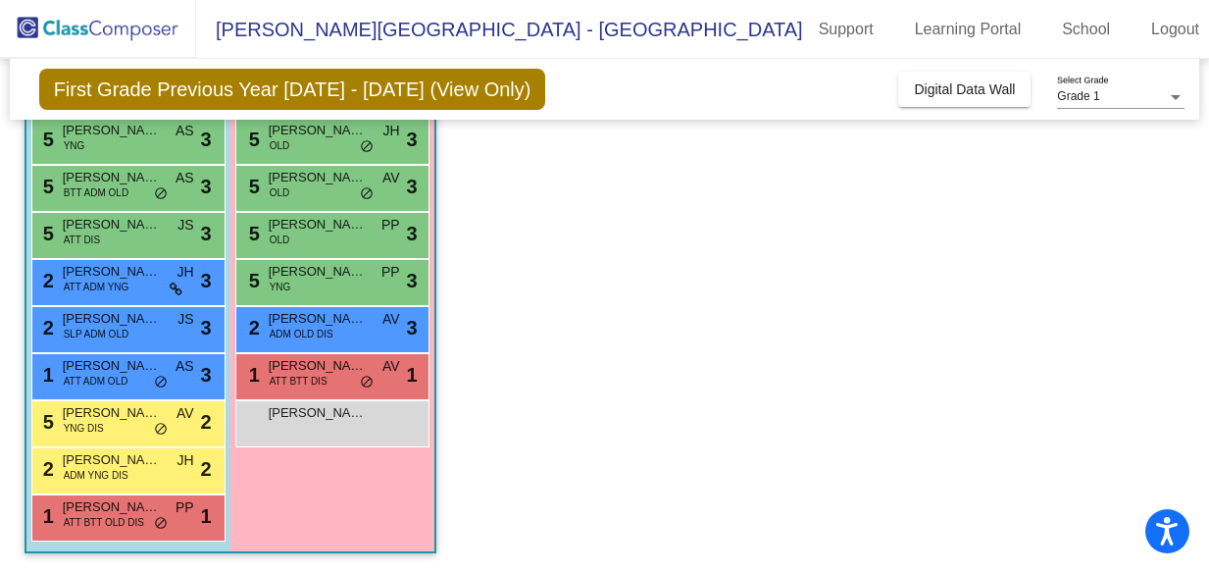
click at [78, 430] on span "YNG DIS" at bounding box center [84, 428] width 40 height 15
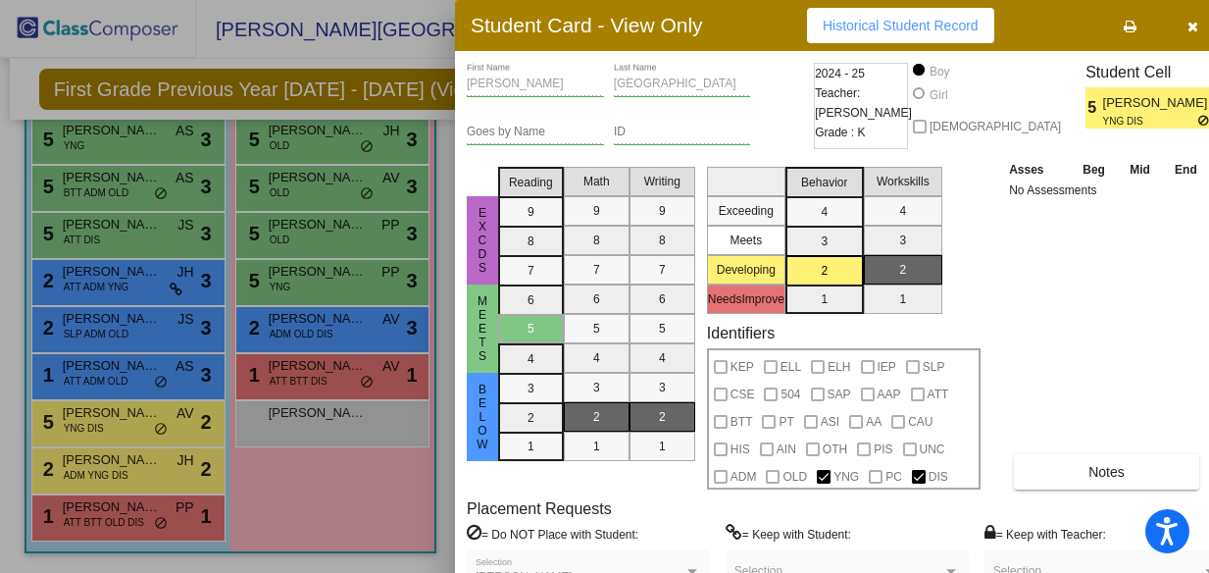
click at [94, 374] on div at bounding box center [604, 286] width 1209 height 573
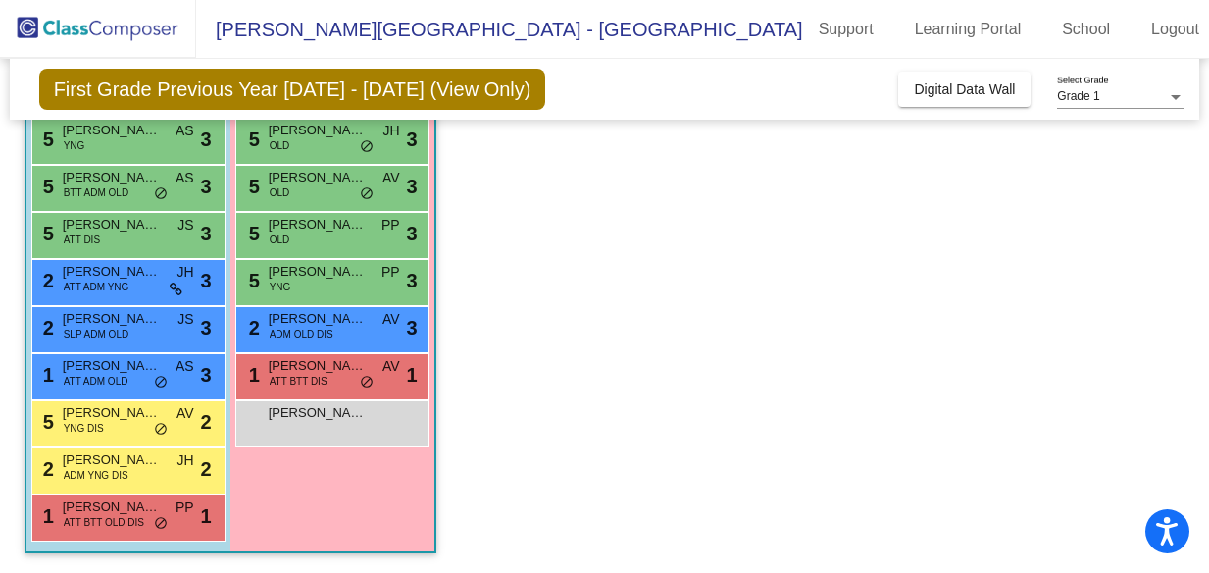
click at [94, 374] on span "ATT ADM OLD" at bounding box center [96, 381] width 65 height 15
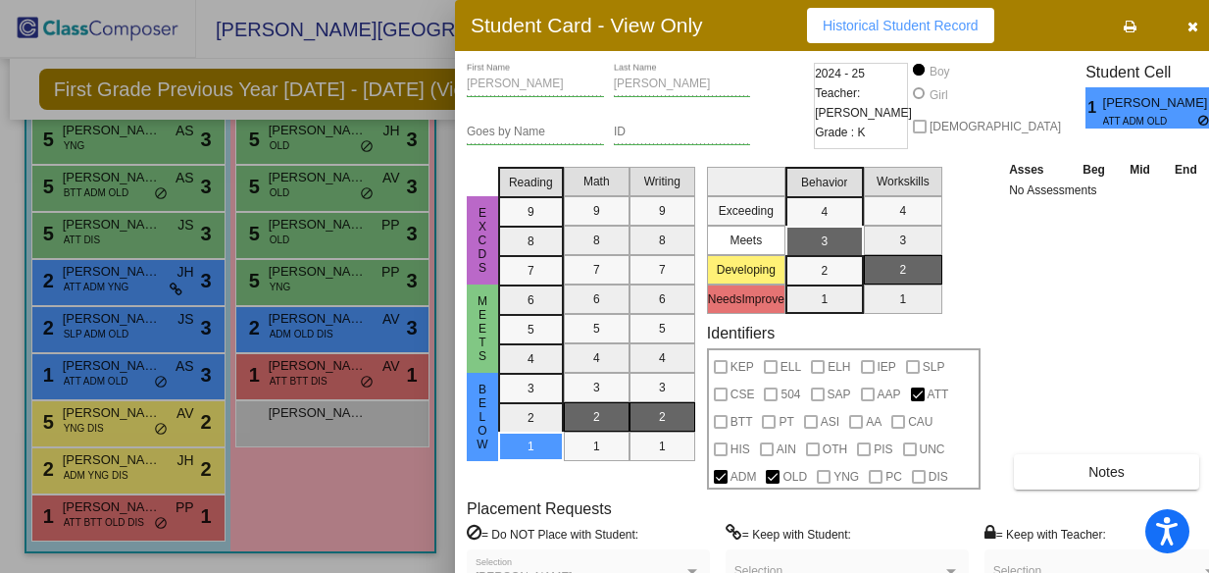
click at [82, 460] on div at bounding box center [604, 286] width 1209 height 573
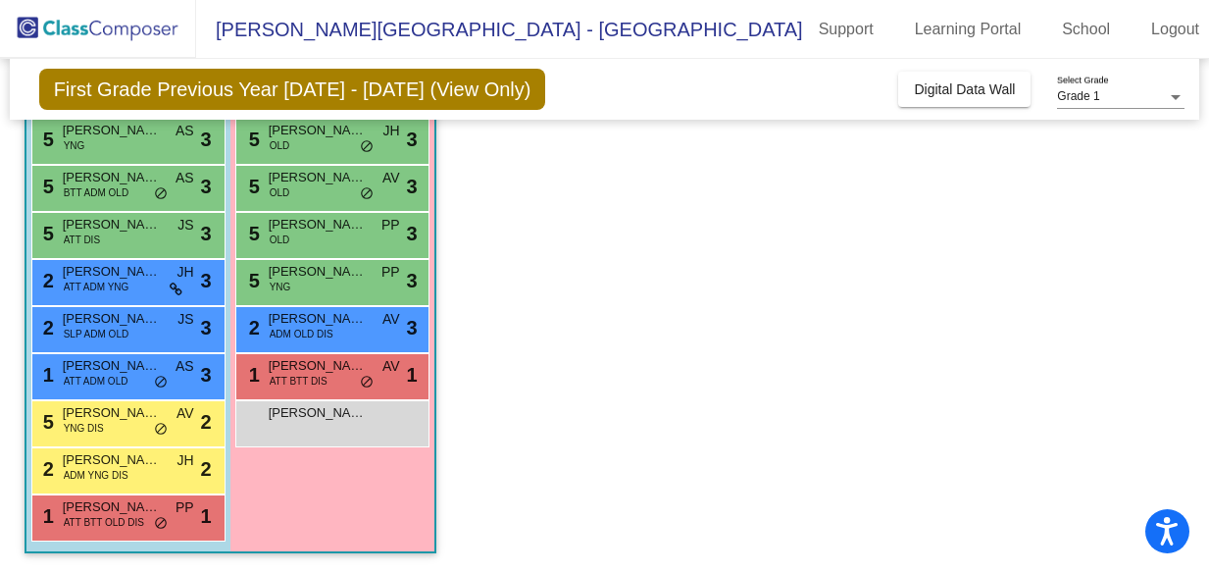
click at [82, 460] on span "[PERSON_NAME]" at bounding box center [112, 460] width 98 height 20
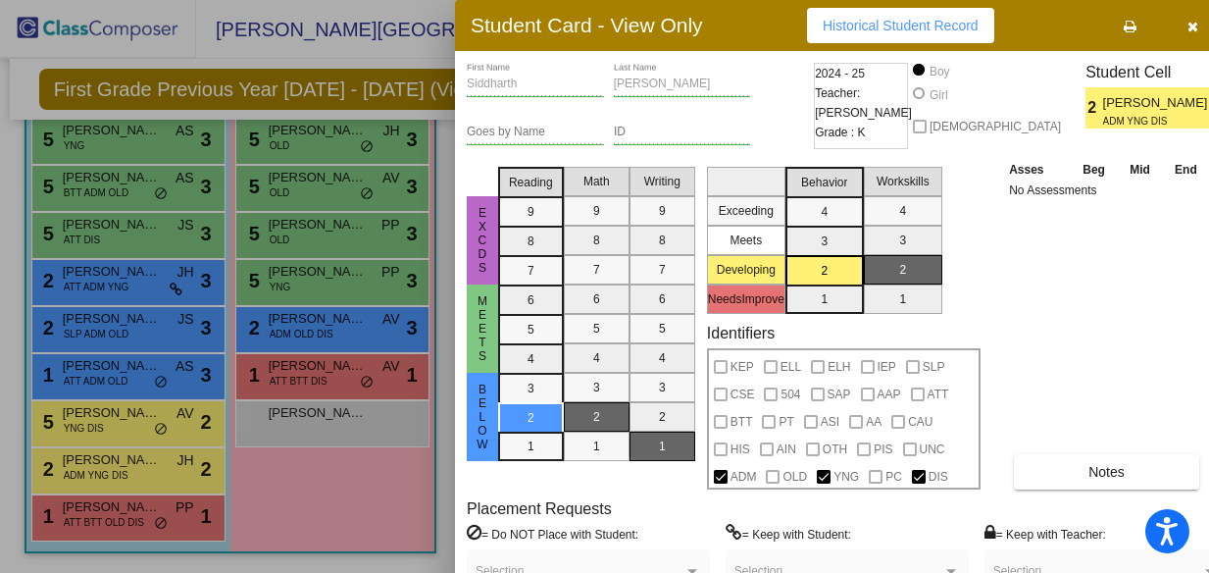
click at [88, 508] on div at bounding box center [604, 286] width 1209 height 573
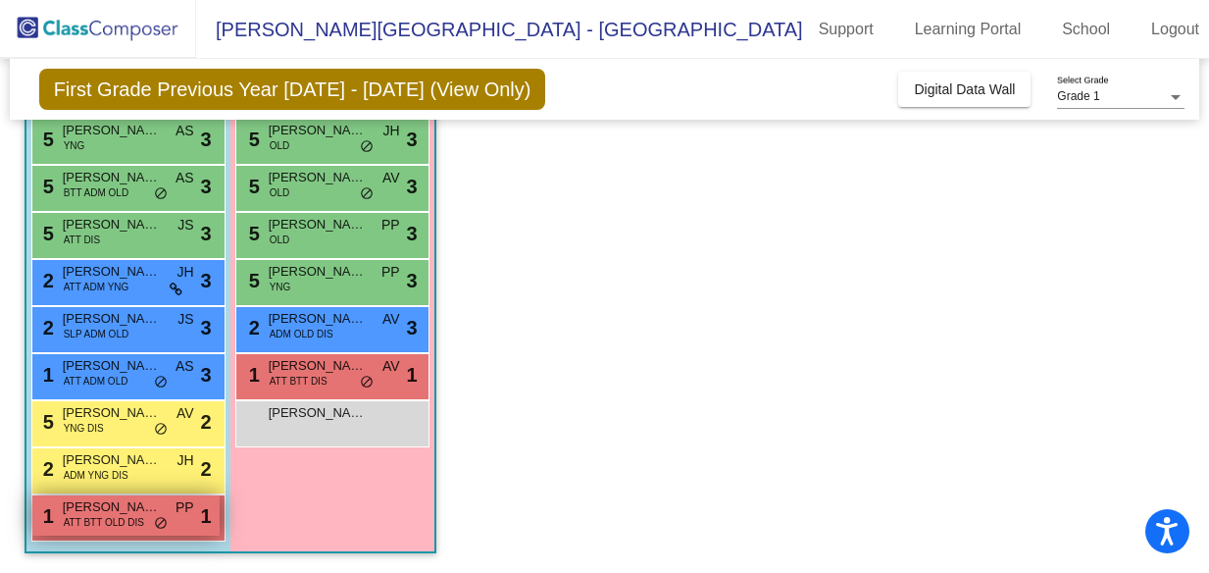
click at [88, 509] on span "[PERSON_NAME]" at bounding box center [112, 507] width 98 height 20
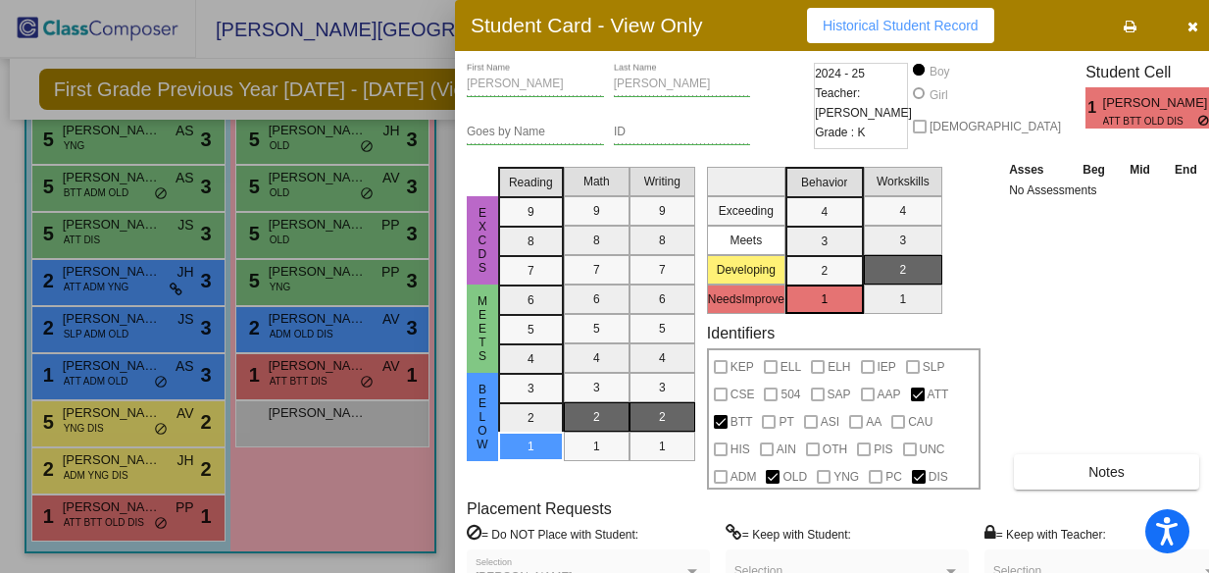
click at [1188, 25] on icon "button" at bounding box center [1193, 27] width 11 height 14
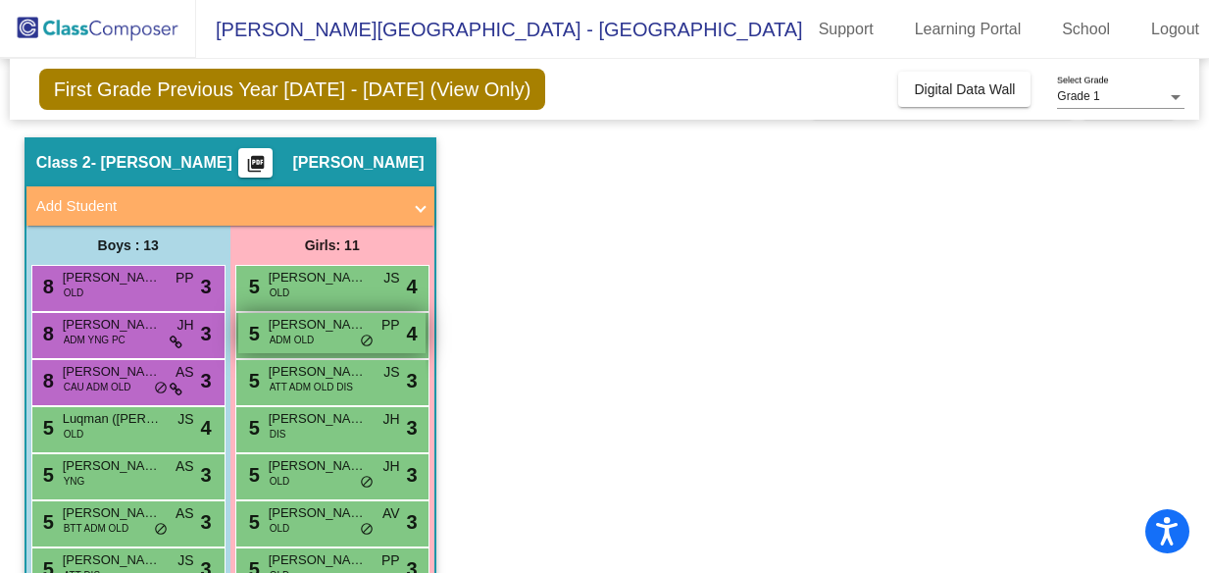
scroll to position [48, 0]
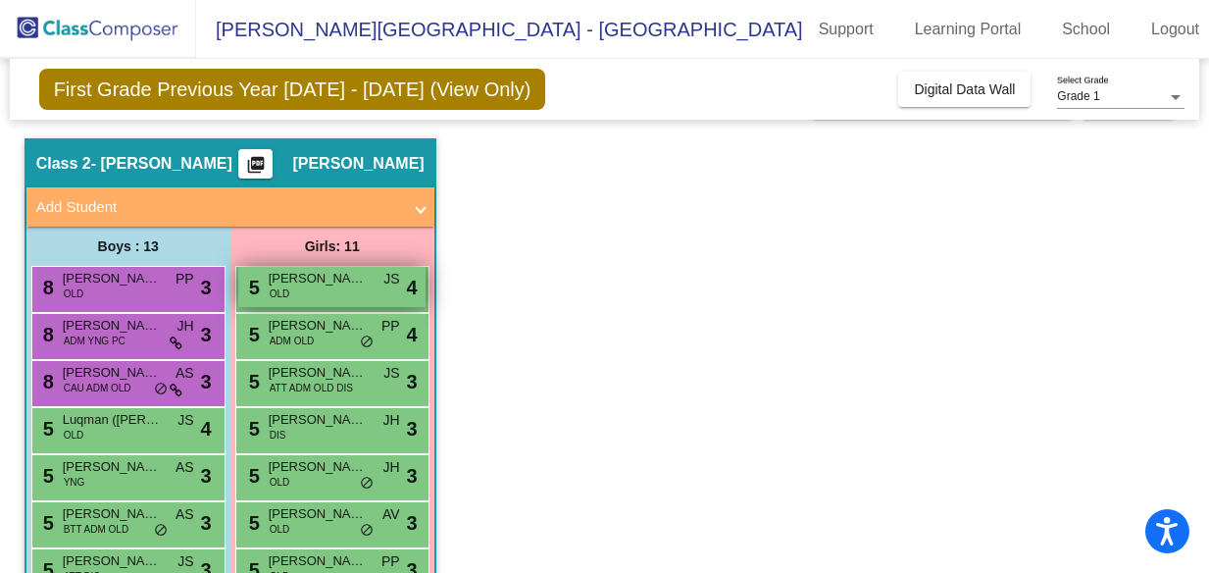
click at [304, 288] on div "5 [PERSON_NAME] ([PERSON_NAME]) [PERSON_NAME] OLD JS lock do_not_disturb_alt 4" at bounding box center [331, 287] width 187 height 40
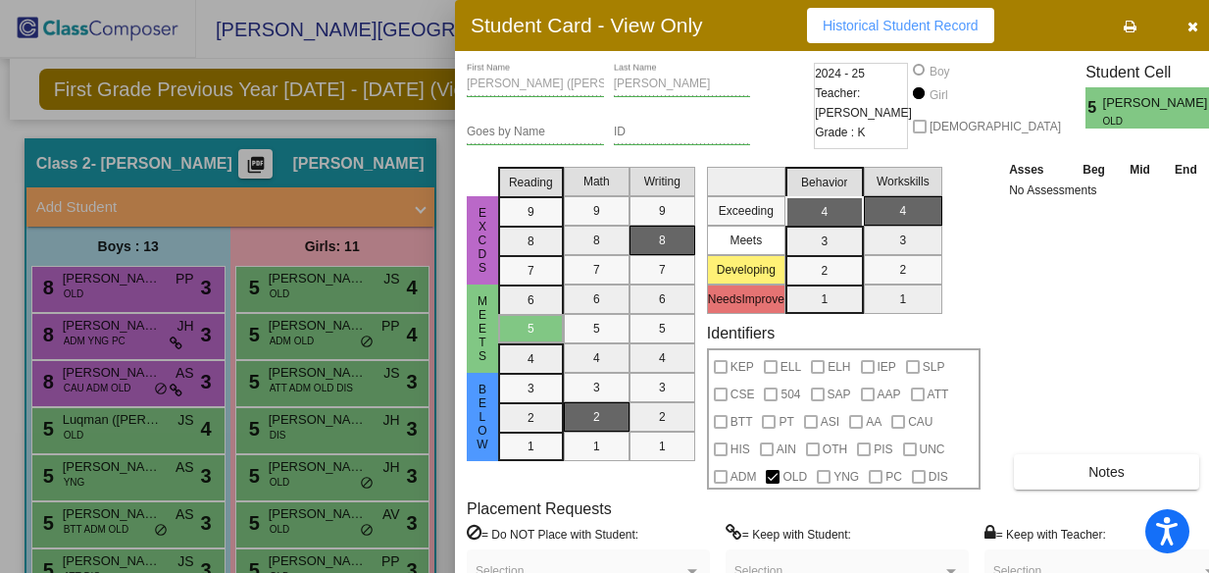
click at [305, 331] on div at bounding box center [604, 286] width 1209 height 573
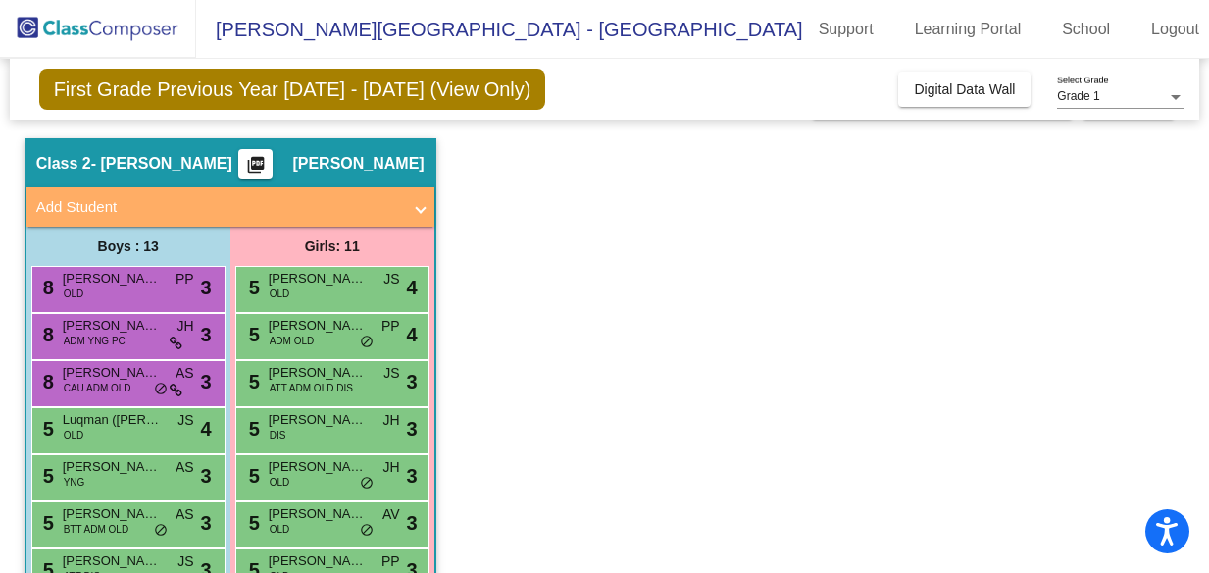
click at [305, 331] on span "[PERSON_NAME]" at bounding box center [318, 326] width 98 height 20
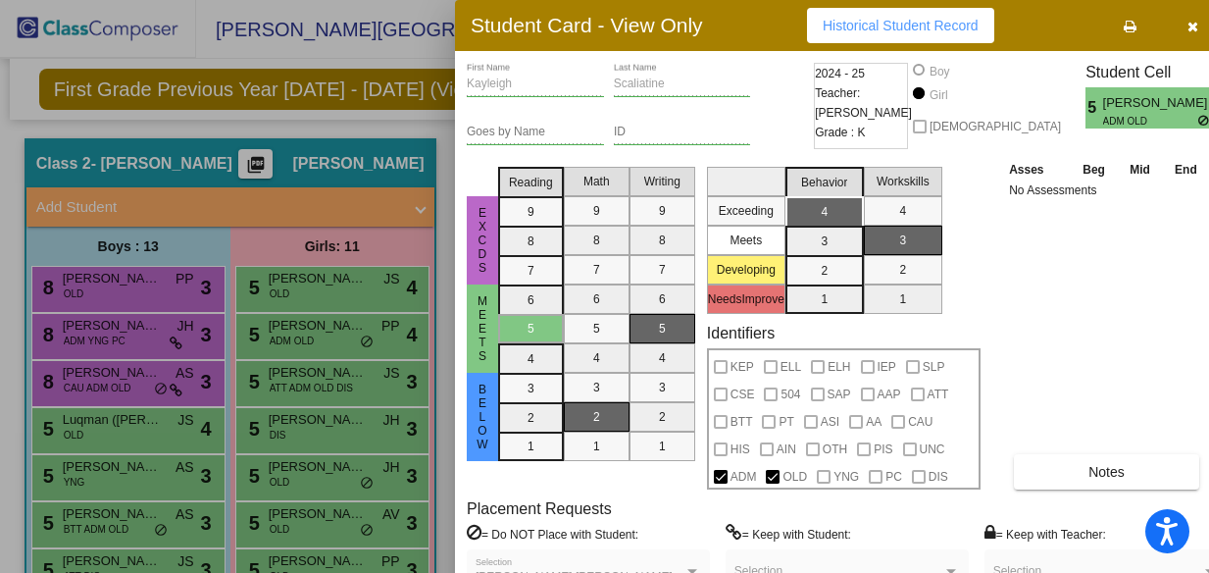
click at [294, 380] on div at bounding box center [604, 286] width 1209 height 573
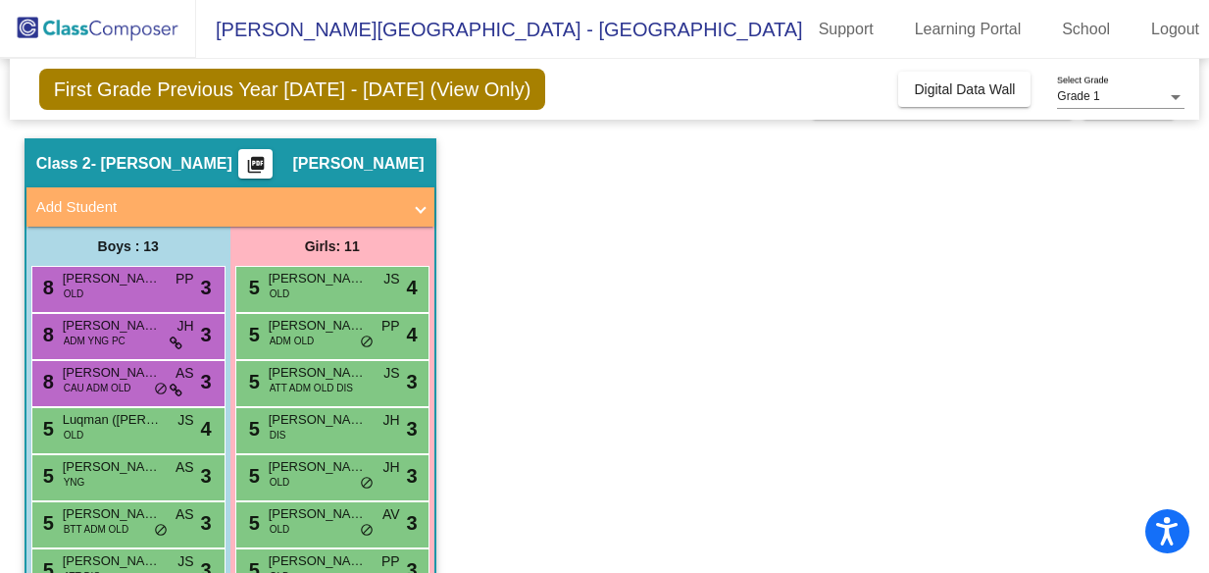
click at [294, 380] on span "ATT ADM OLD DIS" at bounding box center [311, 387] width 83 height 15
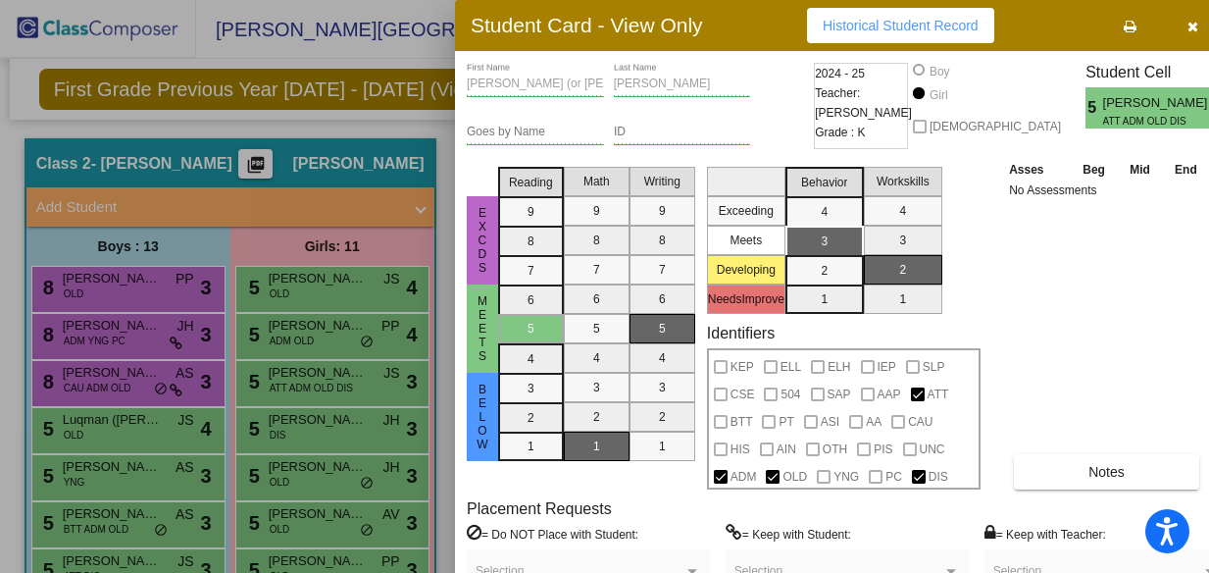
click at [273, 432] on div at bounding box center [604, 286] width 1209 height 573
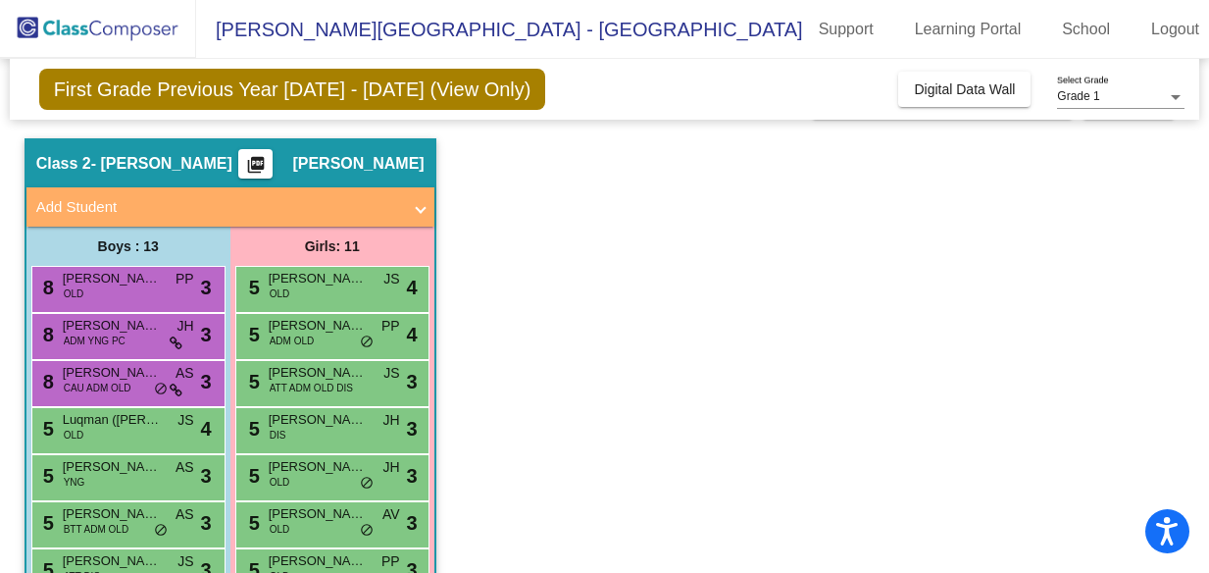
click at [273, 432] on span "DIS" at bounding box center [278, 435] width 17 height 15
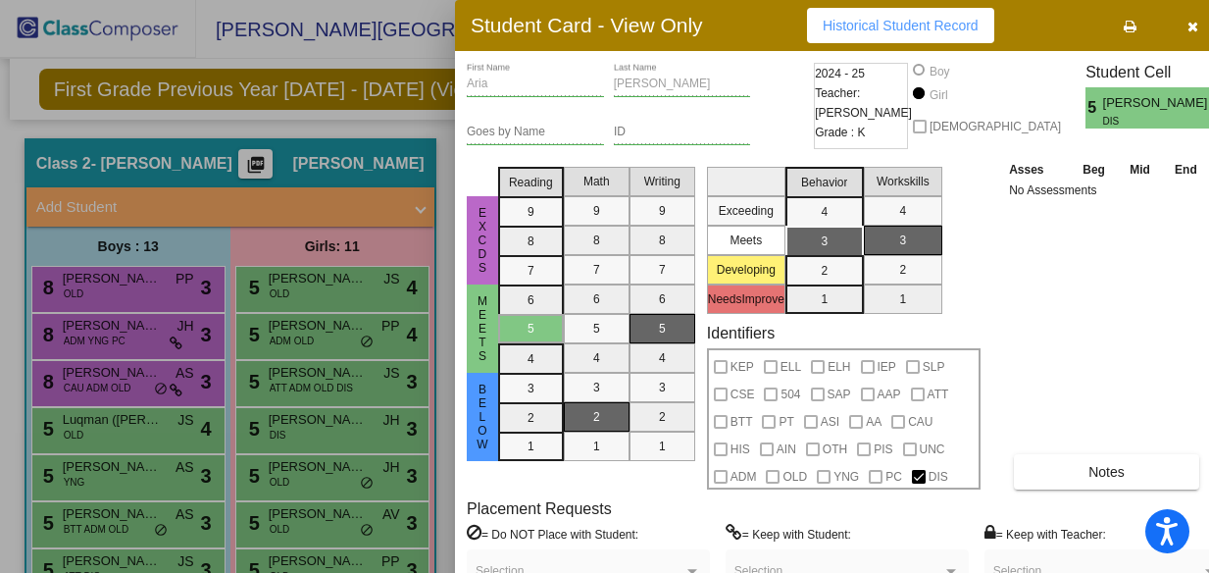
click at [274, 473] on div at bounding box center [604, 286] width 1209 height 573
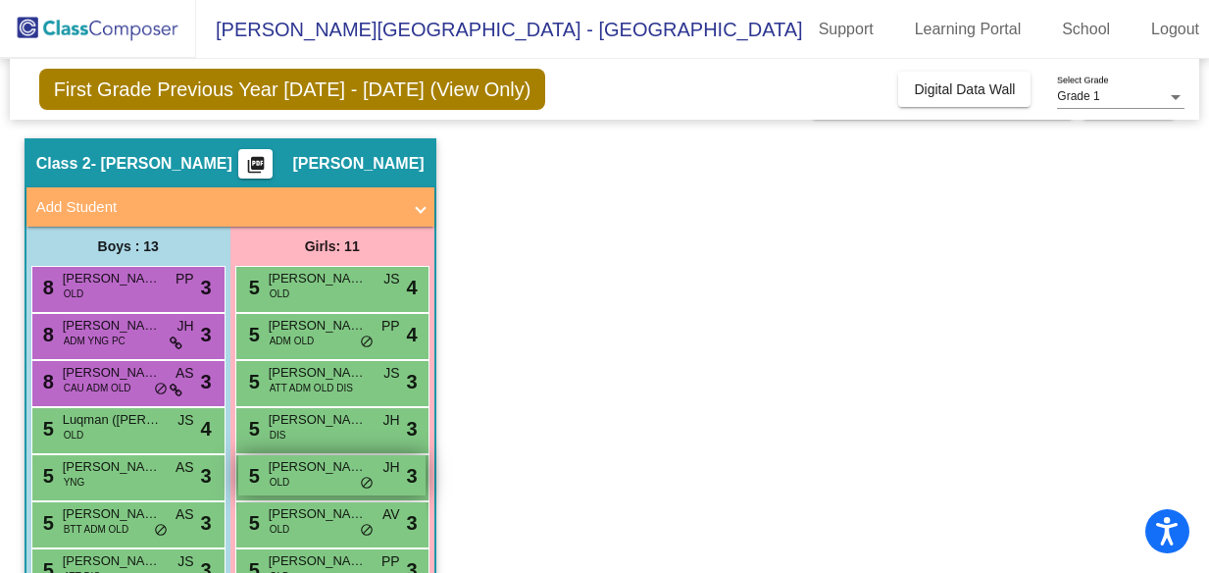
click at [275, 473] on span "[PERSON_NAME]" at bounding box center [318, 467] width 98 height 20
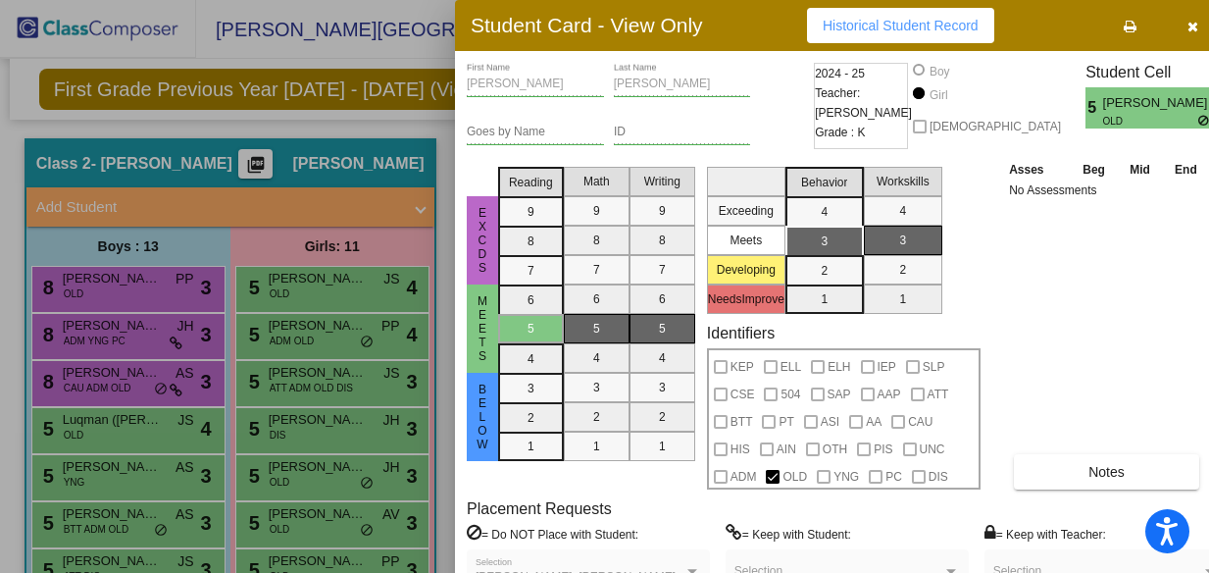
click at [279, 517] on div at bounding box center [604, 286] width 1209 height 573
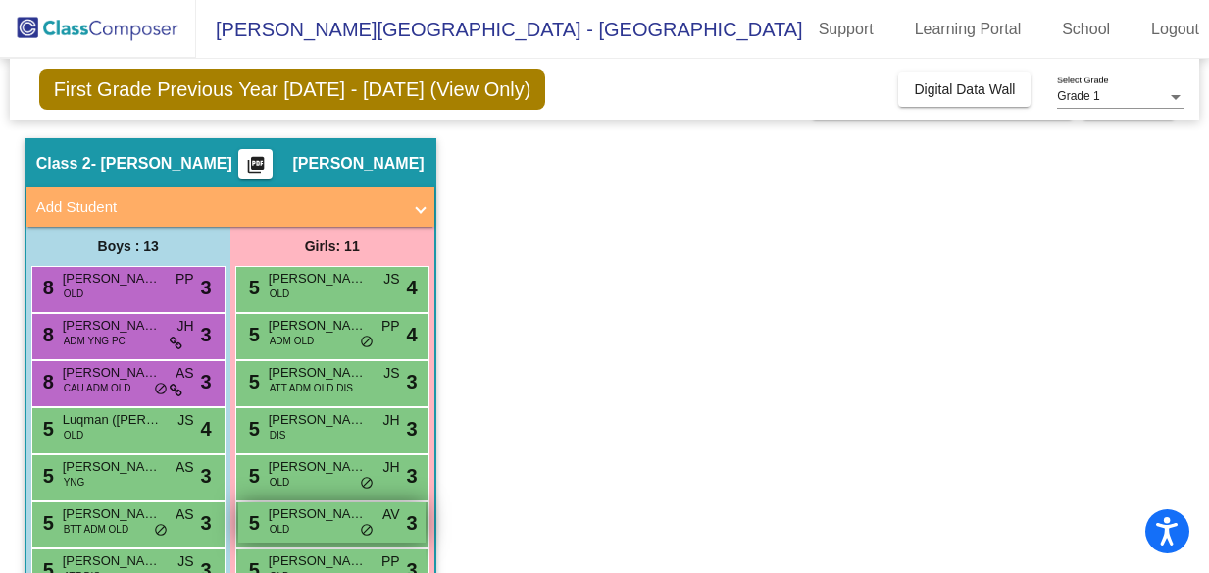
click at [280, 517] on span "[PERSON_NAME]" at bounding box center [318, 514] width 98 height 20
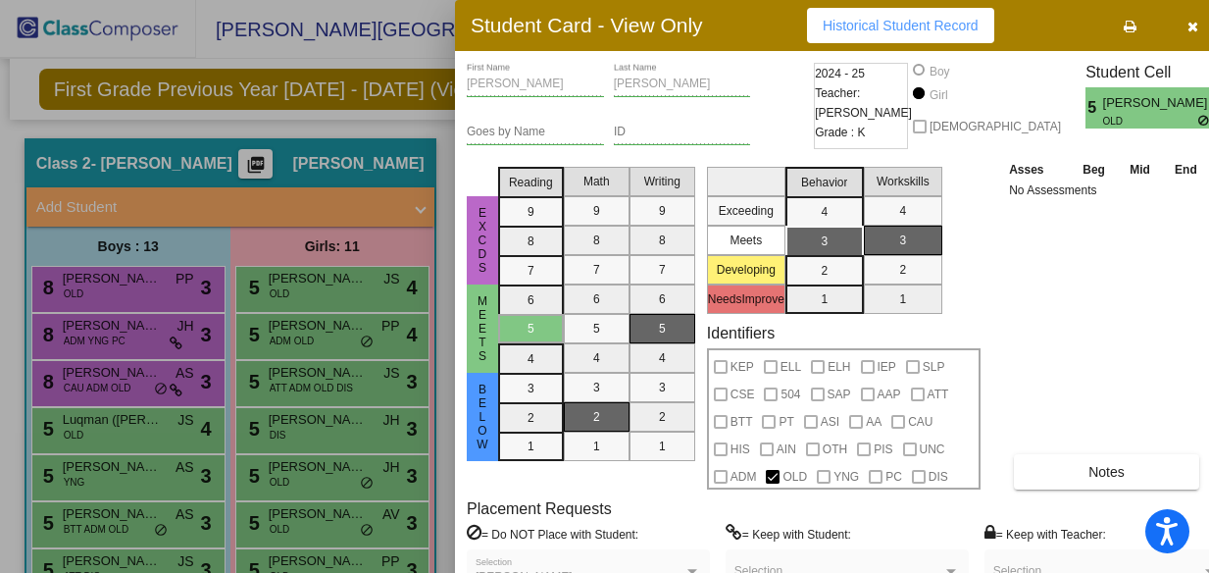
click at [1188, 27] on icon "button" at bounding box center [1193, 27] width 11 height 14
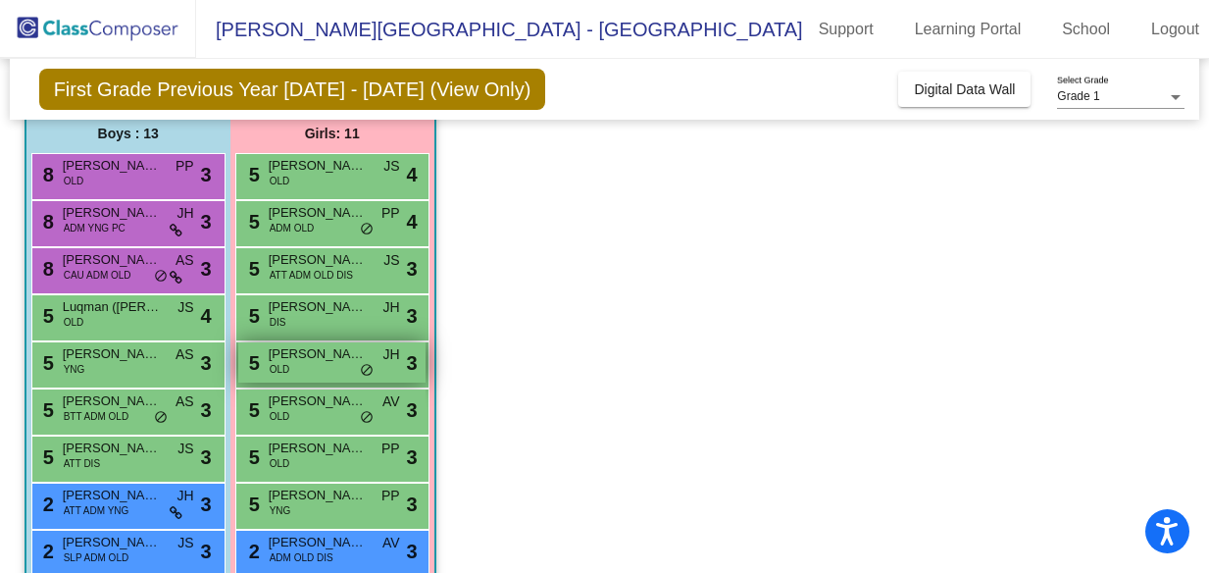
scroll to position [178, 0]
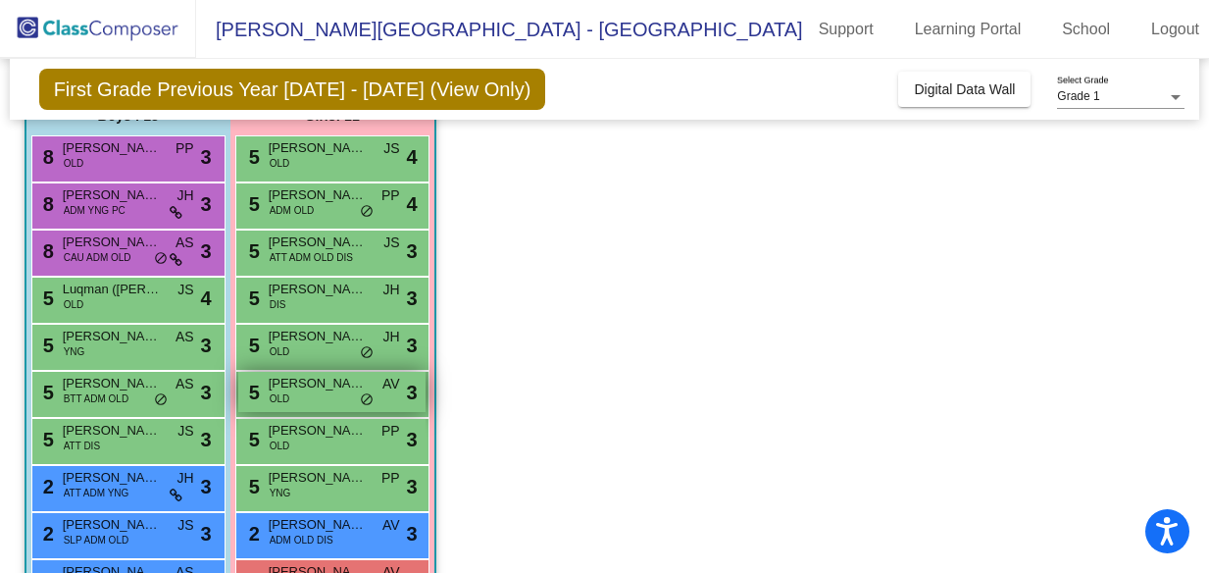
click at [309, 395] on div "5 [PERSON_NAME] OLD AV lock do_not_disturb_alt 3" at bounding box center [331, 392] width 187 height 40
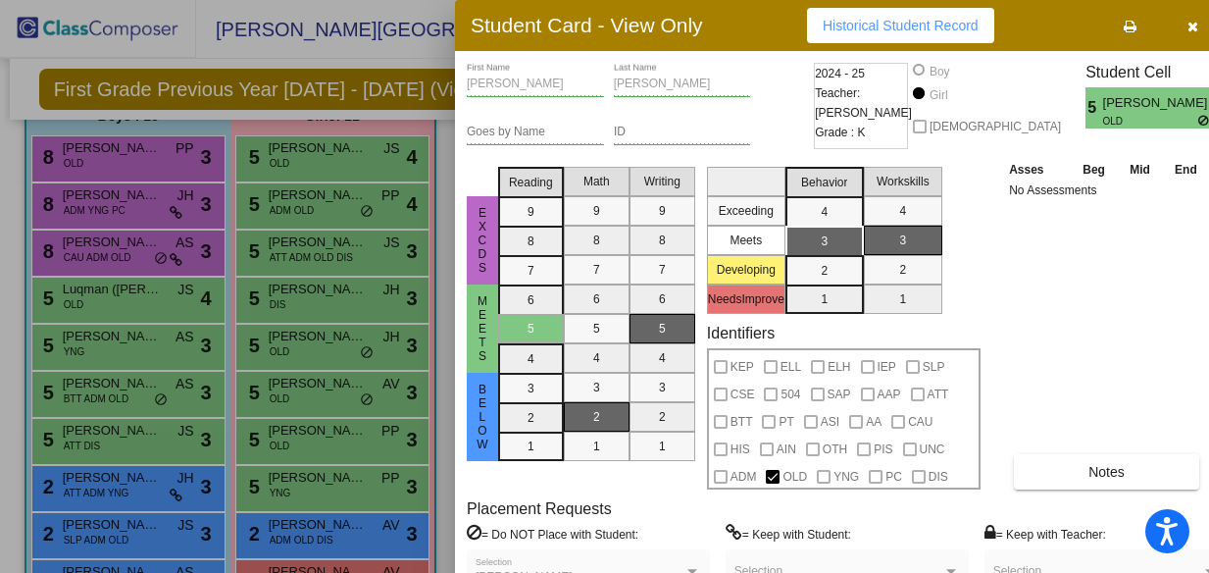
click at [311, 433] on div at bounding box center [604, 286] width 1209 height 573
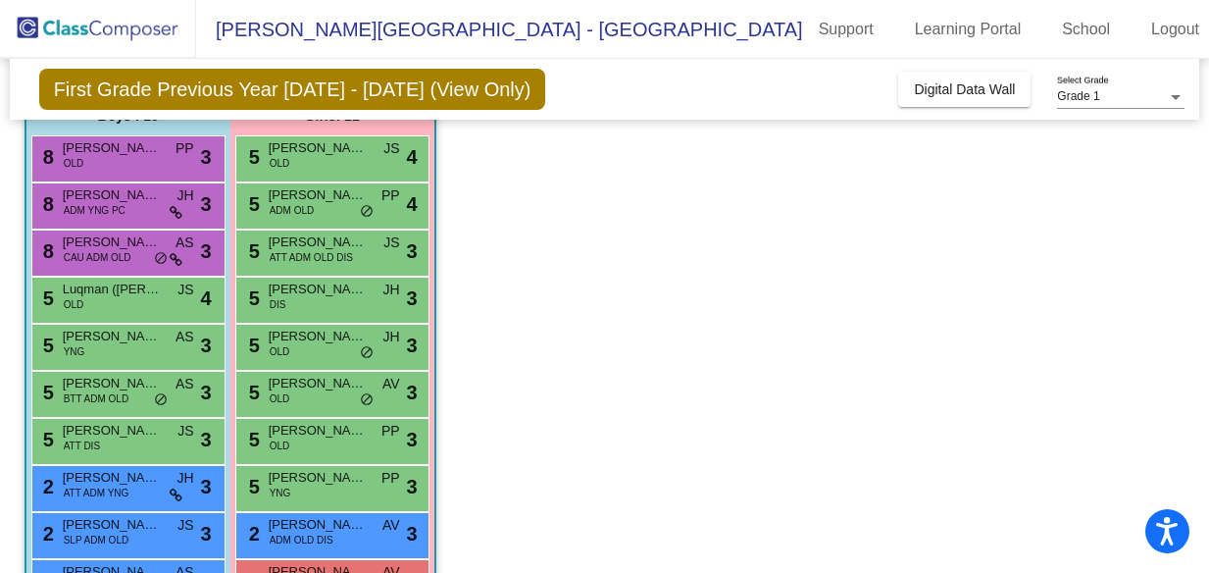
click at [311, 433] on span "[PERSON_NAME]" at bounding box center [318, 431] width 98 height 20
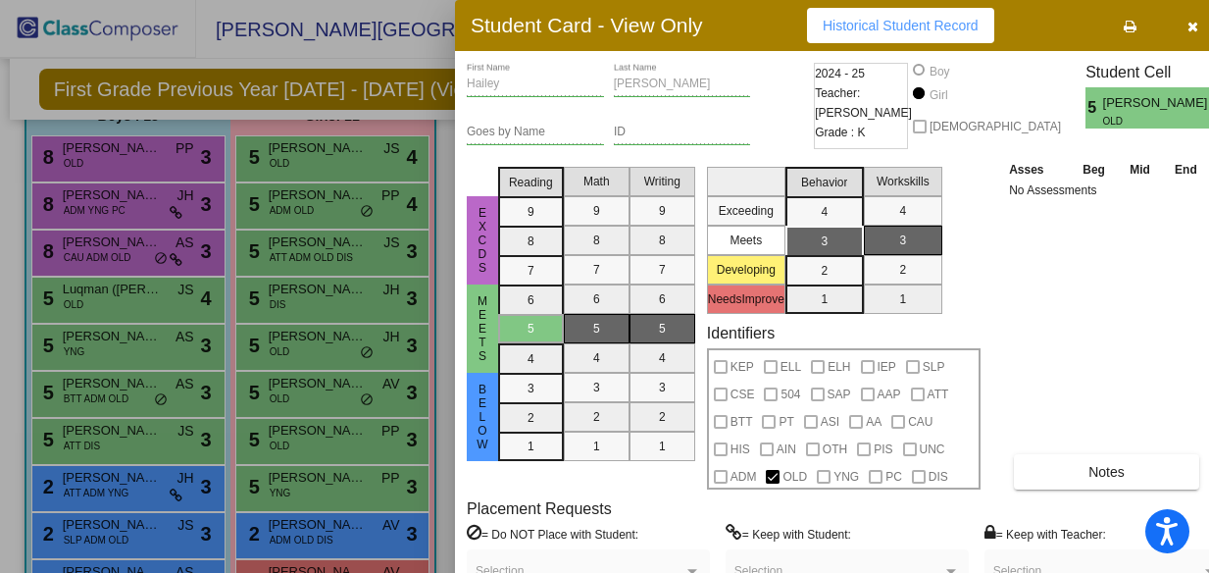
click at [295, 490] on div at bounding box center [604, 286] width 1209 height 573
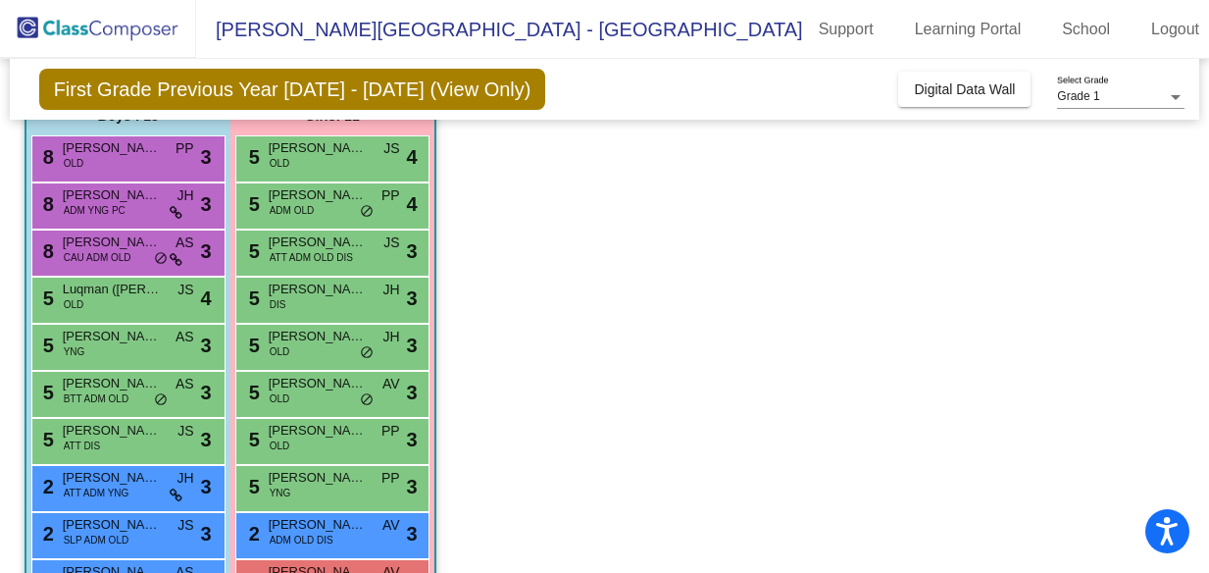
click at [295, 490] on div "5 [PERSON_NAME] YNG PP lock do_not_disturb_alt 3" at bounding box center [331, 486] width 187 height 40
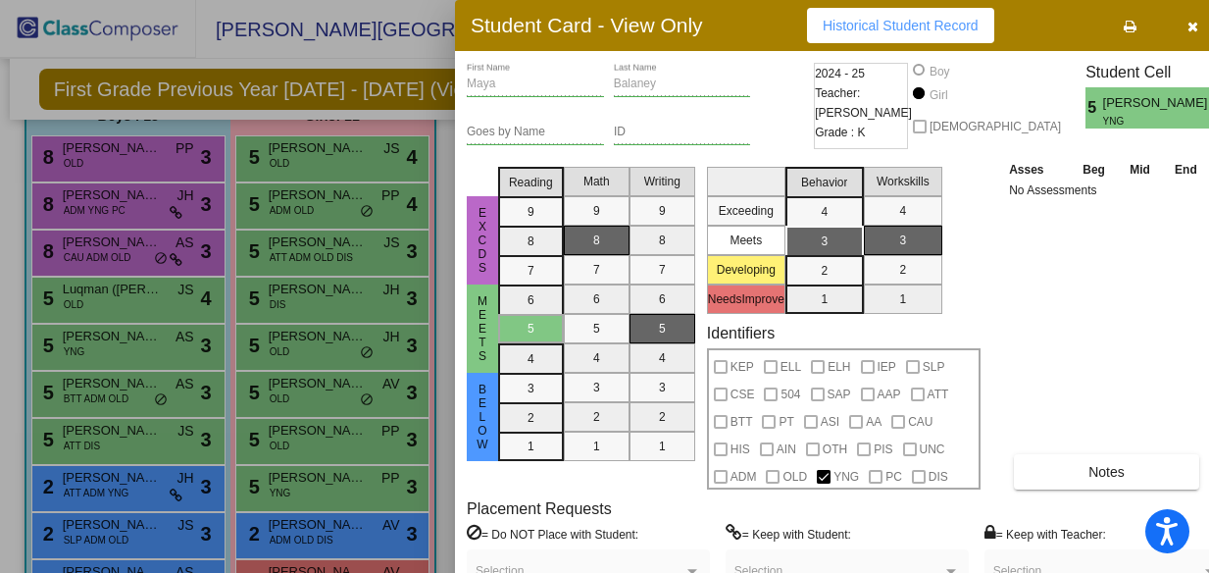
click at [298, 527] on div at bounding box center [604, 286] width 1209 height 573
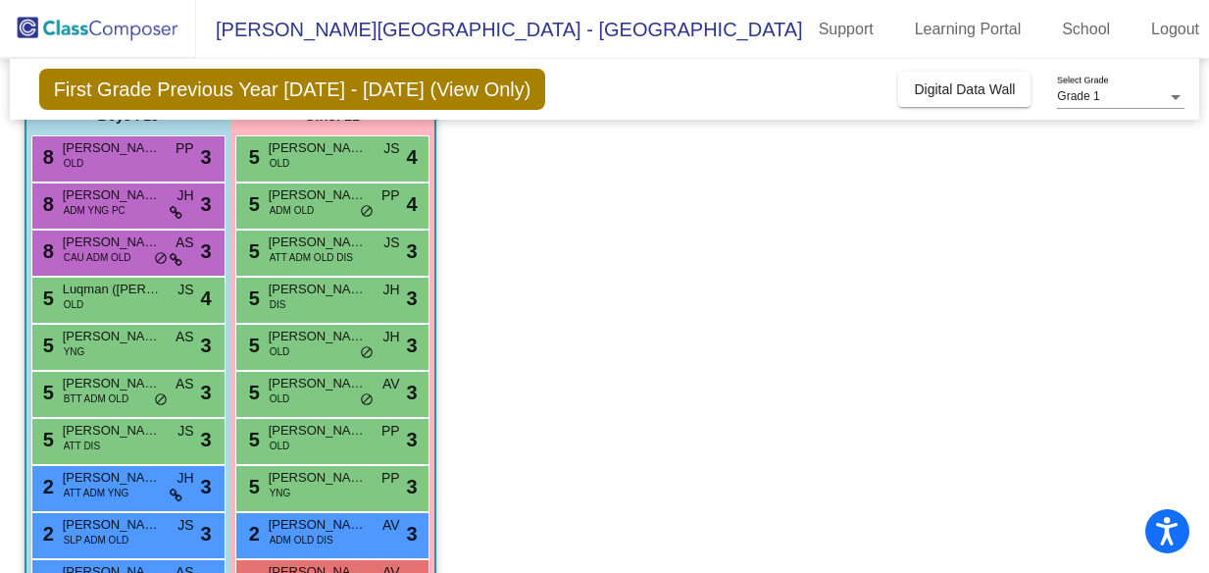
click at [298, 527] on span "[PERSON_NAME] [PERSON_NAME]" at bounding box center [318, 525] width 98 height 20
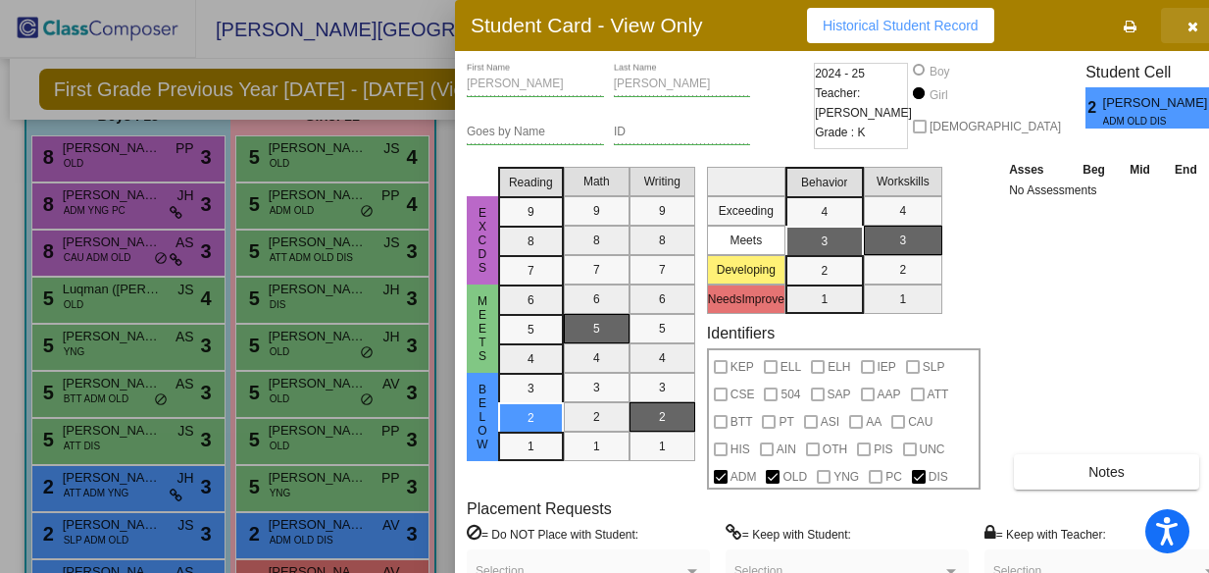
click at [1188, 27] on icon "button" at bounding box center [1193, 27] width 11 height 14
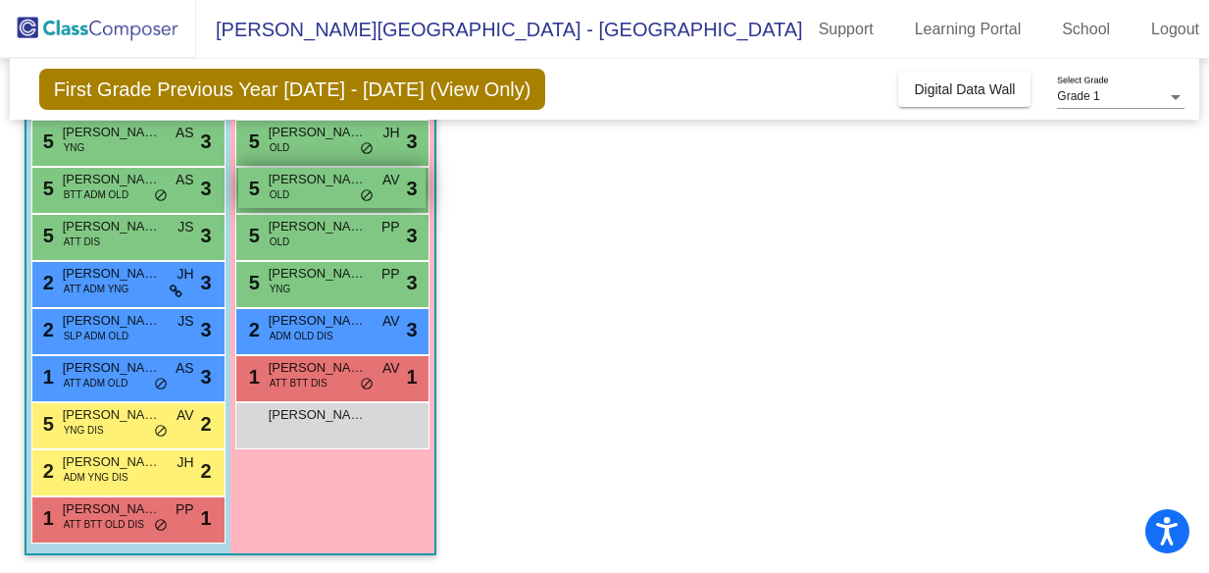
scroll to position [384, 0]
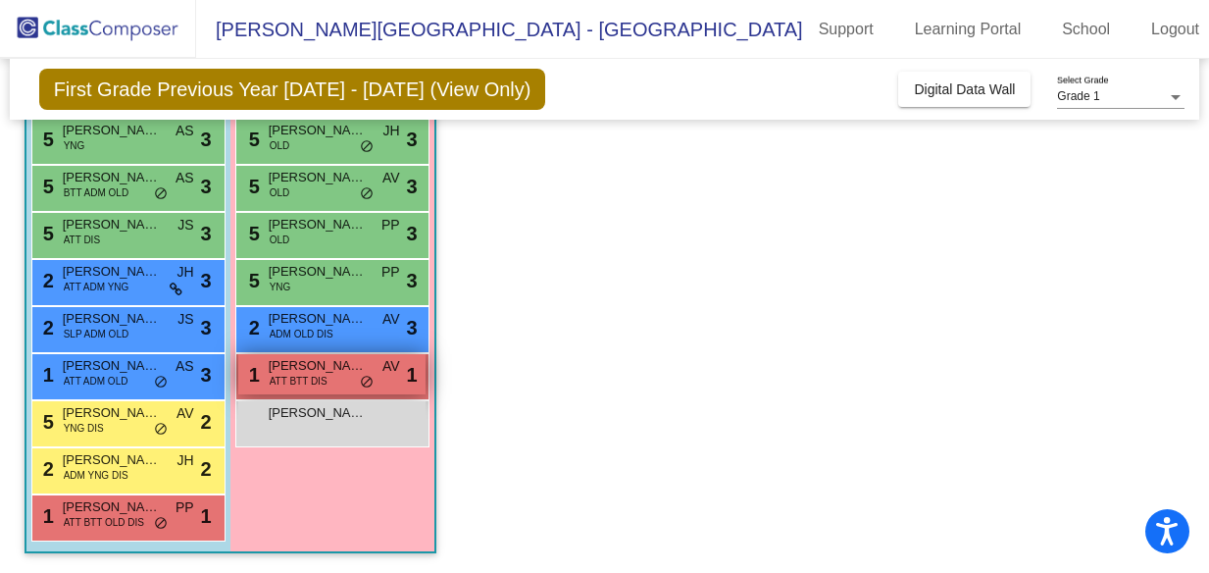
click at [283, 372] on span "[PERSON_NAME] ([PERSON_NAME]) [PERSON_NAME]" at bounding box center [318, 366] width 98 height 20
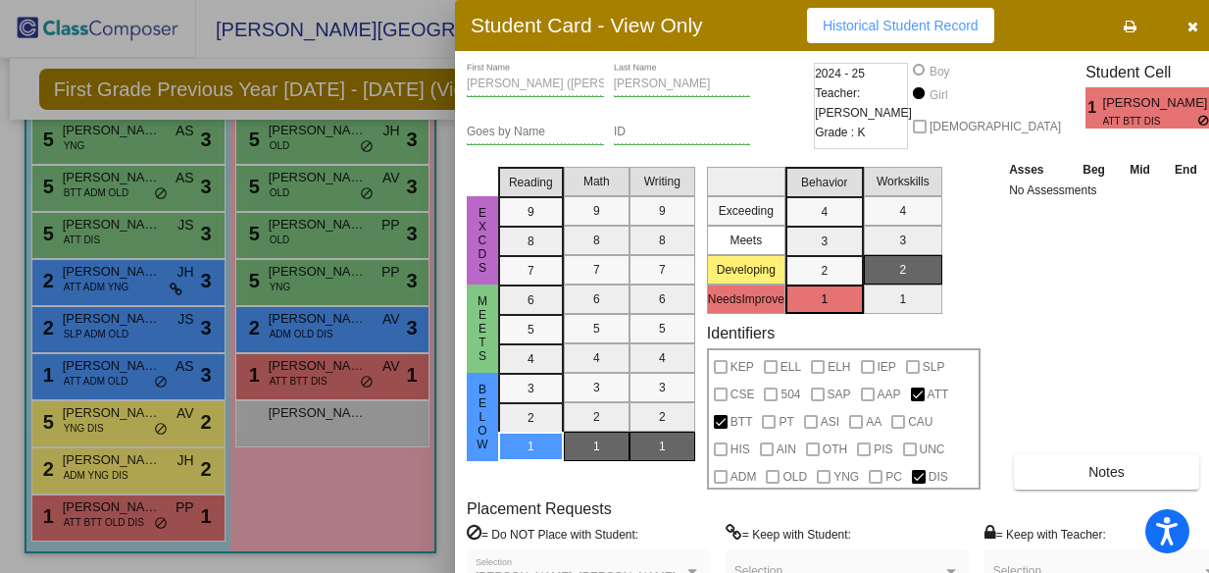
click at [143, 383] on div at bounding box center [604, 286] width 1209 height 573
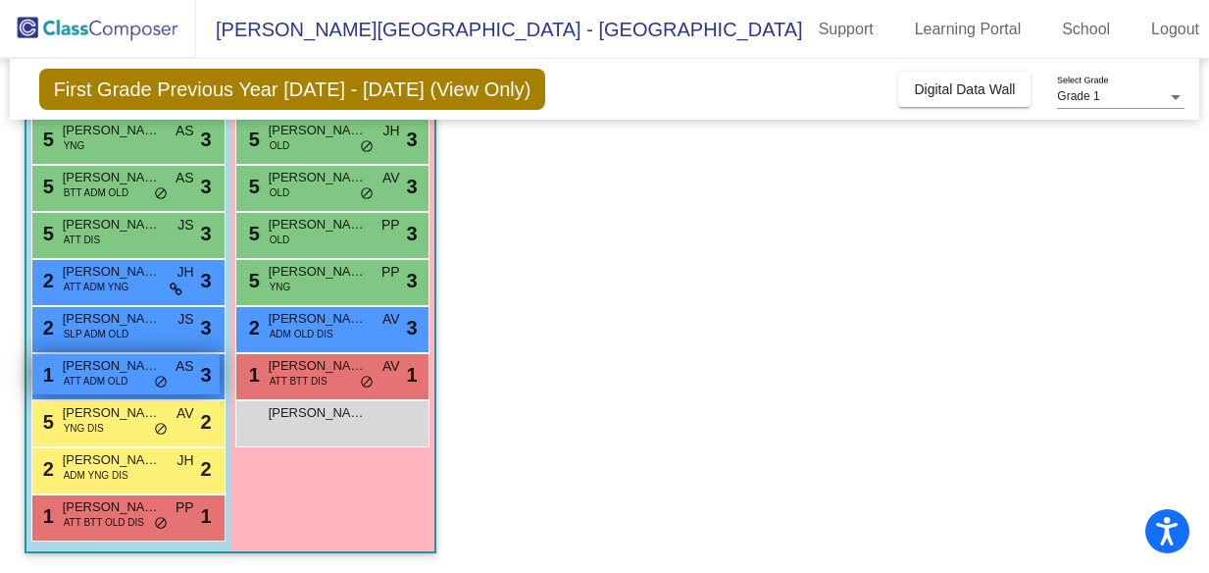
click at [131, 380] on div "1 [PERSON_NAME] ATT ADM OLD AS lock do_not_disturb_alt 3" at bounding box center [125, 374] width 187 height 40
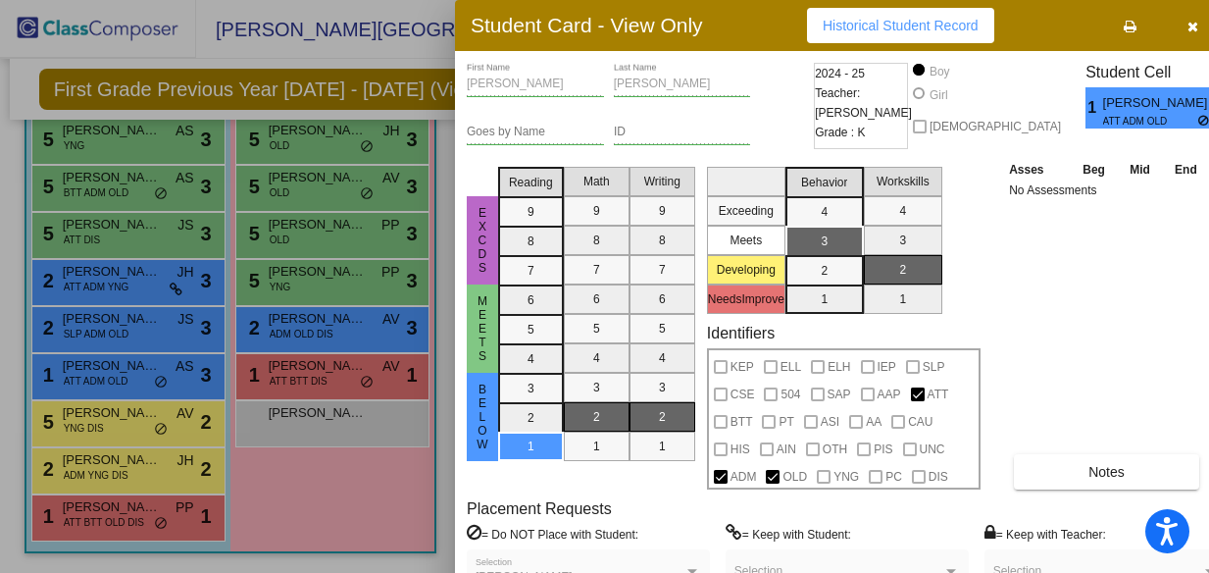
click at [279, 374] on div at bounding box center [604, 286] width 1209 height 573
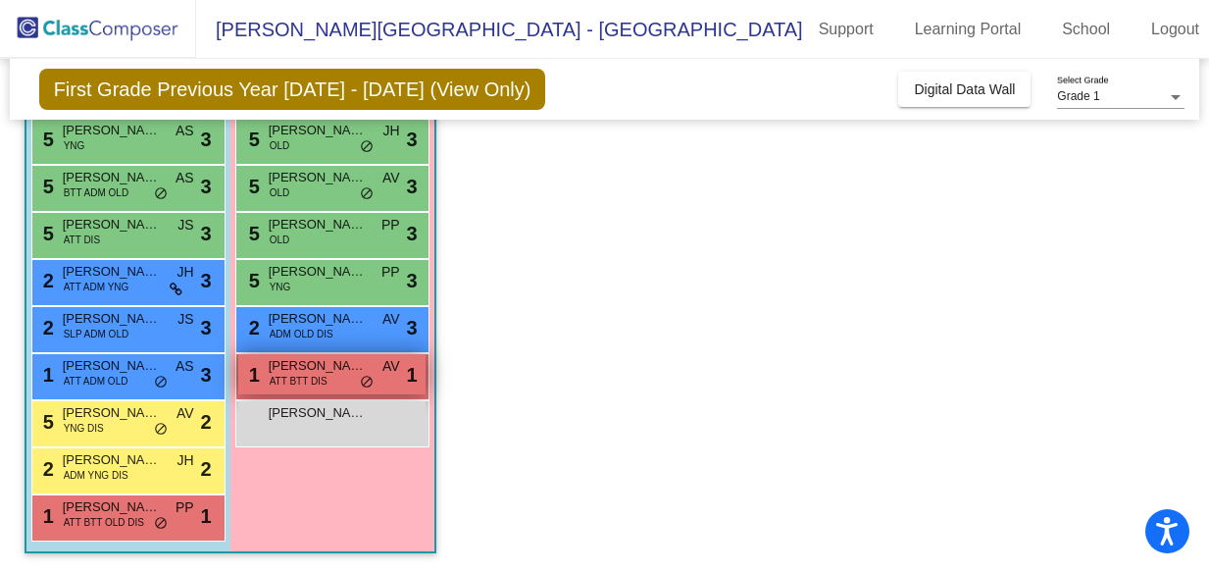
click at [279, 374] on span "ATT BTT DIS" at bounding box center [299, 381] width 58 height 15
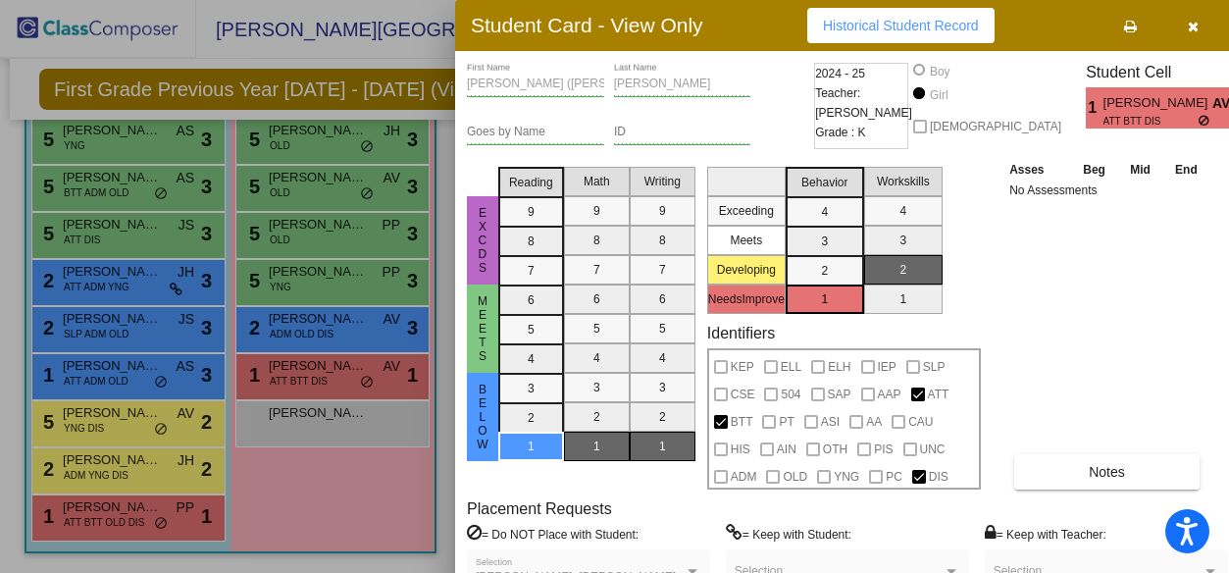
scroll to position [0, 0]
click at [1201, 566] on div at bounding box center [1210, 572] width 18 height 14
click at [343, 420] on div at bounding box center [614, 286] width 1229 height 573
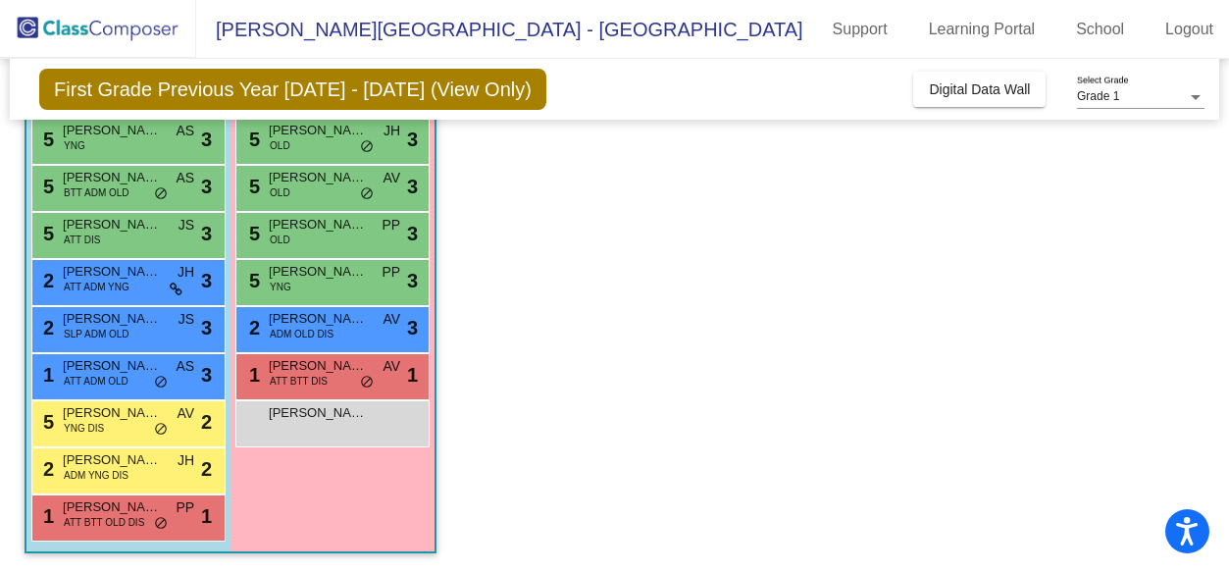
click at [343, 420] on span "[PERSON_NAME]" at bounding box center [318, 413] width 98 height 20
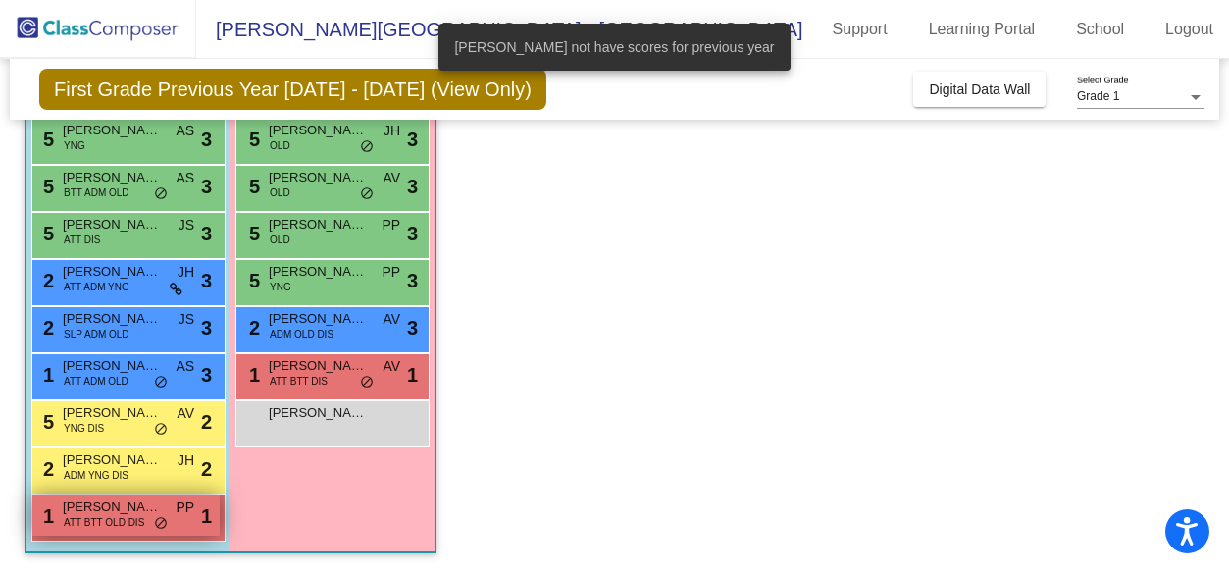
click at [64, 520] on span "ATT BTT OLD DIS" at bounding box center [104, 522] width 80 height 15
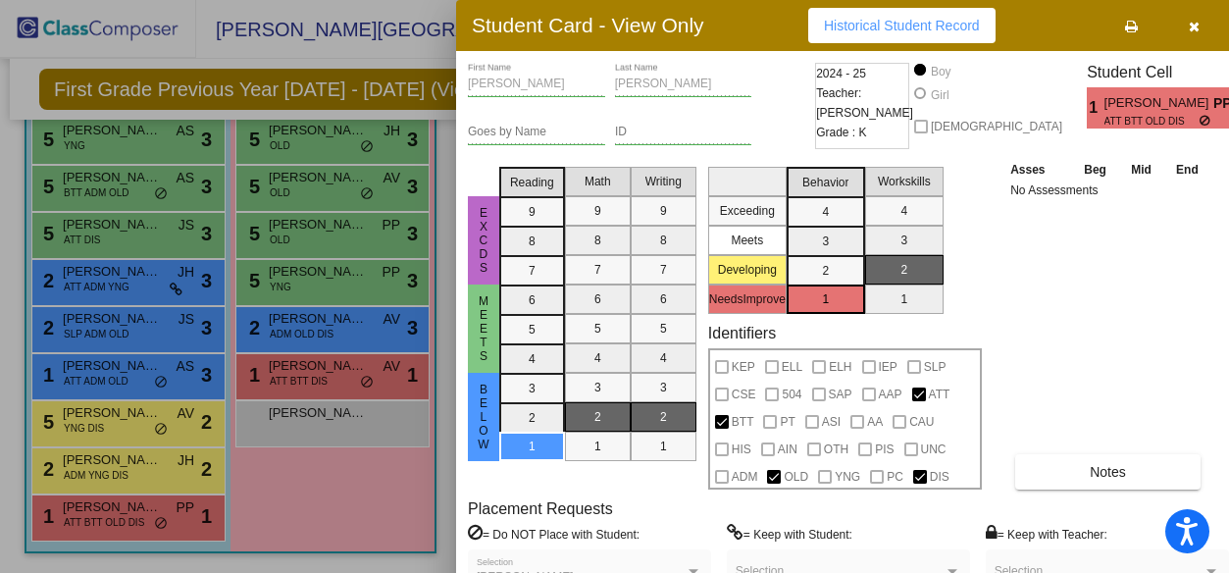
click at [126, 525] on div at bounding box center [614, 286] width 1229 height 573
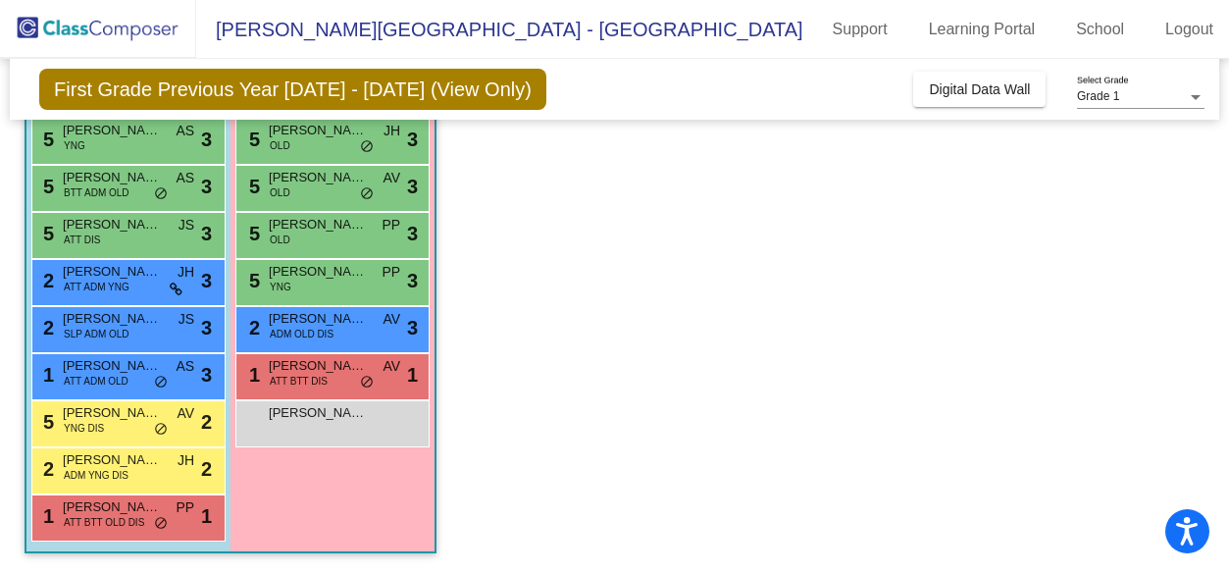
click at [126, 525] on span "ATT BTT OLD DIS" at bounding box center [104, 522] width 80 height 15
